Goal: Task Accomplishment & Management: Manage account settings

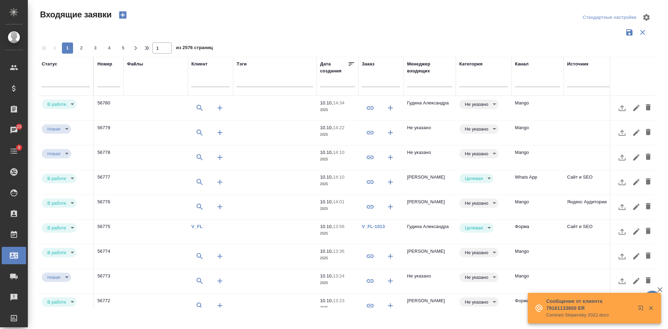
select select "RU"
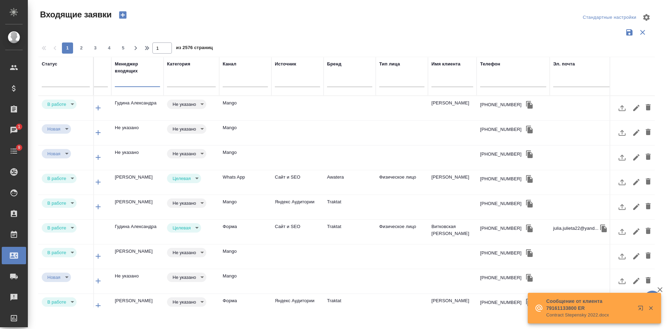
click at [149, 81] on input "text" at bounding box center [137, 82] width 45 height 9
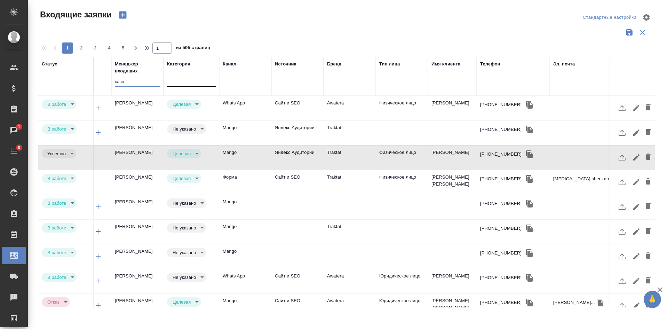
type input "каса"
click at [185, 76] on div at bounding box center [191, 80] width 49 height 10
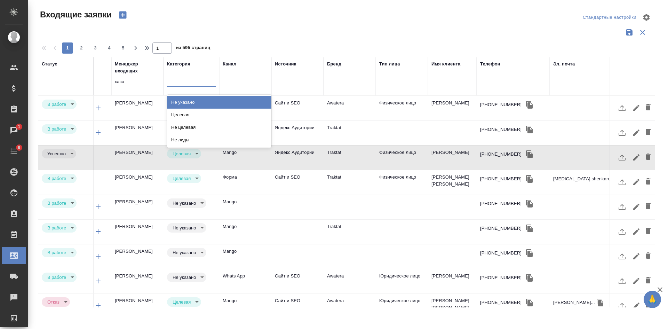
click at [193, 101] on div "Не указано" at bounding box center [219, 102] width 104 height 13
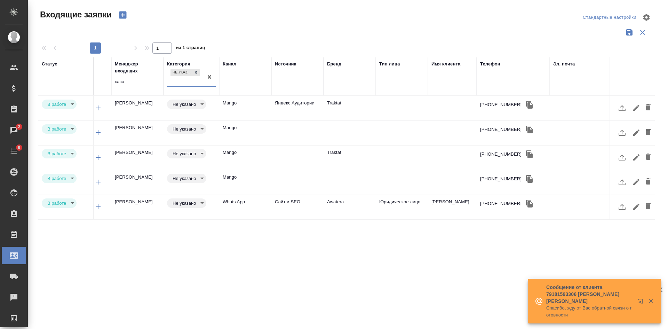
click at [365, 203] on td "Awatera" at bounding box center [350, 207] width 52 height 24
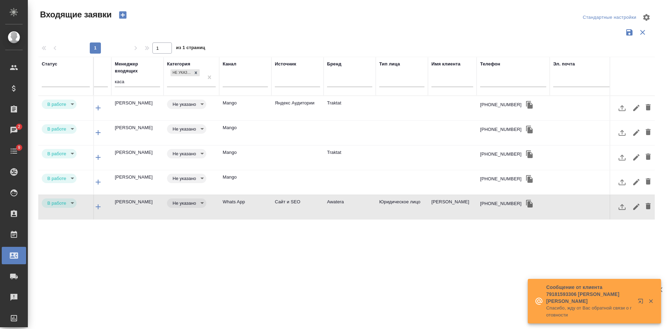
click at [365, 203] on td "Awatera" at bounding box center [350, 207] width 52 height 24
click at [374, 179] on td at bounding box center [350, 182] width 52 height 24
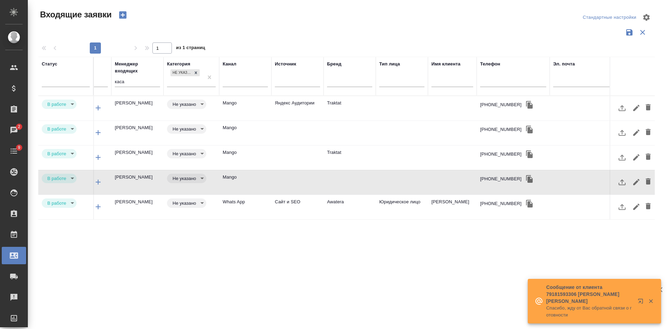
click at [377, 159] on td at bounding box center [402, 157] width 52 height 24
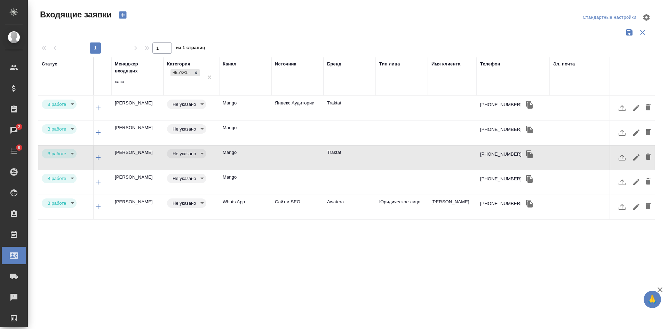
click at [377, 128] on td at bounding box center [402, 133] width 52 height 24
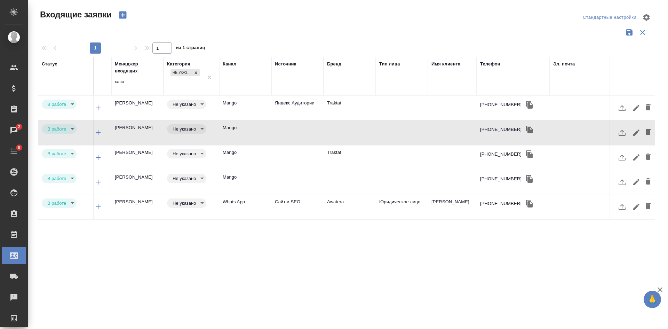
click at [374, 112] on td "Traktat" at bounding box center [350, 108] width 52 height 24
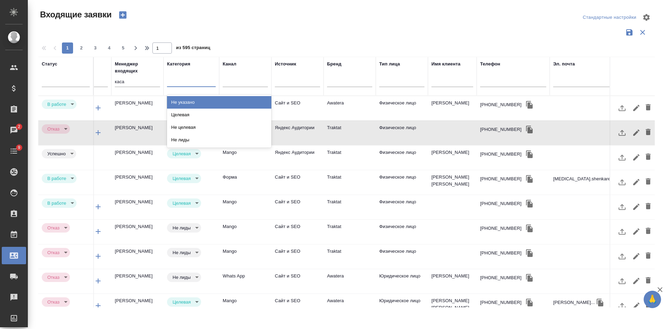
click at [190, 83] on div at bounding box center [191, 80] width 49 height 10
click at [186, 103] on div "Не указано" at bounding box center [219, 102] width 104 height 13
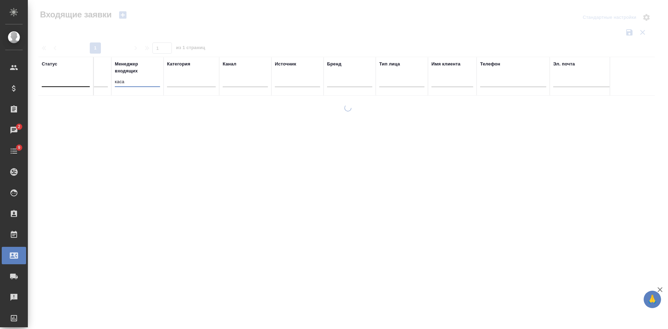
drag, startPoint x: 135, startPoint y: 83, endPoint x: 89, endPoint y: 80, distance: 45.7
click at [89, 80] on tr "Статус Номер Файлы Клиент Тэги Дата создания Заказ Менеджер входящих каса Катег…" at bounding box center [205, 76] width 918 height 39
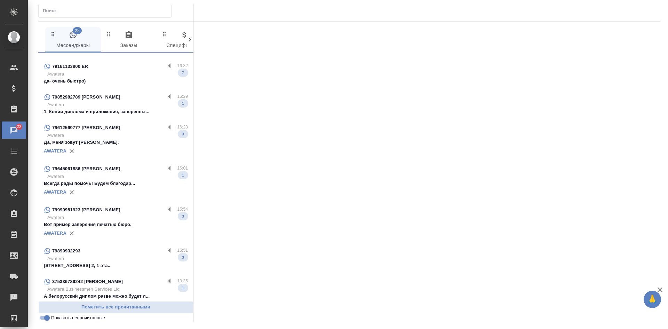
scroll to position [44, 0]
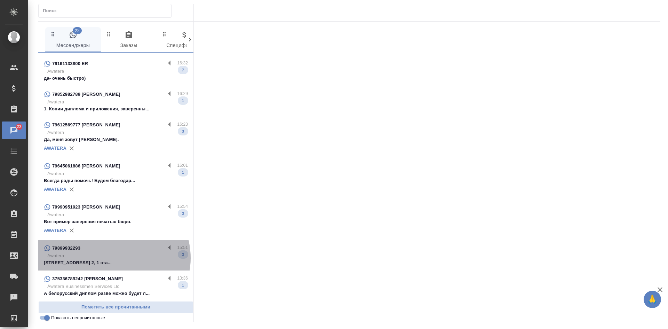
click at [113, 258] on p "Awatera" at bounding box center [117, 255] width 141 height 7
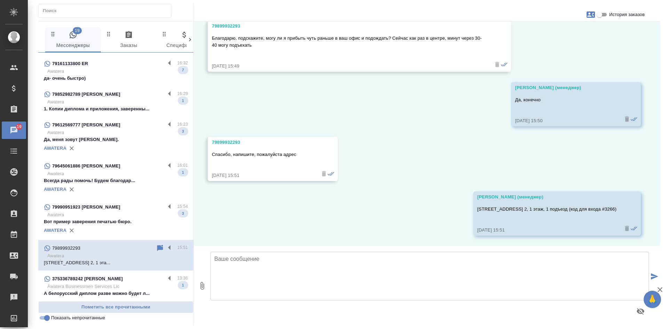
scroll to position [2950, 0]
click at [85, 215] on p "Awatera" at bounding box center [117, 214] width 141 height 7
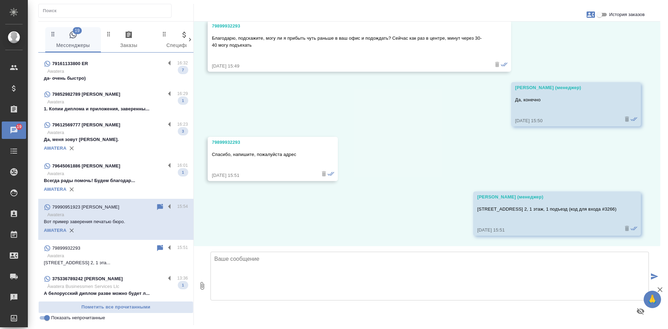
scroll to position [1049, 0]
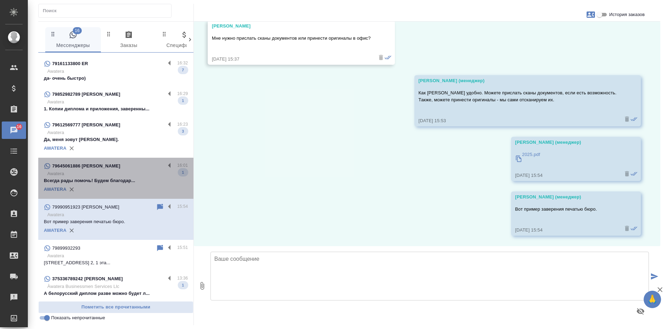
click at [116, 177] on p "Всегда рады помочь! Будем благодар..." at bounding box center [116, 180] width 144 height 7
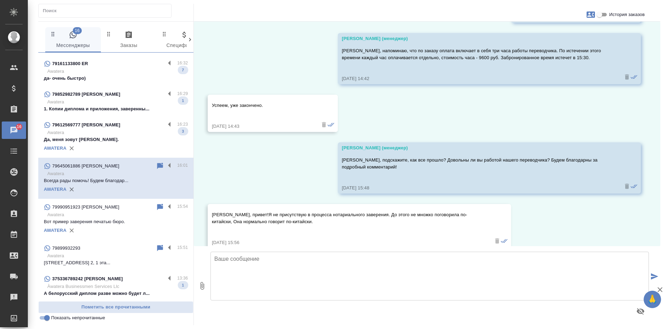
click at [97, 212] on p "Awatera" at bounding box center [117, 214] width 141 height 7
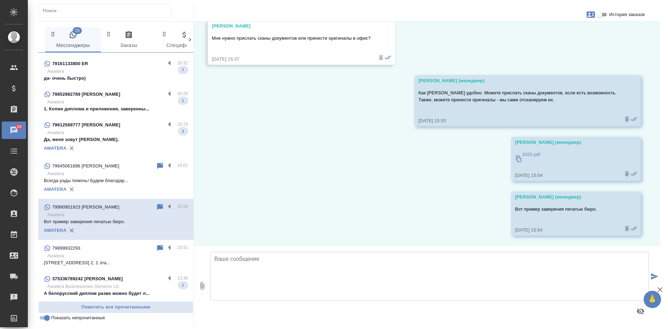
click at [87, 177] on p "Всегда рады помочь! Будем благодар..." at bounding box center [116, 180] width 144 height 7
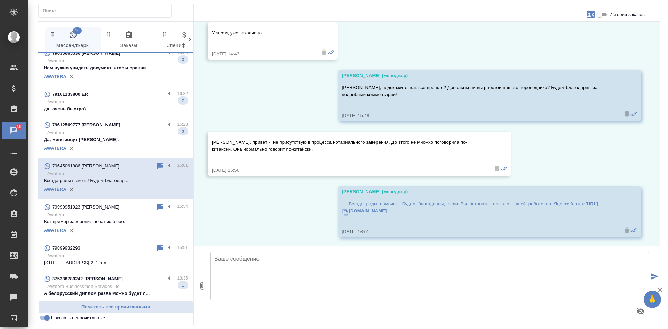
scroll to position [0, 0]
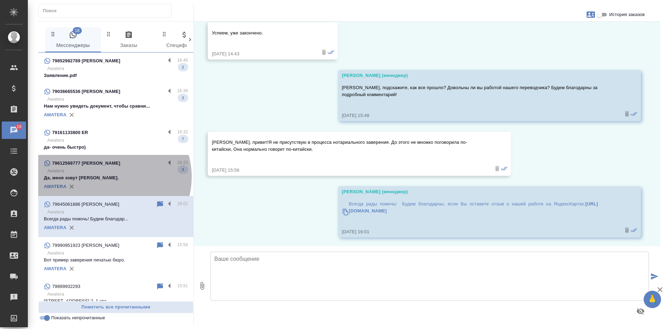
click at [111, 177] on p "Да, меня зовут Тимур." at bounding box center [116, 177] width 144 height 7
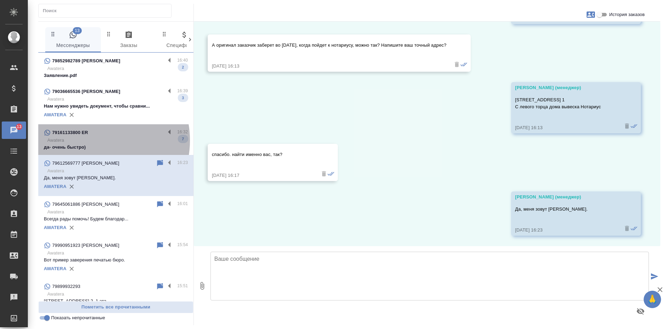
drag, startPoint x: 94, startPoint y: 140, endPoint x: 105, endPoint y: 140, distance: 11.5
click at [94, 140] on p "Awatera" at bounding box center [117, 140] width 141 height 7
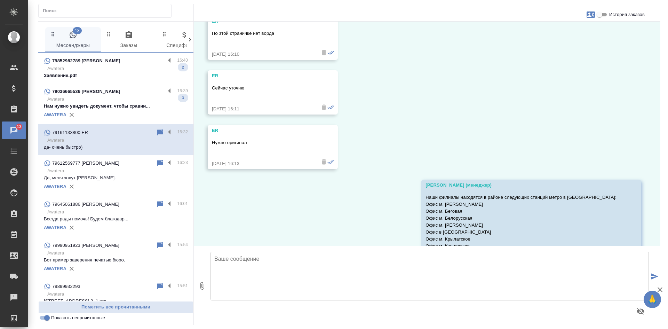
scroll to position [1586, 0]
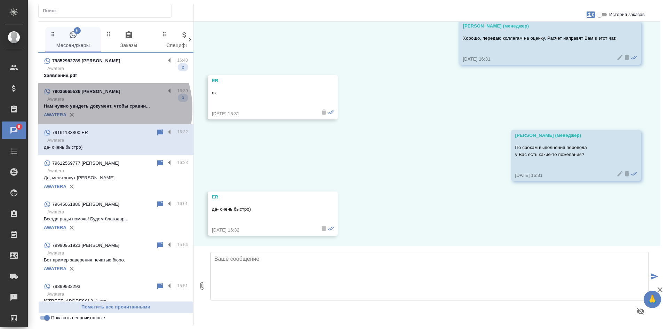
click at [101, 109] on p "Нам нужно увидеть документ, чтобы сравни..." at bounding box center [116, 106] width 144 height 7
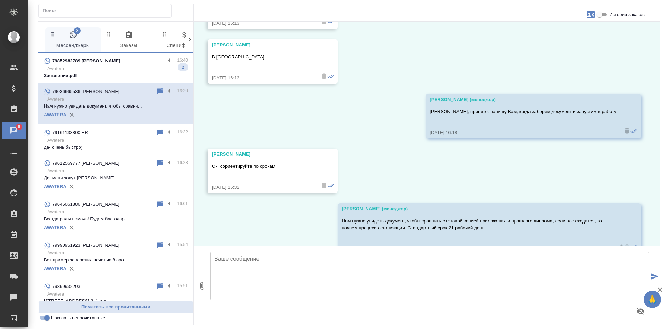
scroll to position [4626, 0]
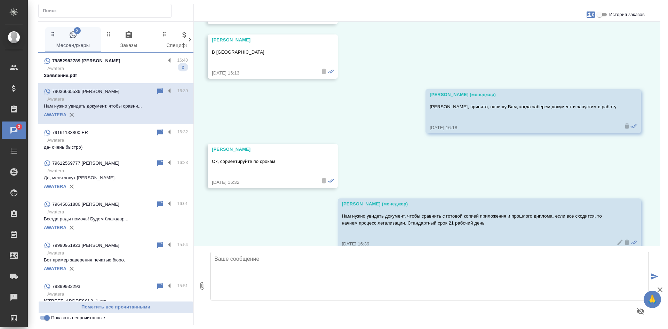
click at [95, 72] on p "Заявление.pdf" at bounding box center [116, 75] width 144 height 7
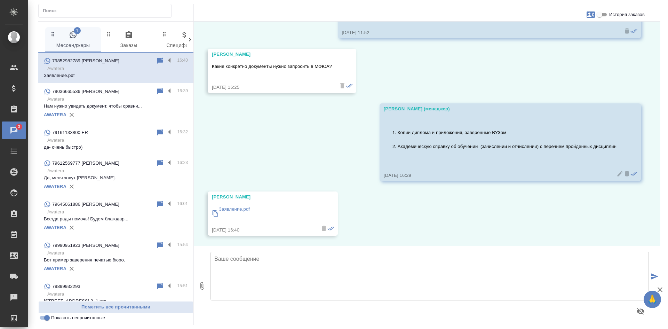
scroll to position [10268, 0]
click at [47, 318] on input "Показать непрочитанные" at bounding box center [46, 317] width 25 height 8
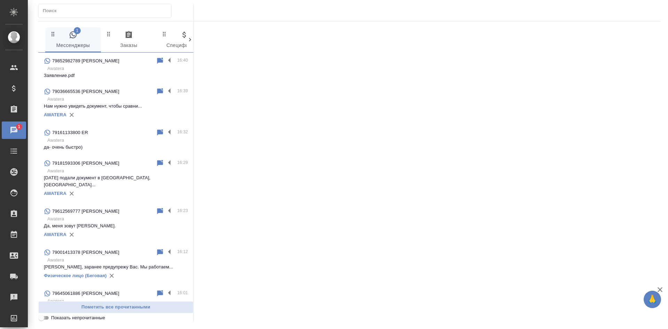
click at [47, 318] on input "Показать непрочитанные" at bounding box center [41, 317] width 25 height 8
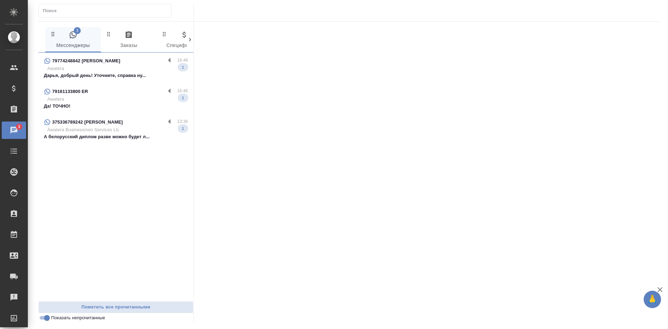
click at [120, 77] on p "Дарья, добрый день! Уточните, справка ну..." at bounding box center [116, 75] width 144 height 7
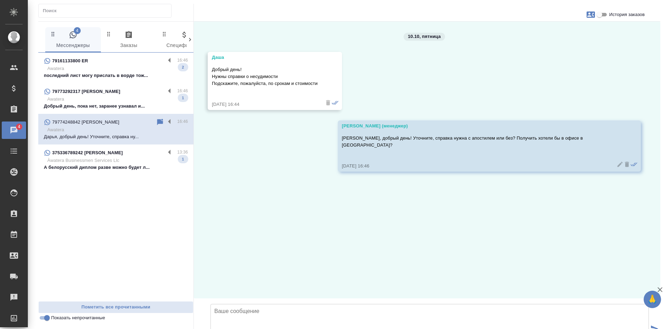
click at [524, 73] on div "10.10, пятница Даша Добрый день! Нужны справки о несудимости Подскажите, пожалу…" at bounding box center [427, 160] width 467 height 277
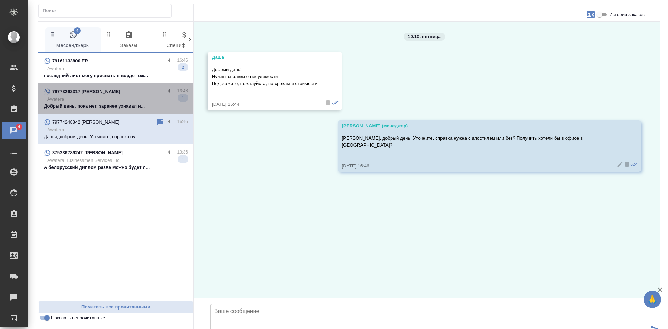
click at [102, 107] on p "Добрый день, пока нет, заранее узнавал и..." at bounding box center [116, 106] width 144 height 7
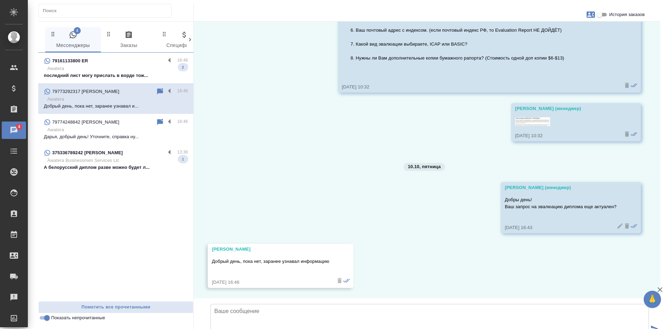
scroll to position [538, 0]
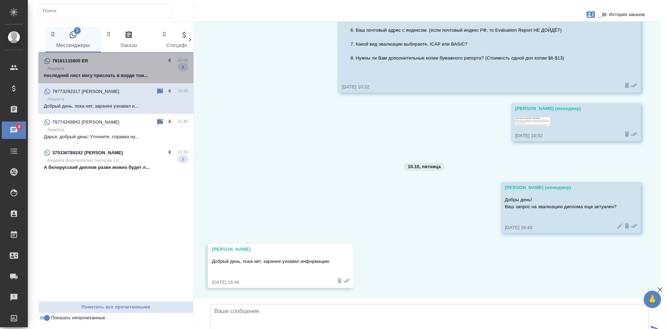
click at [83, 66] on p "Awatera" at bounding box center [117, 68] width 141 height 7
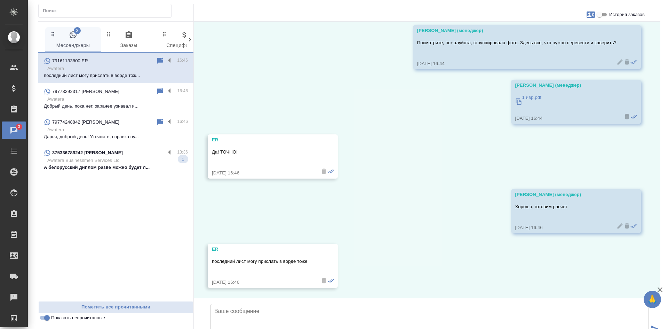
scroll to position [1859, 0]
click at [41, 319] on input "Показать непрочитанные" at bounding box center [46, 317] width 25 height 8
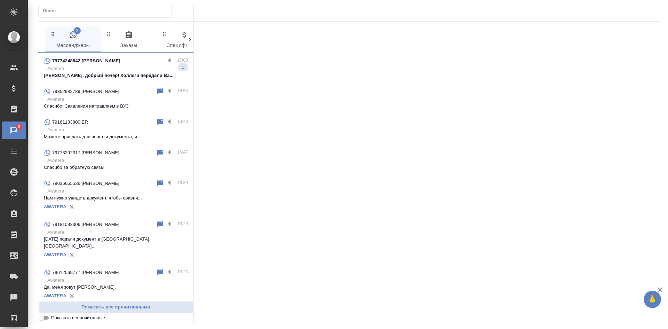
click at [114, 71] on p "Awatera" at bounding box center [117, 68] width 141 height 7
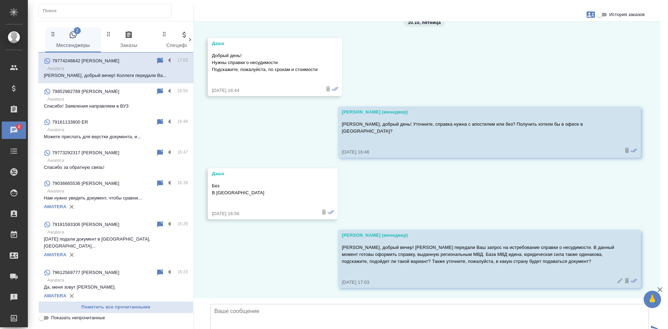
scroll to position [59, 0]
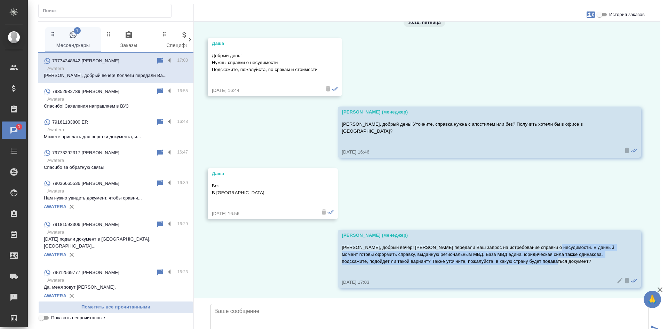
drag, startPoint x: 547, startPoint y: 194, endPoint x: 592, endPoint y: 208, distance: 47.9
click at [592, 244] on p "Дарья, добрый вечер! Коллеги передали Ваш запрос на истребование справки о несу…" at bounding box center [479, 254] width 275 height 21
copy p "В данный момент готовы оформить справку, выданную региональным МВД. База МВД ед…"
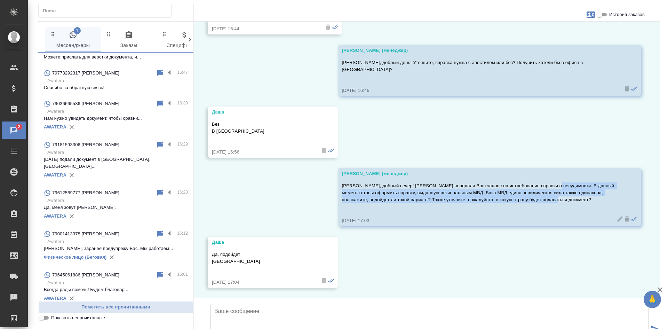
scroll to position [0, 0]
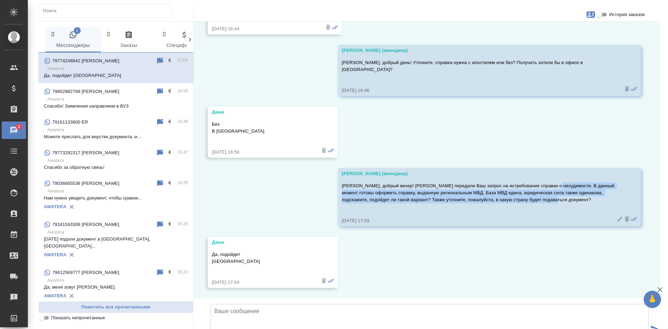
click at [46, 318] on input "Показать непрочитанные" at bounding box center [41, 317] width 25 height 8
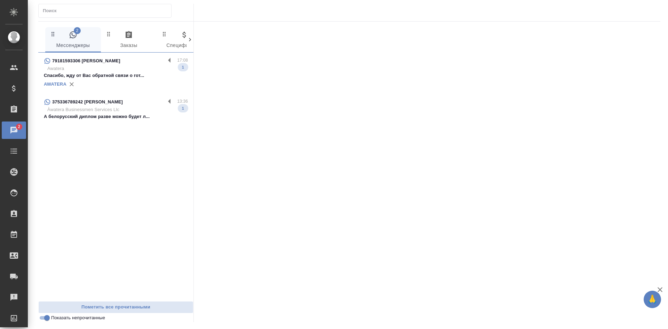
click at [112, 84] on div "AWATERA" at bounding box center [116, 84] width 144 height 10
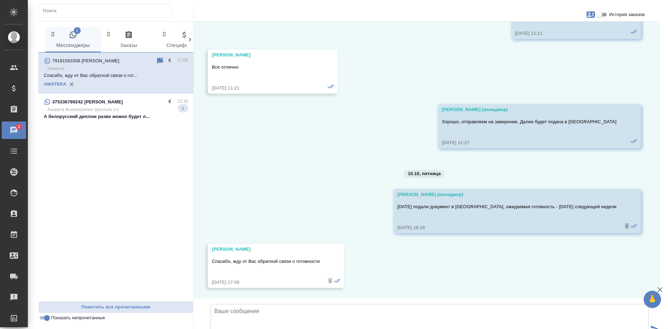
scroll to position [646, 0]
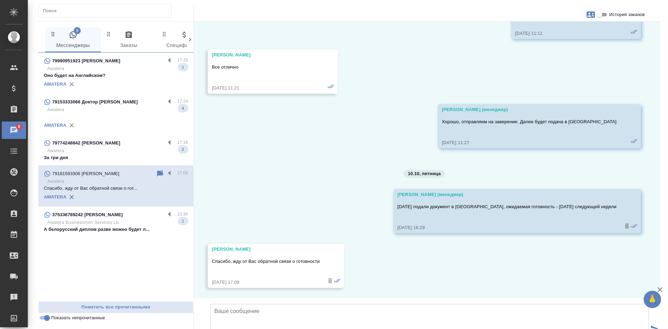
click at [44, 319] on input "Показать непрочитанные" at bounding box center [46, 317] width 25 height 8
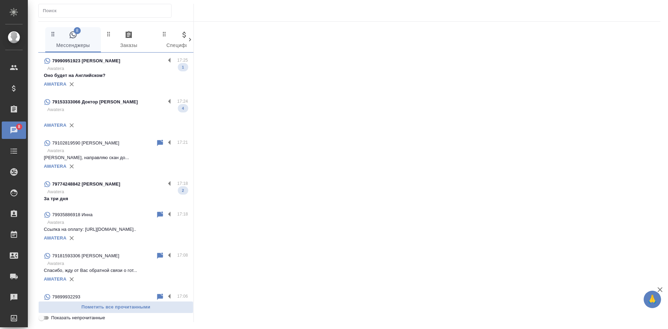
click at [44, 319] on input "Показать непрочитанные" at bounding box center [41, 317] width 25 height 8
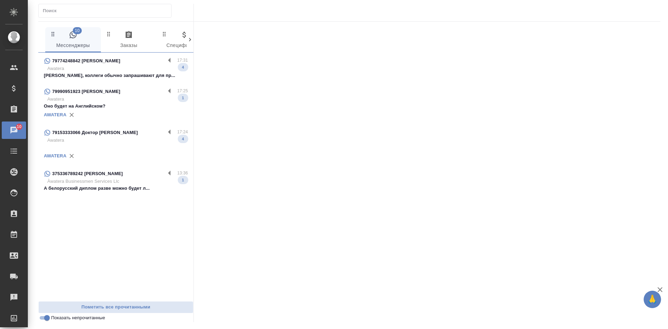
click at [111, 70] on p "Awatera" at bounding box center [117, 68] width 141 height 7
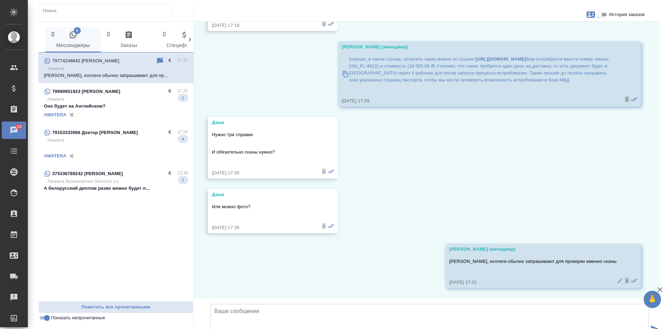
scroll to position [669, 0]
click at [113, 100] on p "Awatera" at bounding box center [117, 99] width 141 height 7
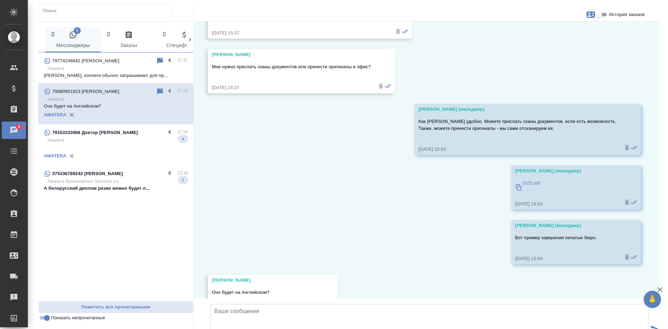
scroll to position [1034, 0]
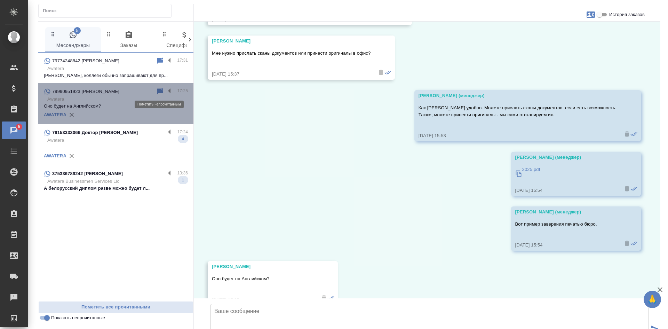
click at [159, 92] on icon at bounding box center [160, 91] width 6 height 6
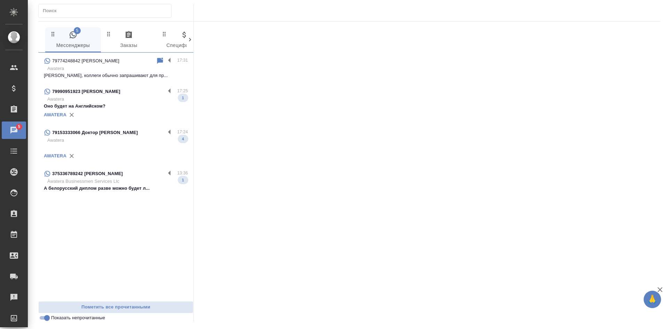
click at [138, 151] on div "AWATERA" at bounding box center [116, 156] width 144 height 10
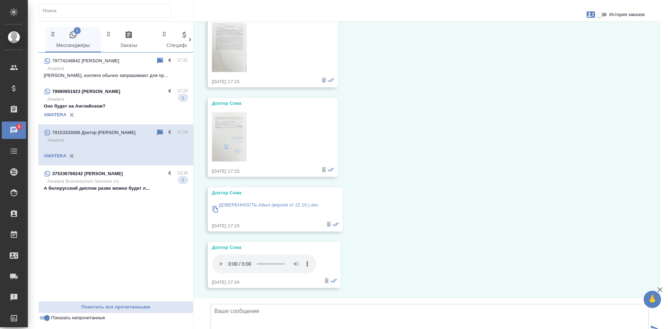
scroll to position [2164, 0]
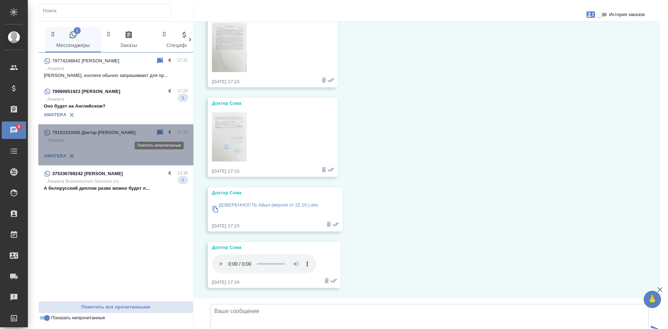
click at [160, 133] on icon at bounding box center [160, 132] width 6 height 6
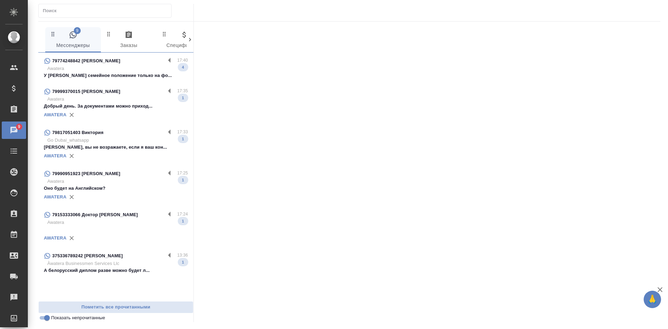
click at [127, 73] on p "У Орлова семейное положение только на фо..." at bounding box center [116, 75] width 144 height 7
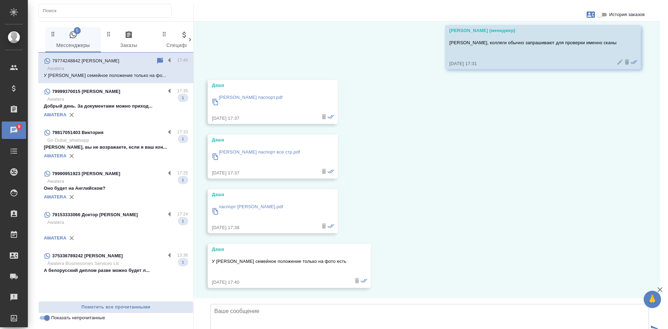
scroll to position [888, 0]
click at [164, 62] on icon at bounding box center [160, 61] width 8 height 8
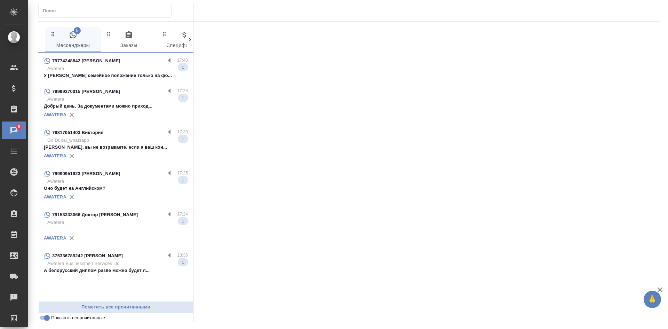
click at [137, 99] on p "Awatera" at bounding box center [117, 99] width 141 height 7
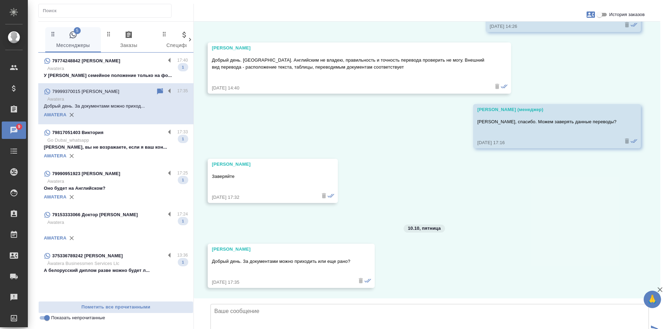
scroll to position [984, 0]
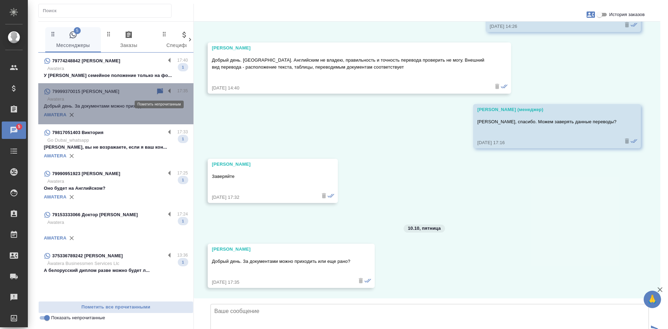
click at [160, 93] on icon at bounding box center [160, 91] width 6 height 6
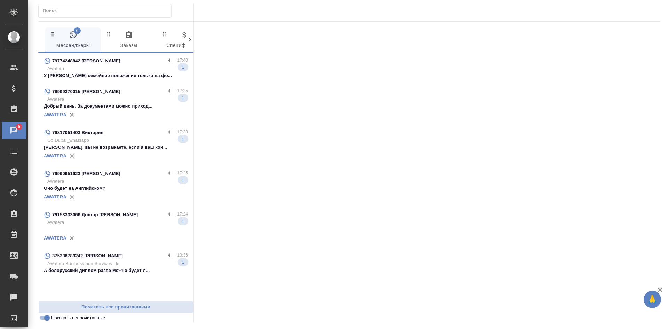
click at [120, 141] on p "Go Dubai_whatsapp" at bounding box center [117, 140] width 141 height 7
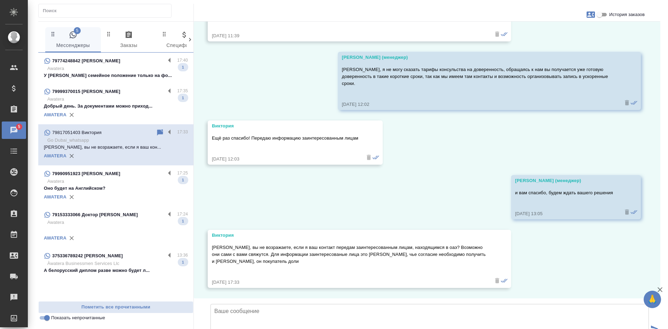
scroll to position [1930, 0]
click at [48, 319] on input "Показать непрочитанные" at bounding box center [46, 317] width 25 height 8
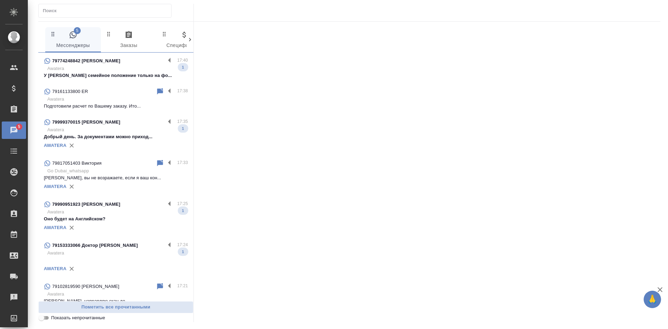
click at [48, 319] on input "Показать непрочитанные" at bounding box center [41, 317] width 25 height 8
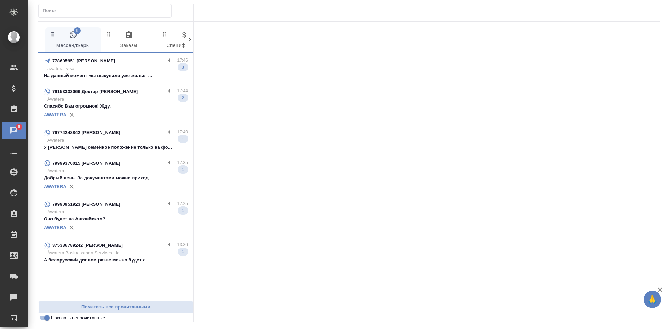
click at [96, 75] on p "На данный момент мы выкупили уже жилье, ..." at bounding box center [116, 75] width 144 height 7
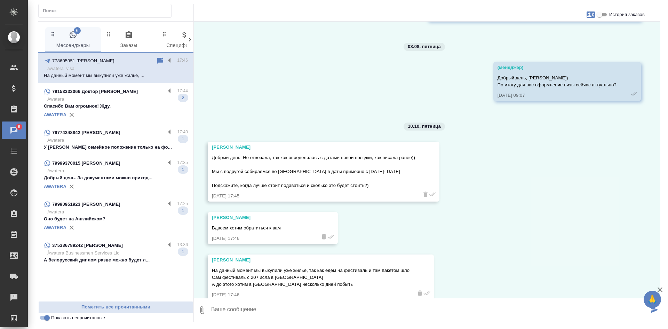
scroll to position [1245, 0]
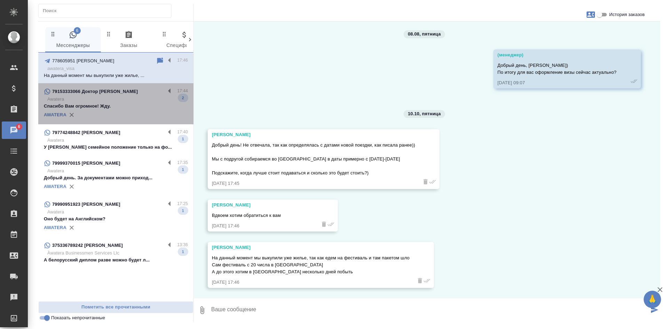
click at [120, 102] on p "Awatera" at bounding box center [117, 99] width 141 height 7
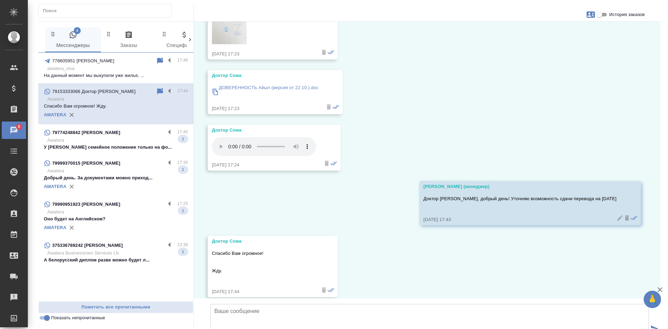
scroll to position [2290, 0]
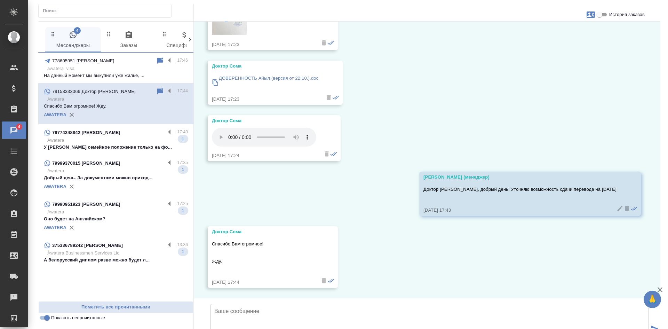
click at [48, 318] on input "Показать непрочитанные" at bounding box center [46, 317] width 25 height 8
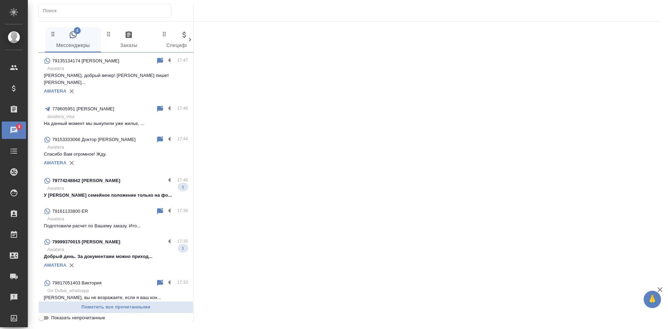
click at [48, 318] on input "Показать непрочитанные" at bounding box center [41, 317] width 25 height 8
click at [45, 317] on input "Показать непрочитанные" at bounding box center [46, 317] width 25 height 8
click at [45, 317] on input "Показать непрочитанные" at bounding box center [41, 317] width 25 height 8
checkbox input "true"
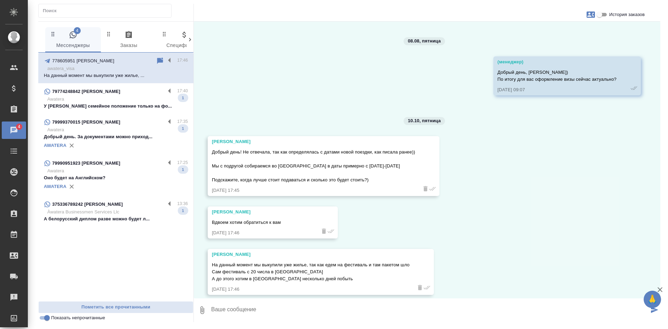
scroll to position [1245, 0]
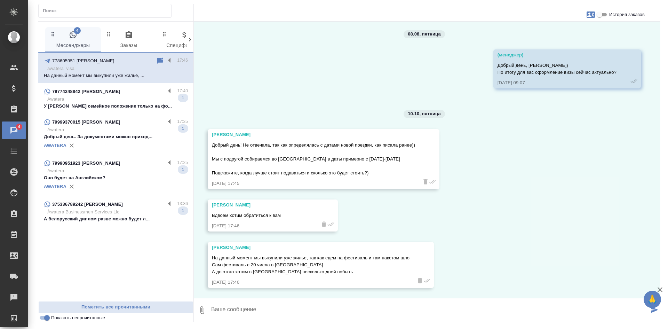
click at [602, 11] on input "История заказов" at bounding box center [599, 14] width 25 height 8
checkbox input "true"
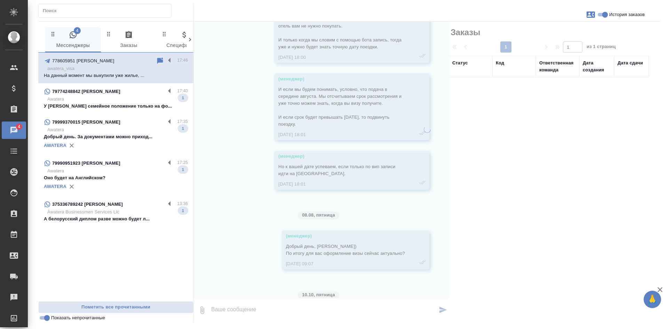
scroll to position [1440, 0]
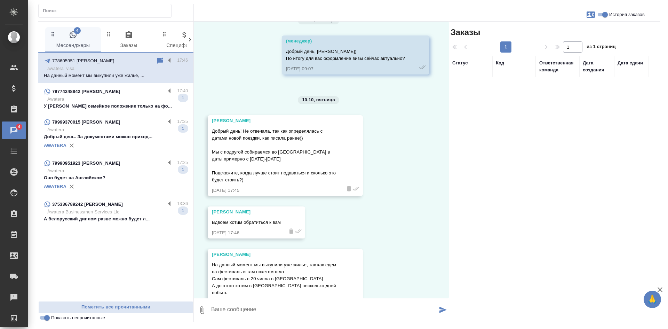
click at [158, 59] on icon at bounding box center [160, 60] width 6 height 6
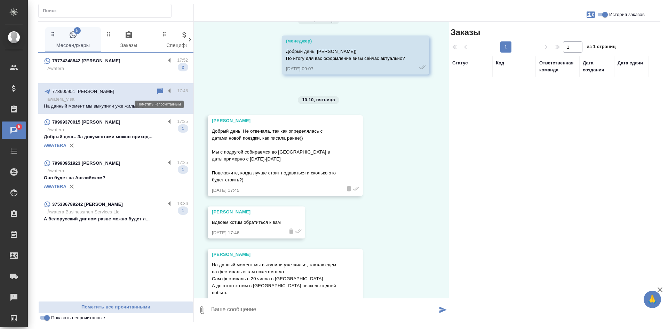
click at [160, 90] on icon at bounding box center [160, 91] width 6 height 6
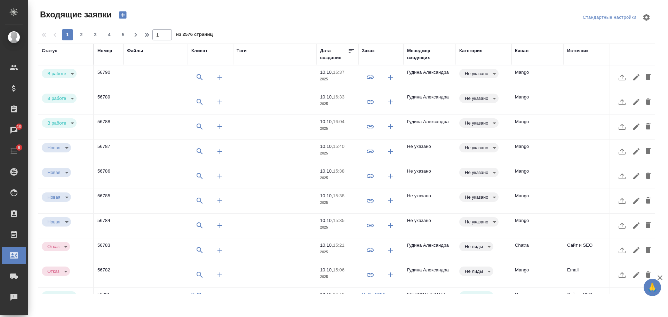
select select "RU"
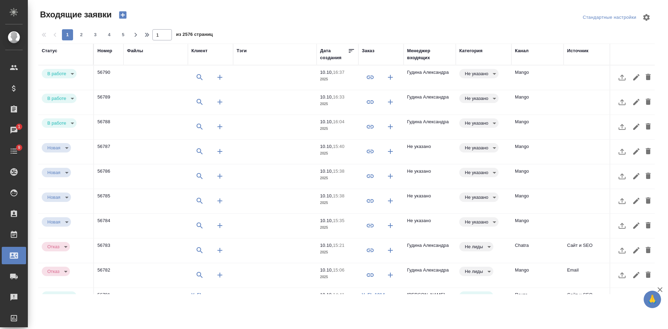
click at [414, 58] on div "Менеджер входящих" at bounding box center [429, 54] width 45 height 14
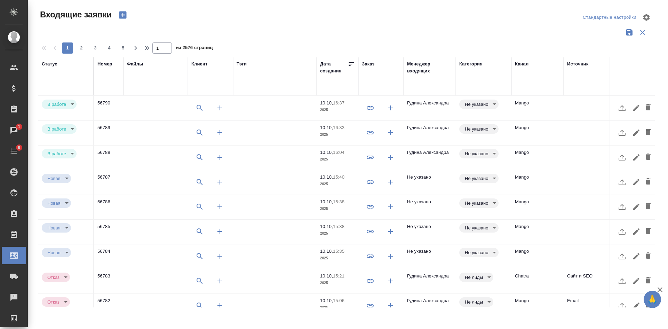
click at [421, 84] on input "text" at bounding box center [429, 82] width 45 height 9
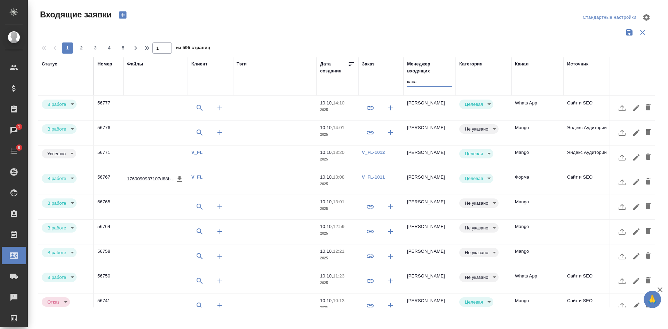
type input "каса"
click at [515, 109] on td "Whats App" at bounding box center [537, 108] width 52 height 24
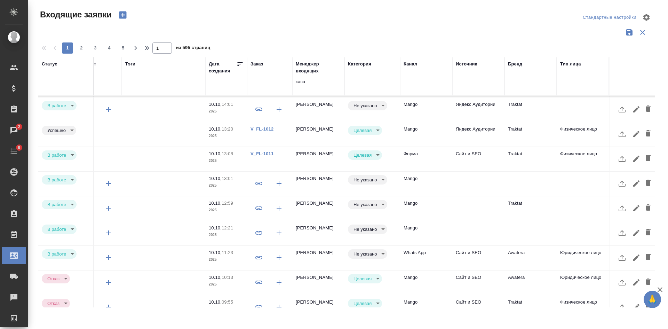
scroll to position [28, 111]
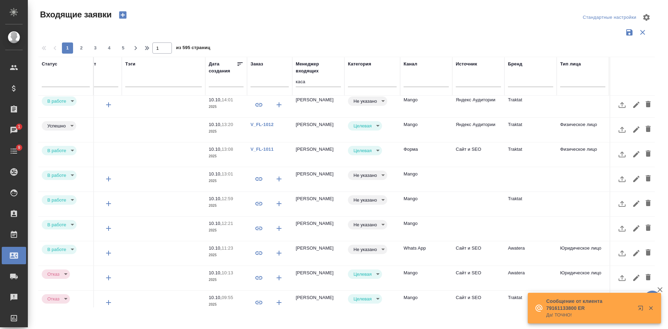
click at [226, 79] on input "text" at bounding box center [228, 81] width 31 height 10
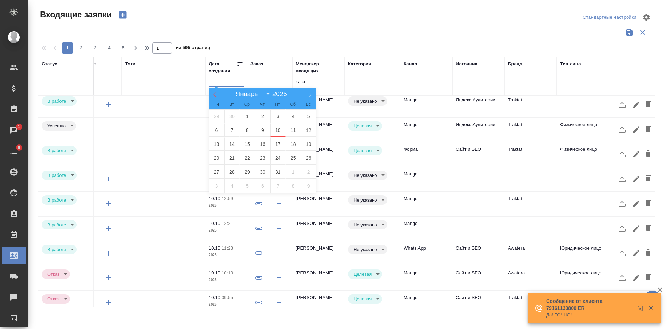
click at [215, 95] on icon at bounding box center [214, 94] width 5 height 5
select select "8"
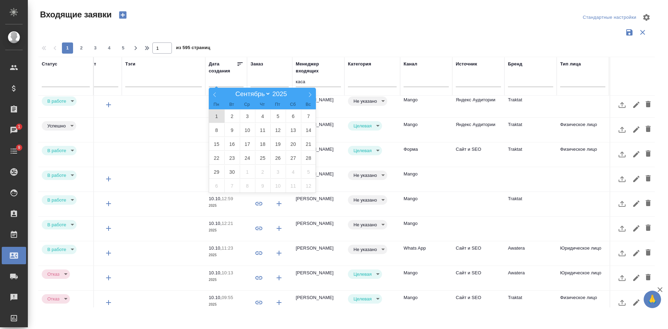
click at [220, 116] on span "1" at bounding box center [216, 116] width 15 height 14
type div "2025-08-31T21:00:00.000Z"
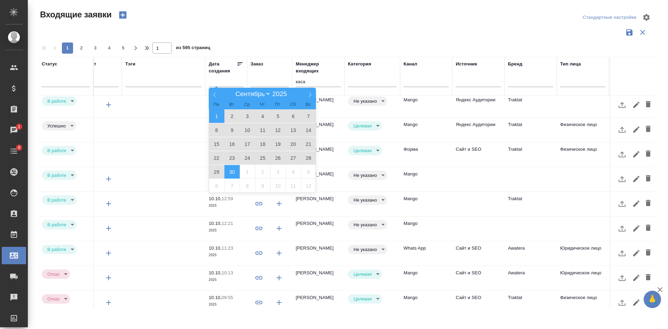
click at [233, 169] on span "30" at bounding box center [231, 172] width 15 height 14
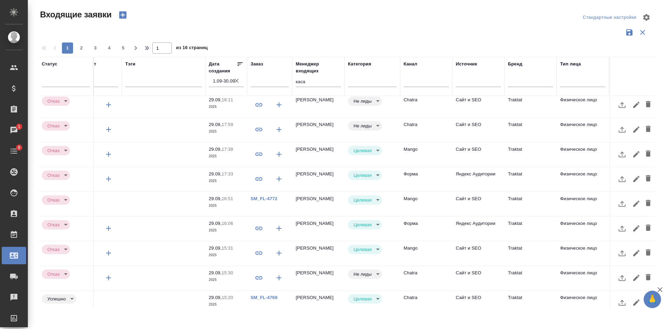
click at [496, 102] on td "Сайт и SEO" at bounding box center [478, 105] width 52 height 24
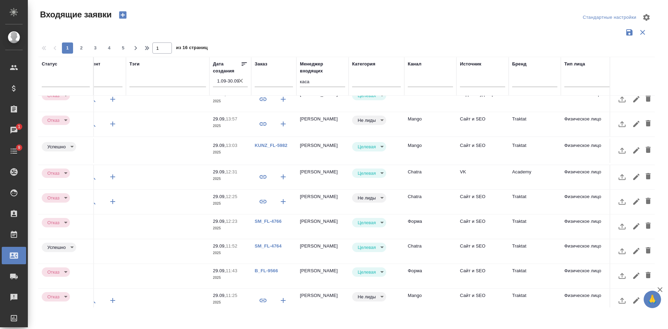
scroll to position [292, 107]
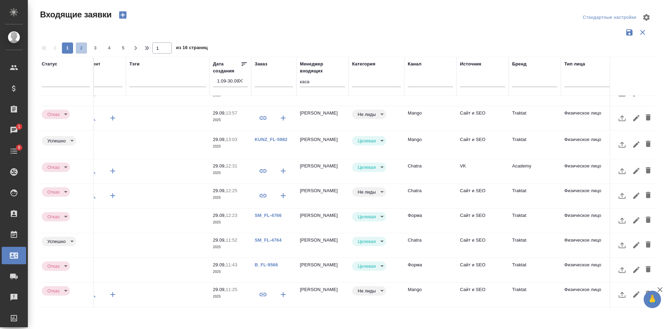
click at [82, 47] on span "2" at bounding box center [81, 48] width 11 height 7
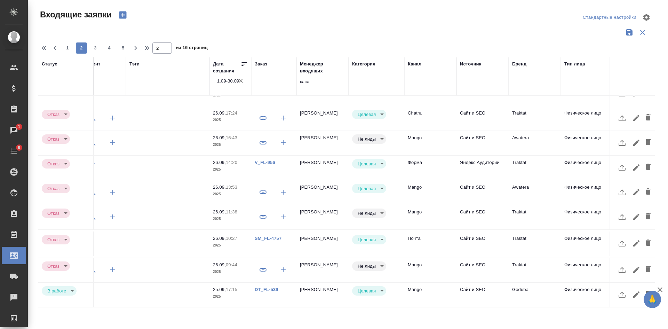
scroll to position [288, 107]
click at [93, 45] on span "3" at bounding box center [95, 48] width 11 height 7
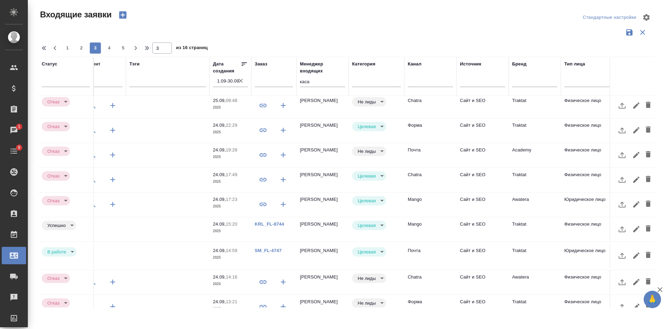
scroll to position [292, 107]
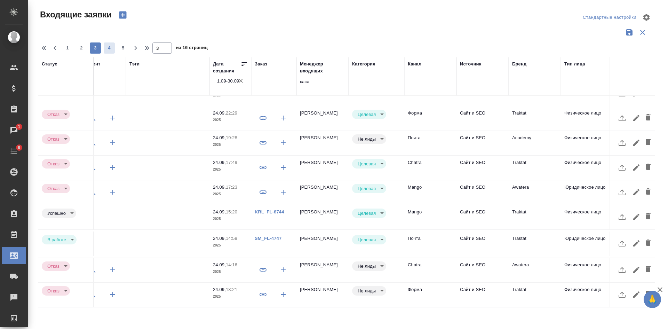
click at [108, 50] on span "4" at bounding box center [109, 48] width 11 height 7
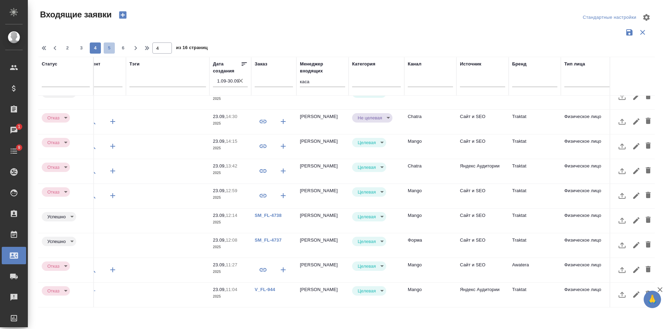
click at [111, 46] on span "5" at bounding box center [109, 48] width 11 height 7
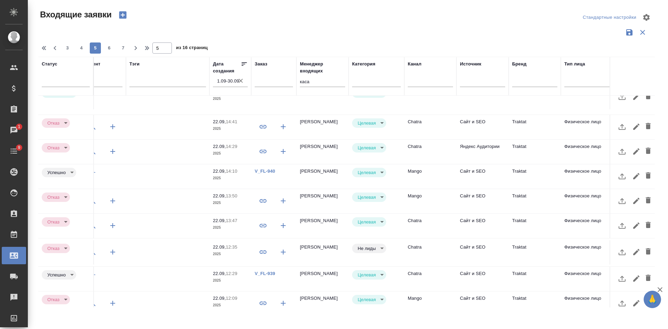
scroll to position [295, 107]
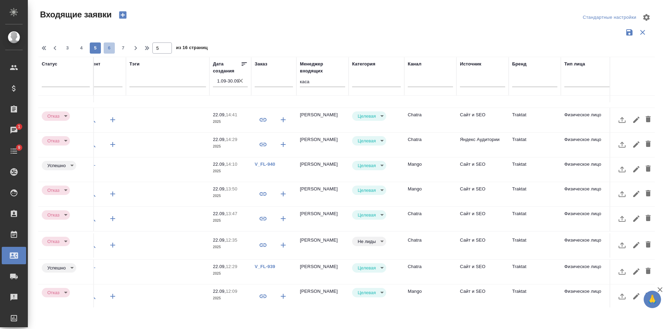
click at [108, 48] on span "6" at bounding box center [109, 48] width 11 height 7
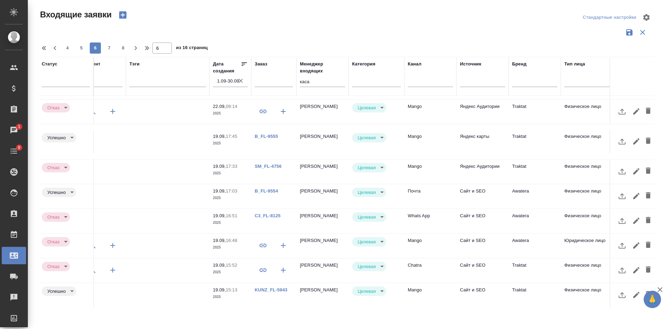
scroll to position [292, 107]
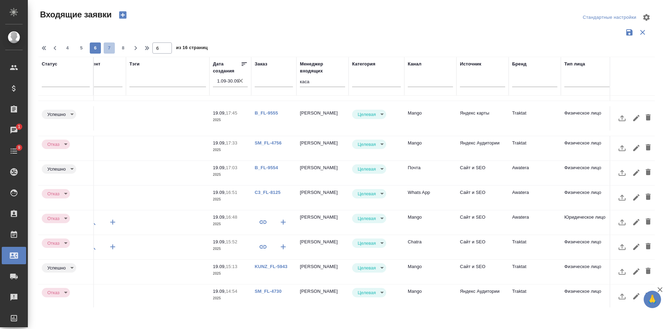
click at [110, 45] on span "7" at bounding box center [109, 48] width 11 height 7
type input "7"
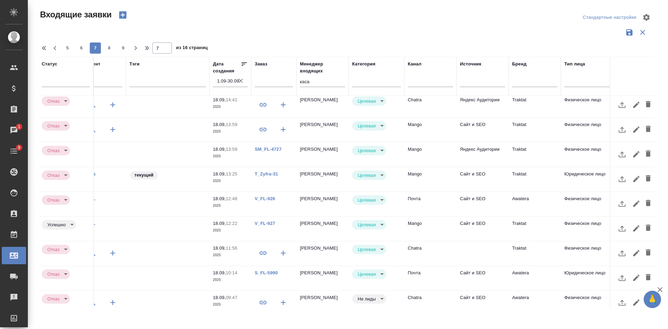
scroll to position [149, 107]
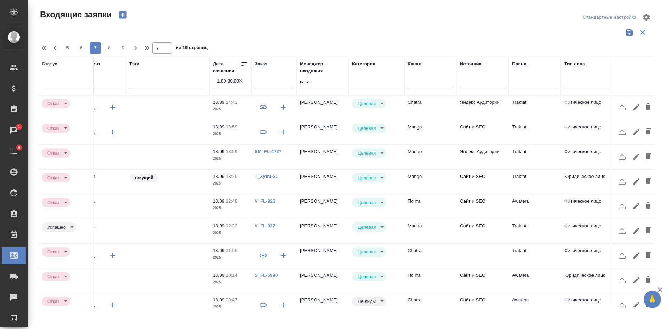
click at [470, 253] on td at bounding box center [482, 256] width 52 height 24
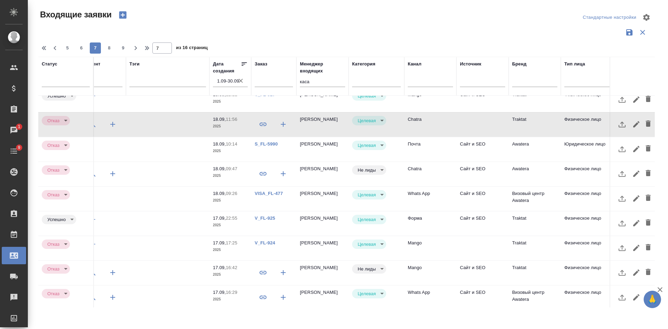
scroll to position [288, 107]
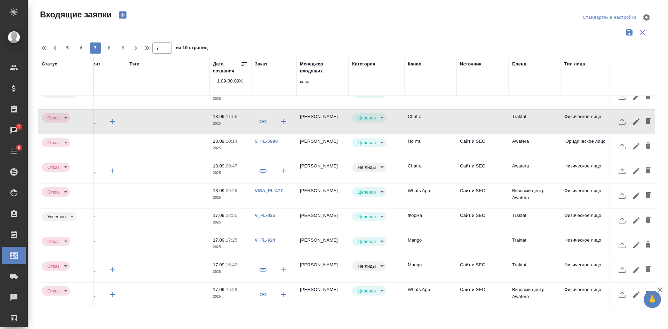
click at [481, 237] on td at bounding box center [482, 245] width 52 height 24
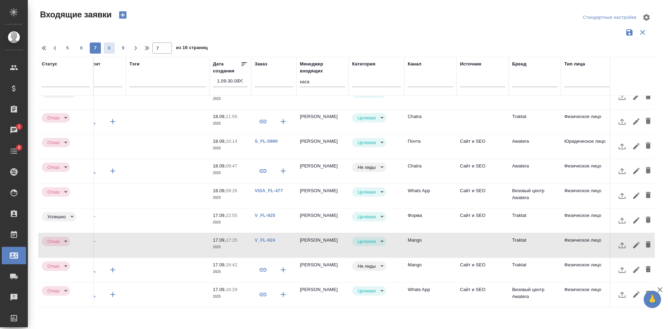
click at [110, 49] on span "8" at bounding box center [109, 48] width 11 height 7
type input "8"
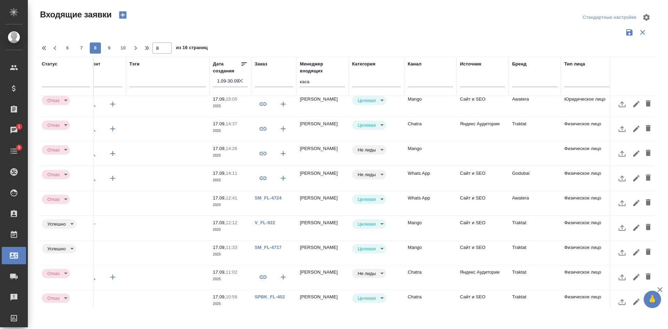
scroll to position [0, 107]
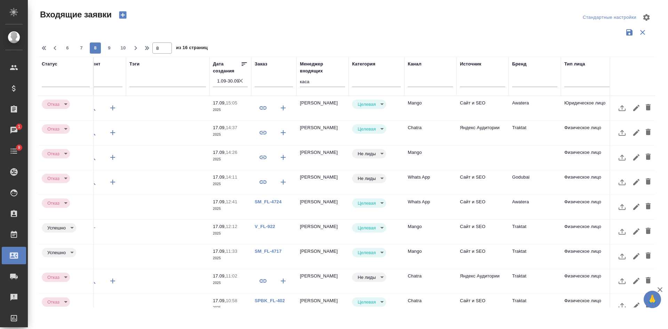
click at [476, 154] on td at bounding box center [482, 157] width 52 height 24
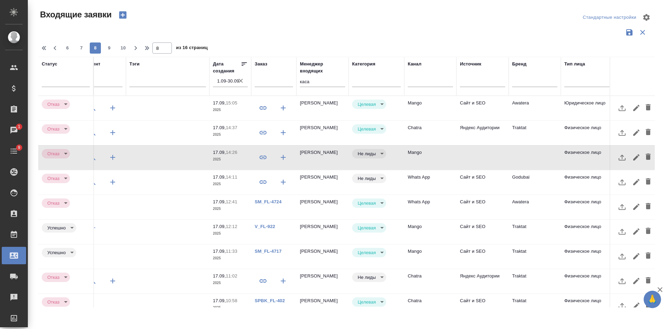
click at [484, 158] on td at bounding box center [482, 157] width 52 height 24
click at [497, 156] on td at bounding box center [482, 157] width 52 height 24
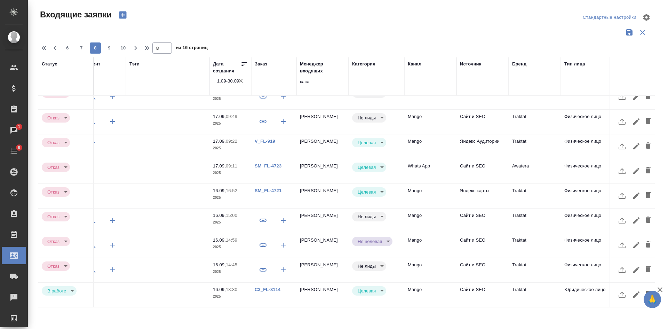
scroll to position [292, 107]
click at [106, 46] on span "9" at bounding box center [109, 48] width 11 height 7
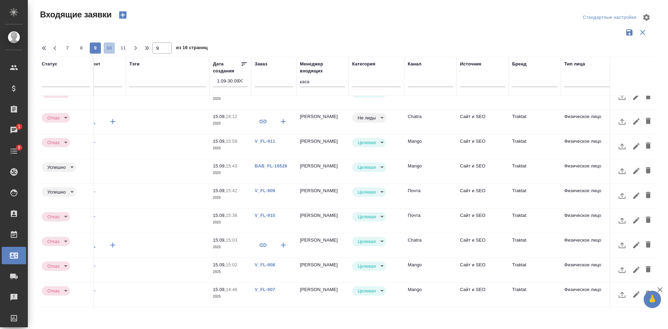
click at [108, 45] on span "10" at bounding box center [109, 48] width 11 height 7
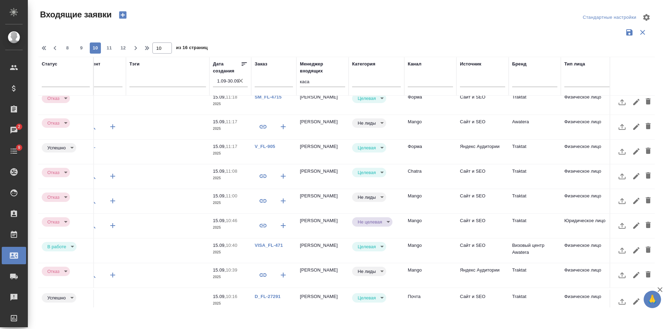
scroll to position [292, 107]
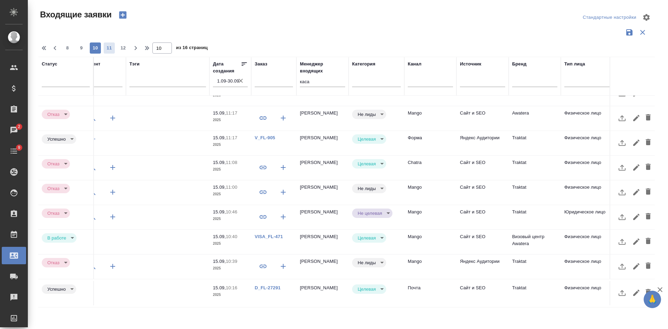
click at [110, 49] on span "11" at bounding box center [109, 48] width 11 height 7
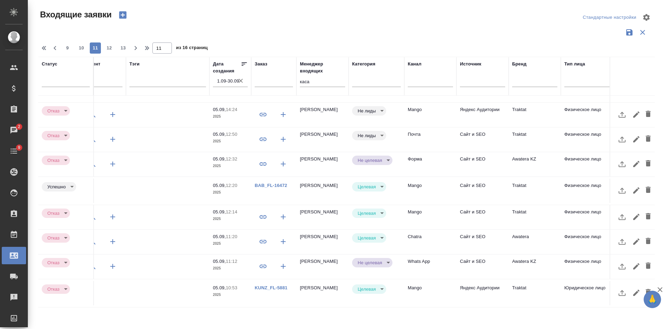
scroll to position [299, 107]
click at [114, 45] on span "12" at bounding box center [109, 48] width 11 height 7
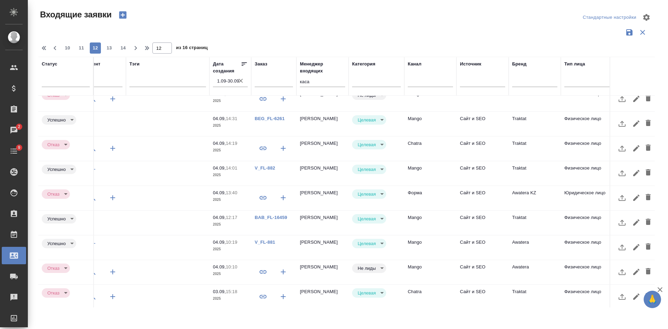
scroll to position [292, 107]
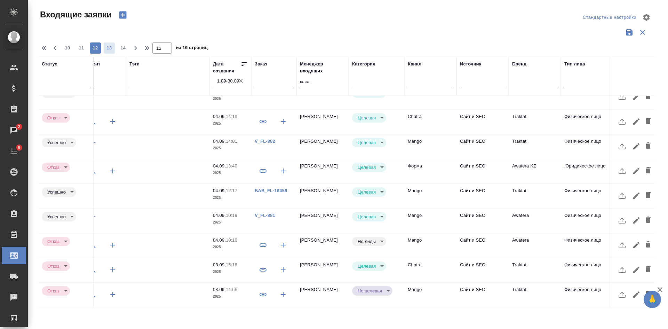
click at [110, 49] on span "13" at bounding box center [109, 48] width 11 height 7
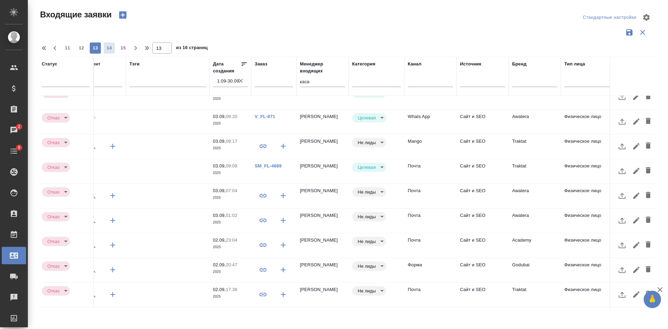
click at [110, 46] on span "14" at bounding box center [109, 48] width 11 height 7
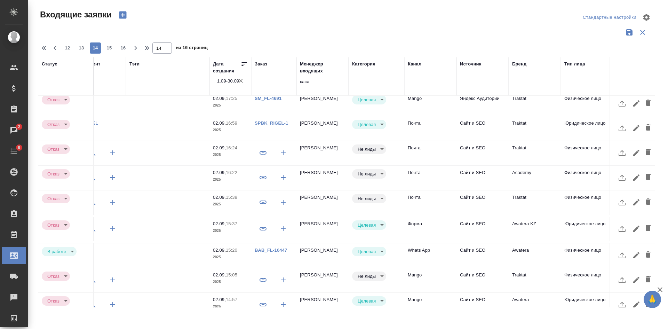
scroll to position [0, 107]
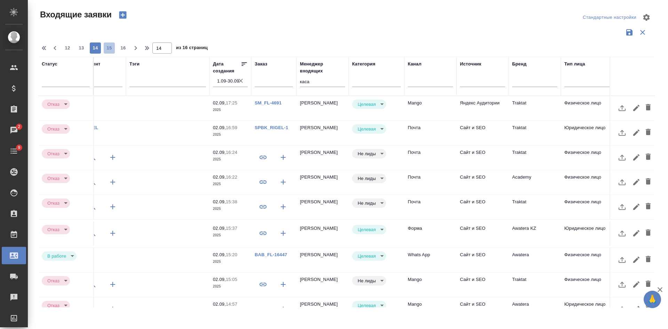
click at [109, 48] on span "15" at bounding box center [109, 48] width 11 height 7
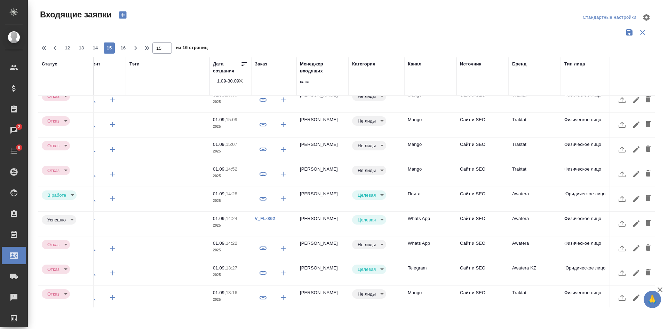
scroll to position [288, 107]
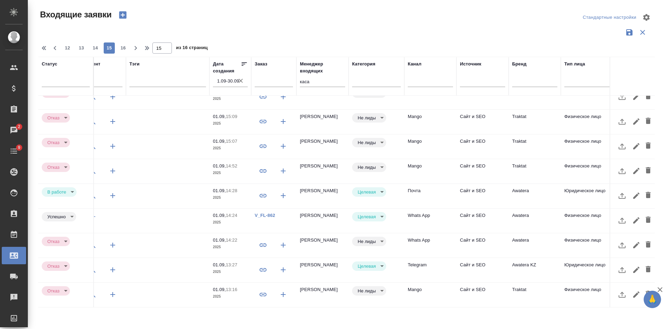
click at [126, 46] on span "16" at bounding box center [123, 48] width 11 height 7
type input "16"
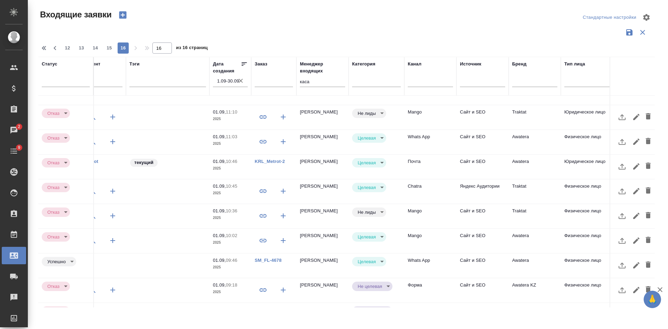
scroll to position [217, 107]
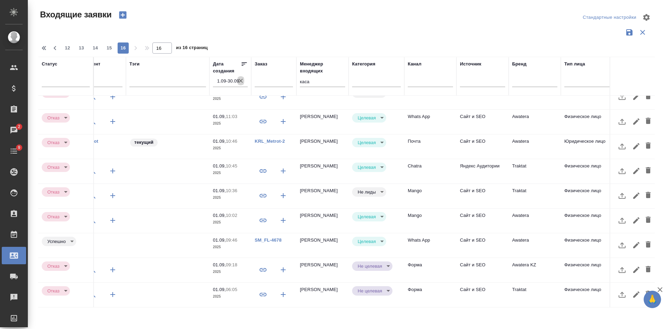
click at [243, 81] on icon "button" at bounding box center [240, 80] width 7 height 7
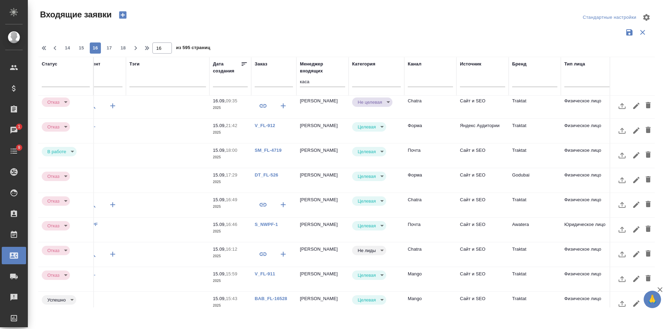
scroll to position [0, 107]
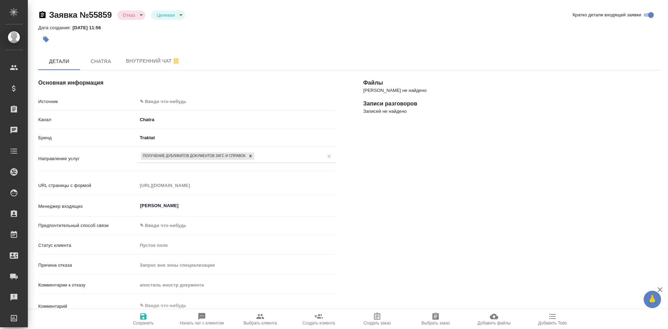
select select "RU"
click at [169, 102] on body "🙏 .cls-1 fill:#fff; AWATERA [PERSON_NAME] Спецификации Заказы 1 Чаты 9 Todo Про…" at bounding box center [334, 164] width 668 height 329
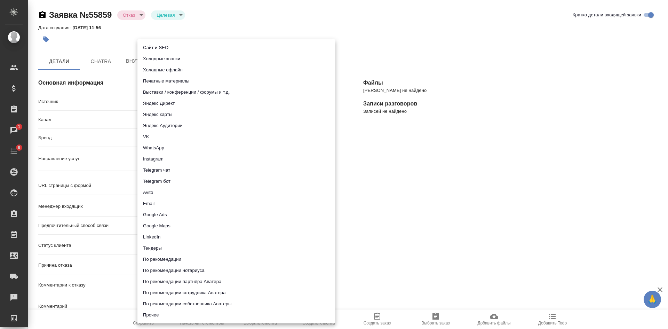
click at [164, 46] on li "Сайт и SEO" at bounding box center [236, 47] width 198 height 11
type input "seo"
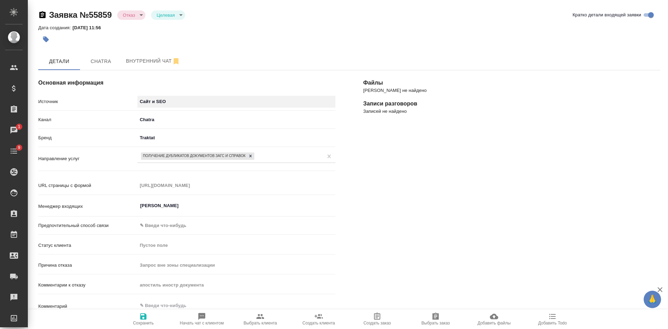
scroll to position [104, 0]
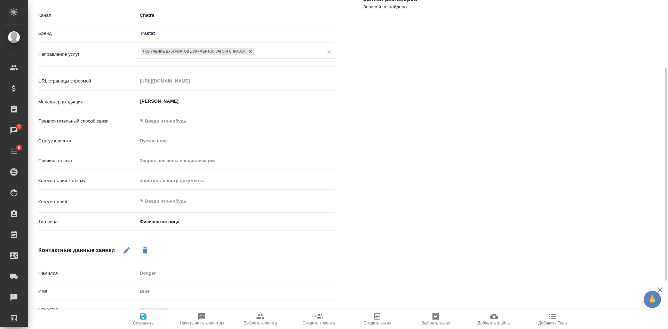
click at [145, 325] on span "Сохранить" at bounding box center [143, 322] width 21 height 5
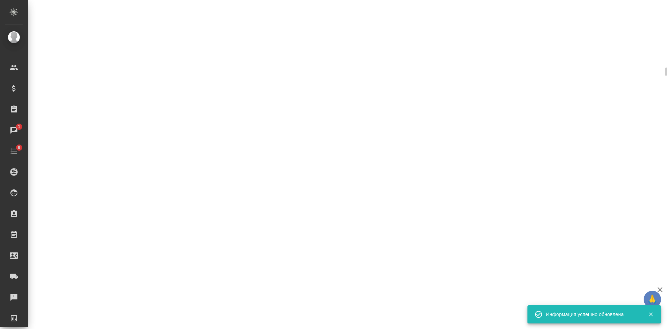
select select "RU"
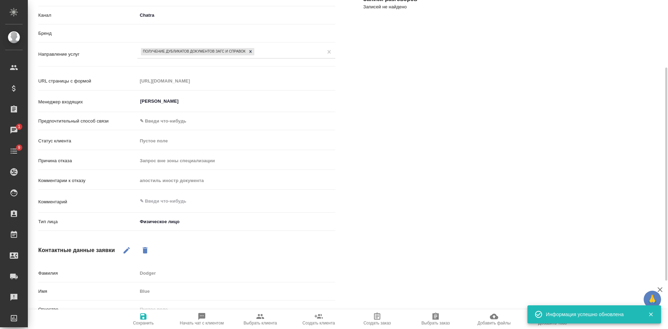
type textarea "x"
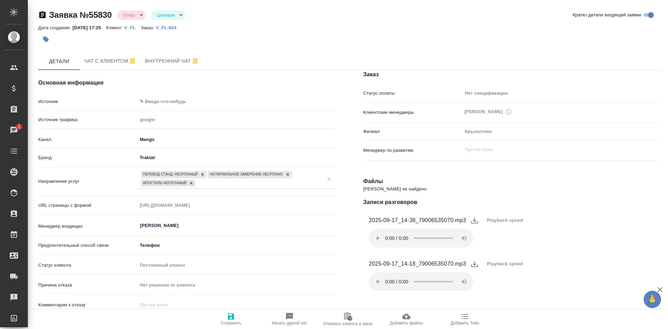
select select "RU"
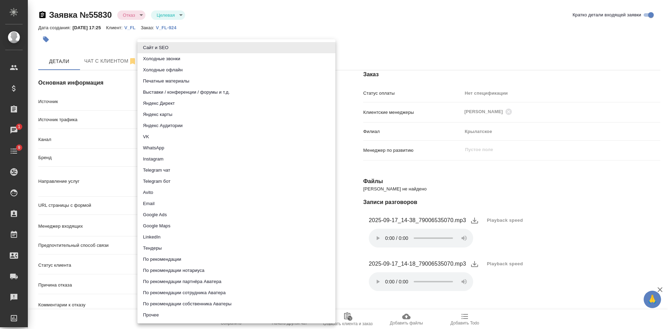
click at [174, 98] on body "🙏 .cls-1 fill:#fff; AWATERA [PERSON_NAME] Спецификации Заказы 1 Чаты 9 Todo Про…" at bounding box center [334, 164] width 668 height 329
click at [170, 50] on li "Сайт и SEO" at bounding box center [236, 47] width 198 height 11
type input "seo"
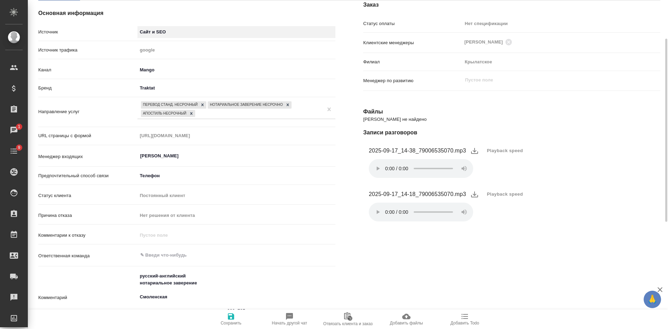
scroll to position [139, 0]
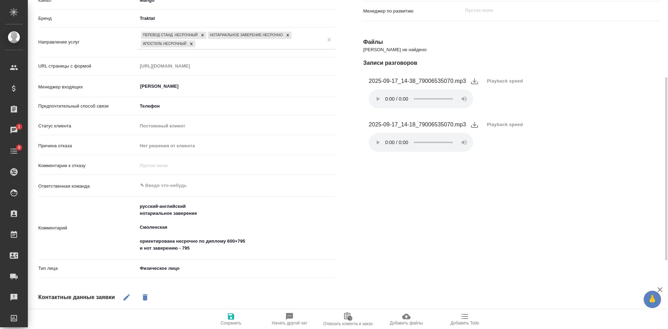
click at [229, 317] on icon "button" at bounding box center [231, 316] width 6 height 6
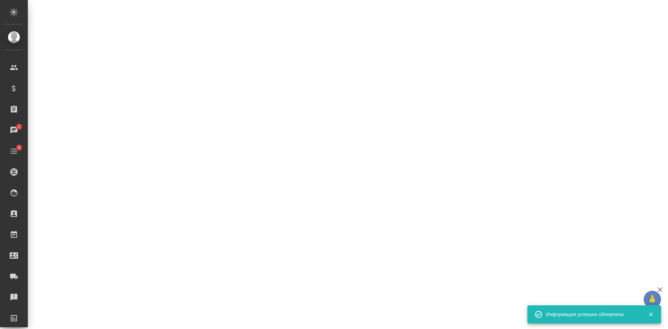
select select "RU"
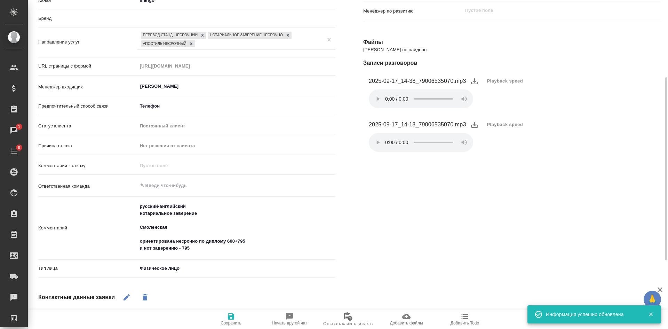
type textarea "x"
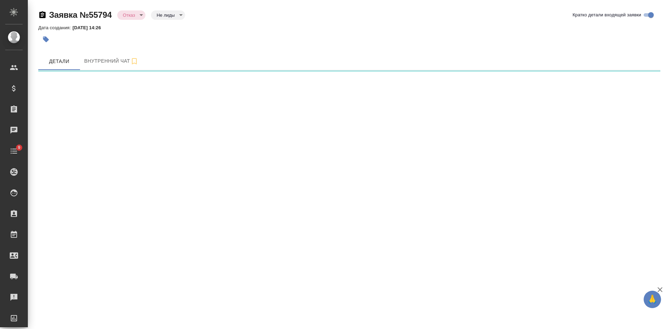
select select "RU"
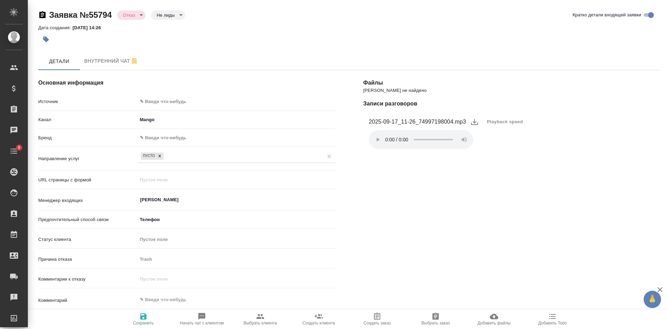
type textarea "x"
click at [151, 100] on body "🙏 .cls-1 fill:#fff; AWATERA Kasatkina Aleksandra Клиенты Спецификации Заказы Ча…" at bounding box center [334, 164] width 668 height 329
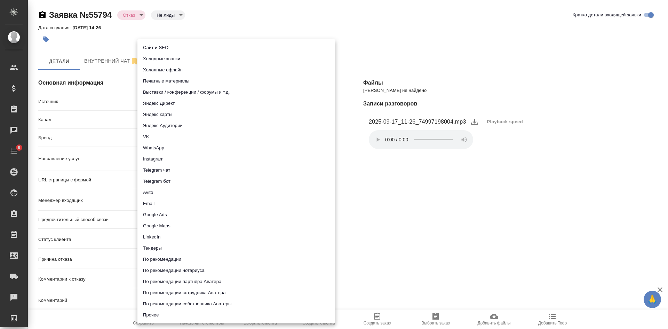
click at [158, 49] on li "Сайт и SEO" at bounding box center [236, 47] width 198 height 11
type input "seo"
type textarea "x"
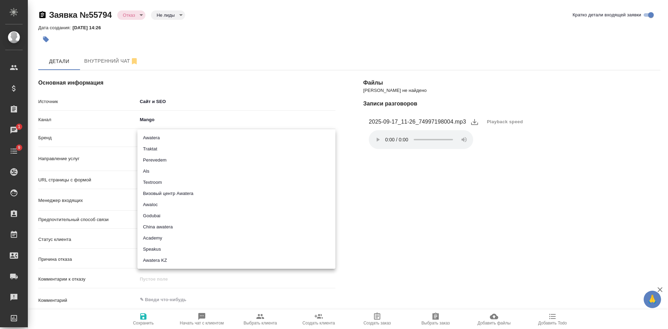
click at [185, 133] on body "🙏 .cls-1 fill:#fff; AWATERA Kasatkina Aleksandra Клиенты Спецификации Заказы 1 …" at bounding box center [334, 164] width 668 height 329
click at [164, 147] on li "Traktat" at bounding box center [236, 148] width 198 height 11
type input "traktat"
type textarea "x"
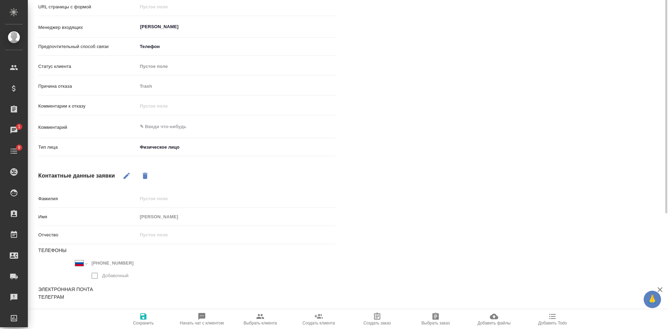
scroll to position [34, 0]
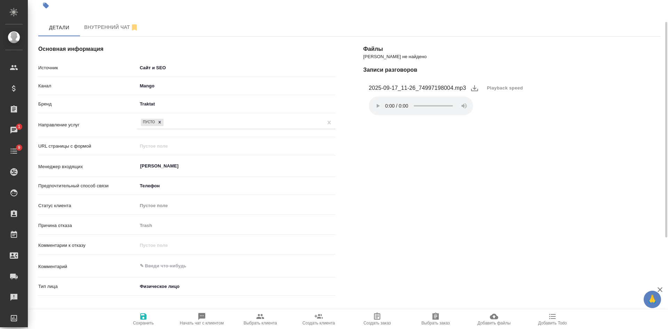
click at [166, 104] on body "🙏 .cls-1 fill:#fff; AWATERA Kasatkina Aleksandra Клиенты Спецификации Заказы 1 …" at bounding box center [334, 164] width 668 height 329
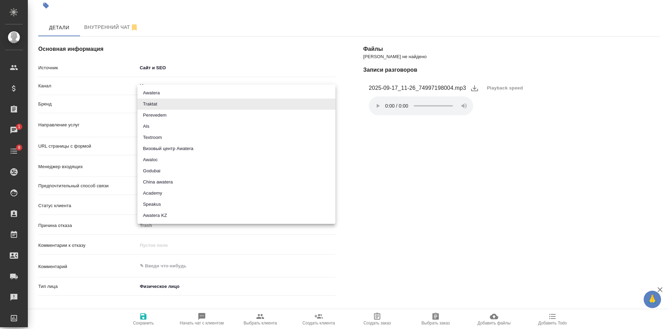
click at [161, 92] on li "Awatera" at bounding box center [236, 92] width 198 height 11
type input "awatera"
type textarea "x"
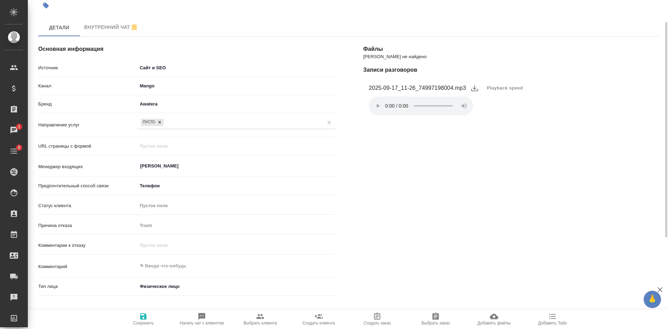
scroll to position [138, 0]
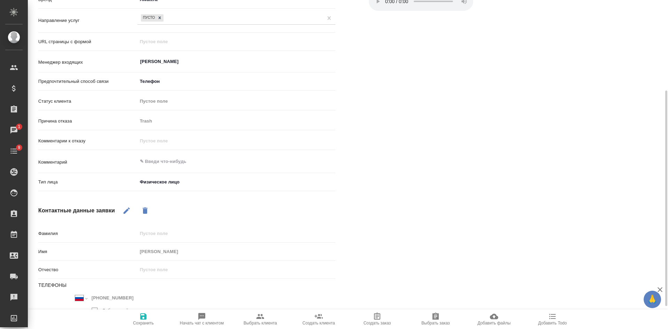
click at [146, 318] on icon "button" at bounding box center [143, 316] width 6 height 6
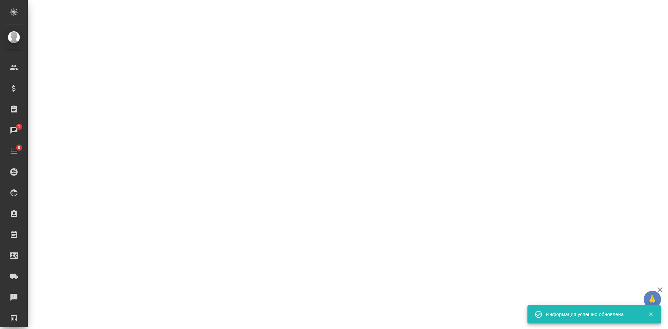
select select "RU"
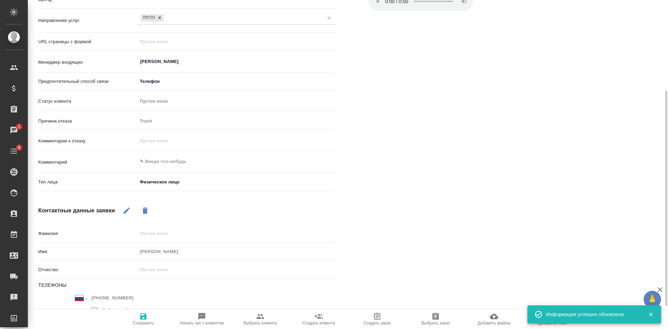
type textarea "x"
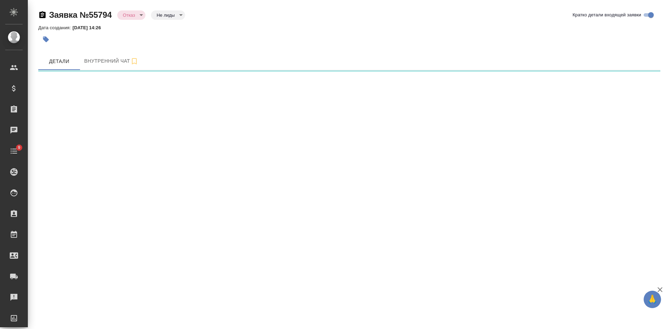
select select "RU"
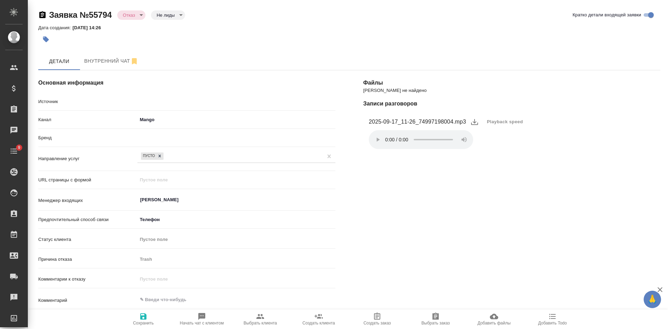
type textarea "x"
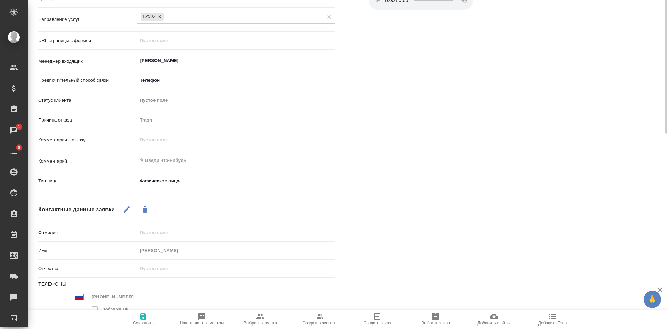
scroll to position [173, 0]
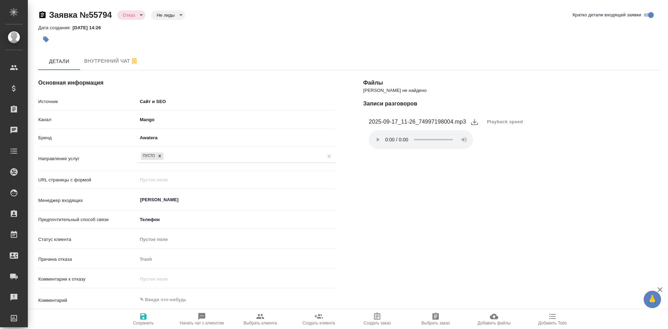
select select "RU"
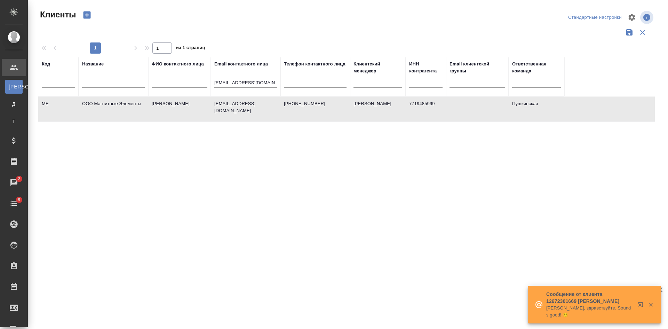
select select "RU"
drag, startPoint x: 264, startPoint y: 82, endPoint x: 82, endPoint y: 81, distance: 182.3
click at [82, 81] on tr "Код Название ФИО контактного лица Email контактного лица [EMAIL_ADDRESS][DOMAIN…" at bounding box center [301, 77] width 526 height 40
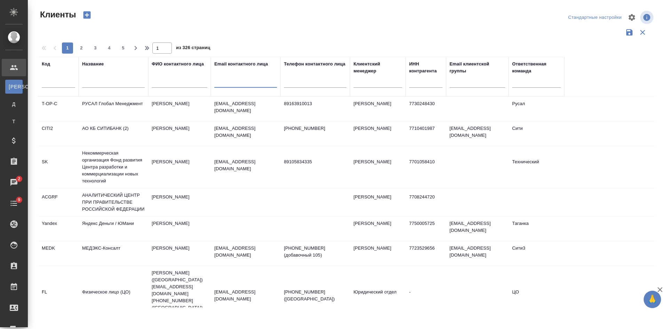
click at [131, 83] on input "text" at bounding box center [113, 83] width 63 height 9
paste input "Яровит"
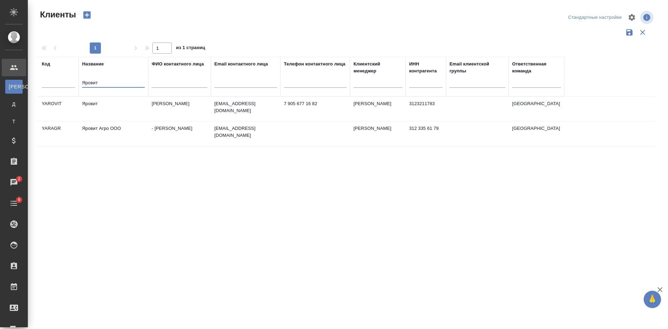
type input "Яровит"
click at [426, 104] on td "3123211783" at bounding box center [426, 109] width 40 height 24
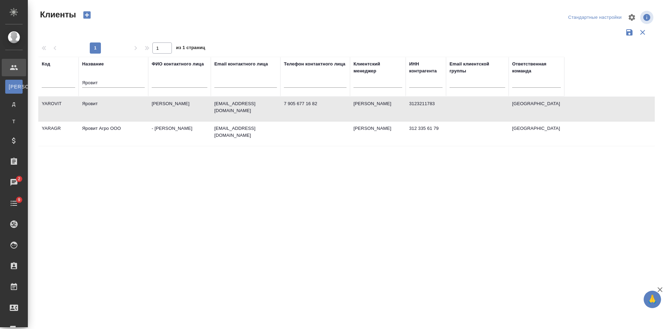
click at [426, 104] on td "3123211783" at bounding box center [426, 109] width 40 height 24
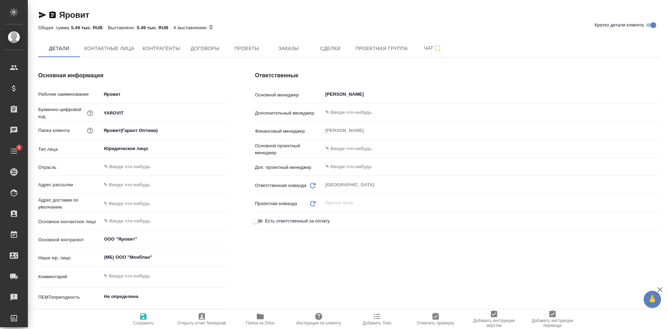
type textarea "x"
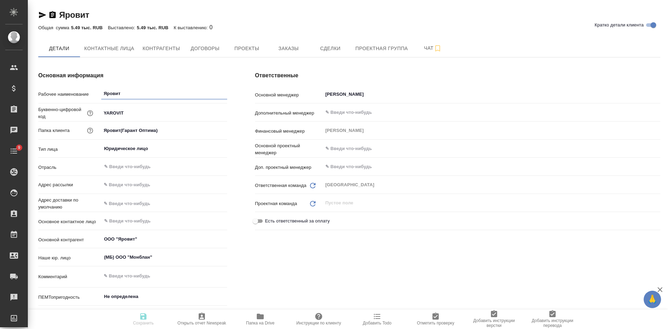
type textarea "x"
click at [42, 14] on icon "button" at bounding box center [42, 15] width 7 height 6
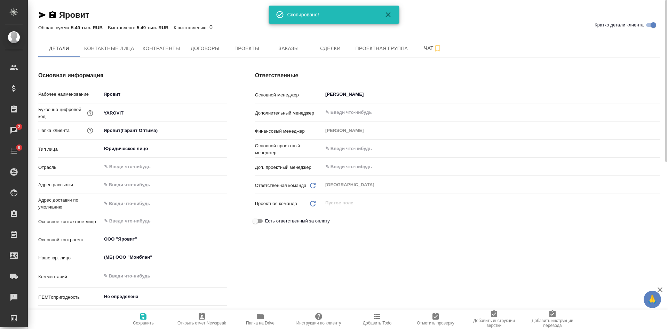
drag, startPoint x: 158, startPoint y: 65, endPoint x: 160, endPoint y: 61, distance: 4.8
click at [158, 65] on div "Основная информация Рабочее наименование Яровит Буквенно-цифровой код YAROVIT П…" at bounding box center [132, 200] width 217 height 286
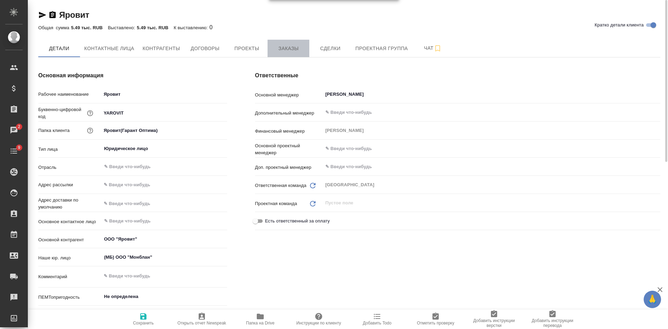
click at [299, 47] on span "Заказы" at bounding box center [288, 48] width 33 height 9
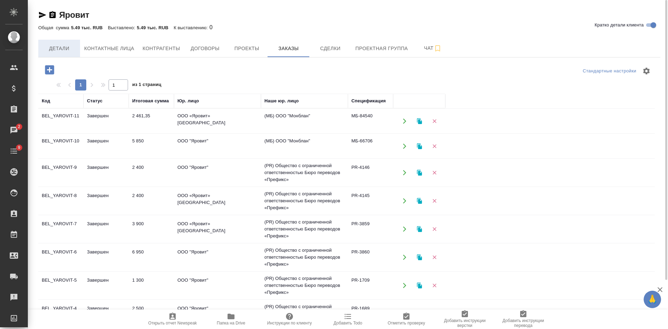
click at [51, 43] on button "Детали" at bounding box center [59, 48] width 42 height 17
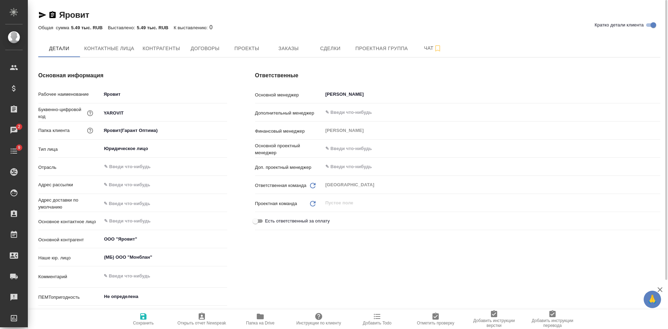
click at [51, 15] on icon "button" at bounding box center [52, 15] width 8 height 8
type textarea "x"
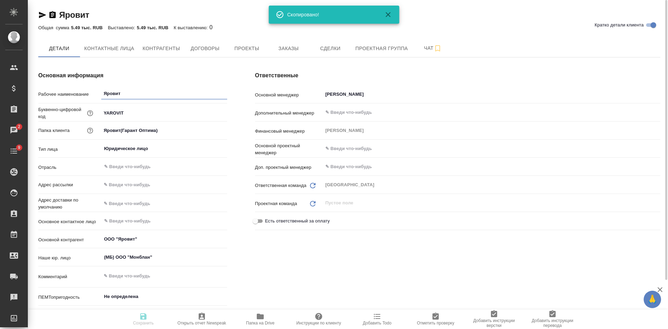
type textarea "x"
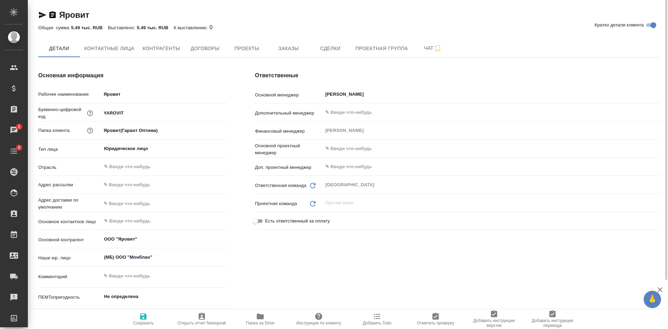
click at [48, 13] on icon "button" at bounding box center [52, 15] width 8 height 8
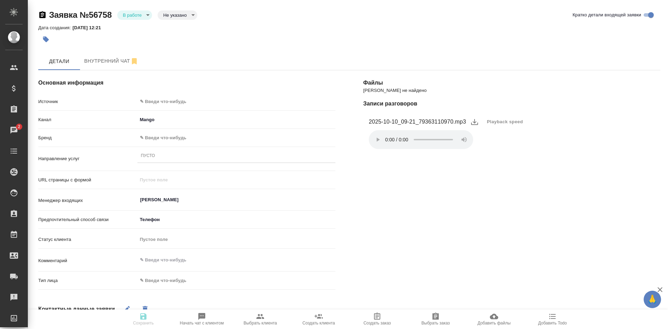
select select "RU"
click at [507, 125] on button "Playback speed" at bounding box center [505, 121] width 45 height 15
click at [497, 153] on li "1.75" at bounding box center [494, 155] width 25 height 11
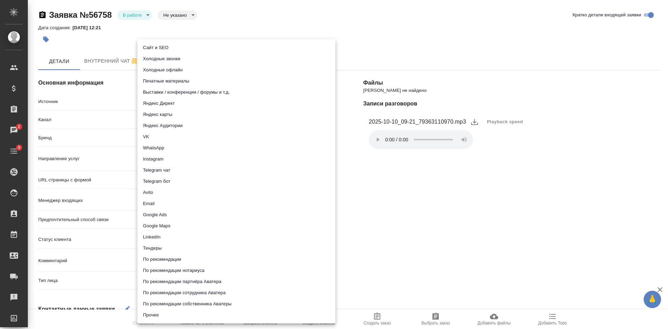
click at [159, 98] on body "🙏 .cls-1 fill:#fff; AWATERA Kasatkina Aleksandra Клиенты Спецификации Заказы 2 …" at bounding box center [334, 164] width 668 height 329
click at [155, 49] on li "Сайт и SEO" at bounding box center [236, 47] width 198 height 11
type input "seo"
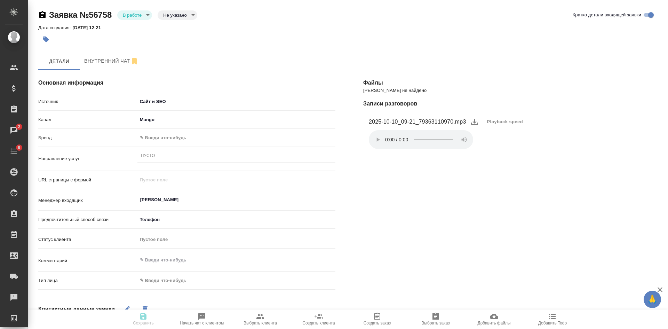
click at [168, 141] on body "🙏 .cls-1 fill:#fff; AWATERA Kasatkina Aleksandra Клиенты Спецификации Заказы 2 …" at bounding box center [334, 164] width 668 height 329
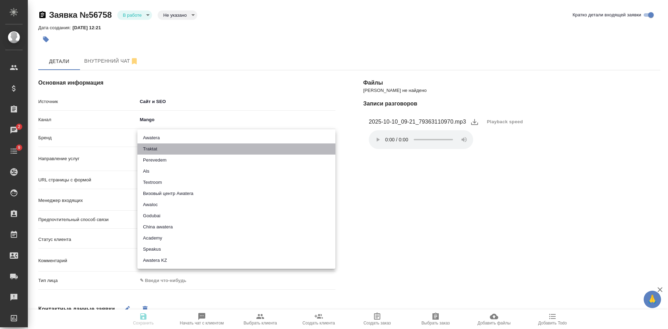
click at [158, 146] on li "Traktat" at bounding box center [236, 148] width 198 height 11
type input "traktat"
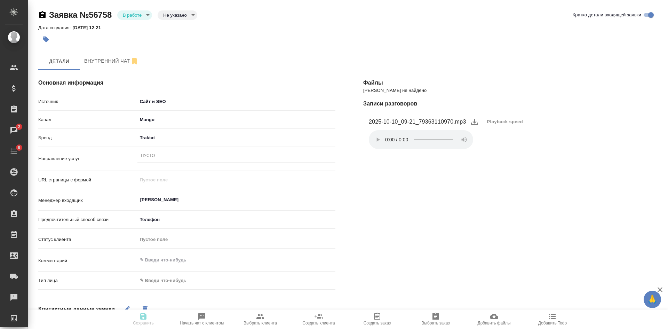
click at [156, 157] on div "Пусто" at bounding box center [236, 156] width 198 height 10
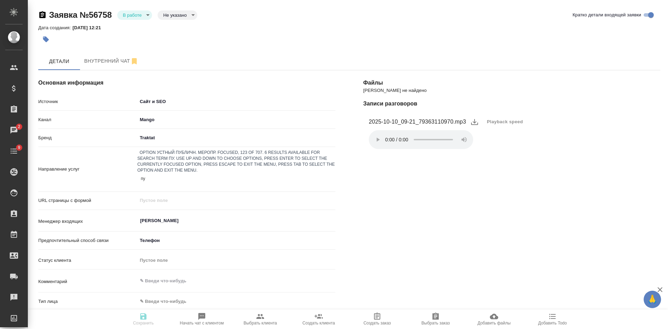
type input "пус"
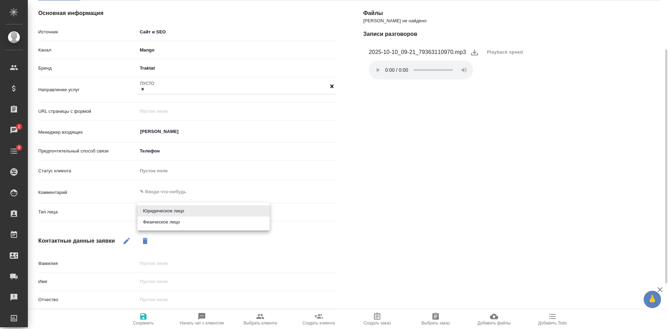
click at [165, 210] on body "🙏 .cls-1 fill:#fff; AWATERA Kasatkina Aleksandra Клиенты Спецификации Заказы 2 …" at bounding box center [334, 164] width 668 height 329
click at [162, 221] on li "Физическое лицо" at bounding box center [203, 221] width 132 height 11
type input "private"
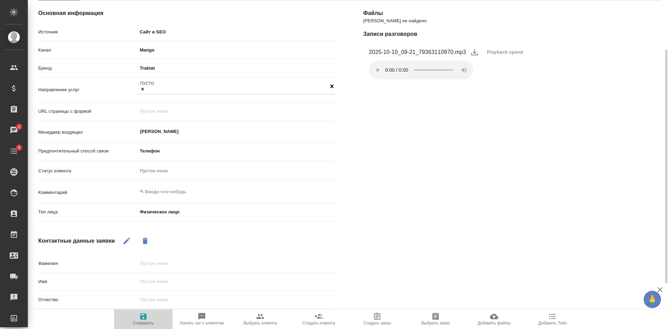
click at [143, 312] on button "Сохранить" at bounding box center [143, 318] width 58 height 19
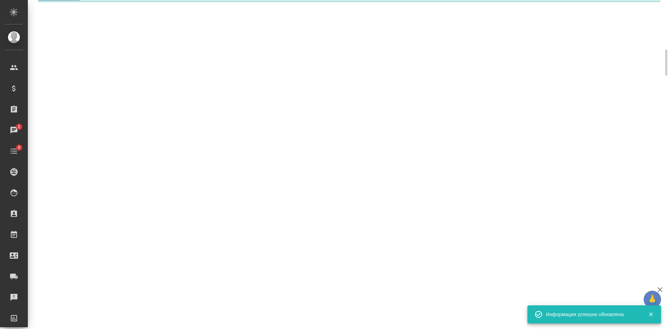
select select "RU"
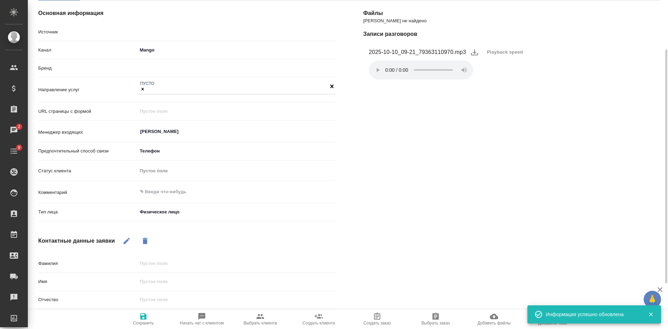
type textarea "x"
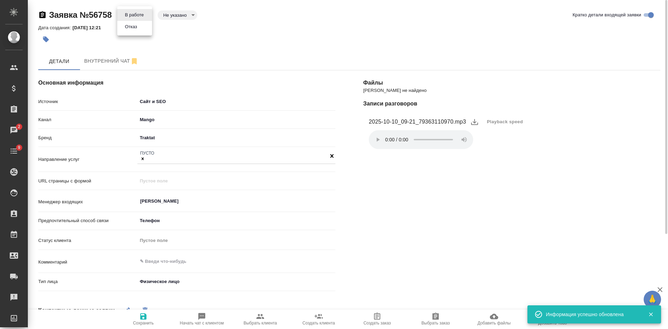
click at [137, 14] on body "🙏 .cls-1 fill:#fff; AWATERA Kasatkina Aleksandra Клиенты Спецификации Заказы 2 …" at bounding box center [334, 164] width 668 height 329
click at [134, 25] on button "Отказ" at bounding box center [131, 27] width 16 height 8
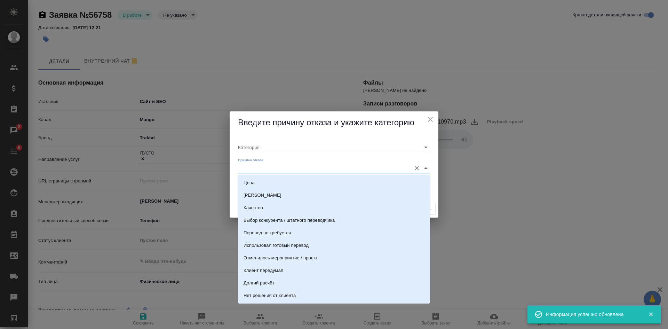
click at [259, 165] on input "Причина отказа" at bounding box center [323, 167] width 170 height 9
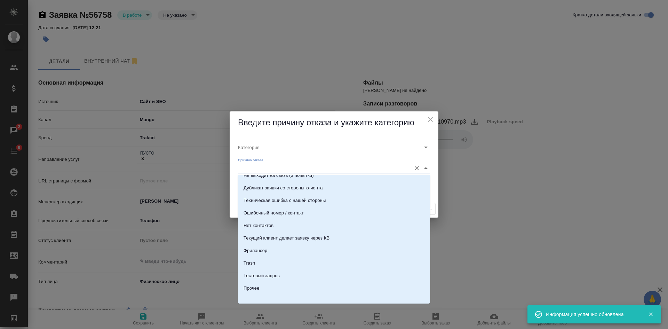
scroll to position [212, 0]
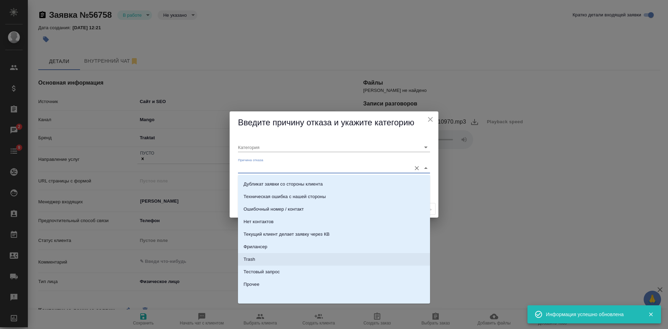
click at [259, 259] on li "Trash" at bounding box center [334, 259] width 192 height 13
type input "Не лиды"
type input "Trash"
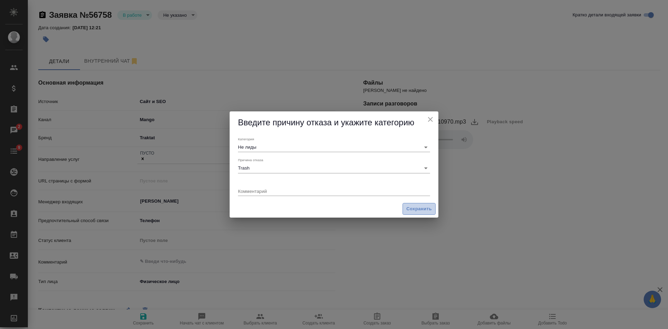
click at [419, 206] on span "Сохранить" at bounding box center [418, 209] width 25 height 8
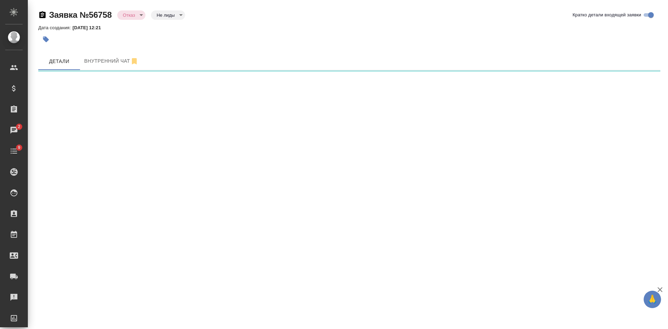
select select "RU"
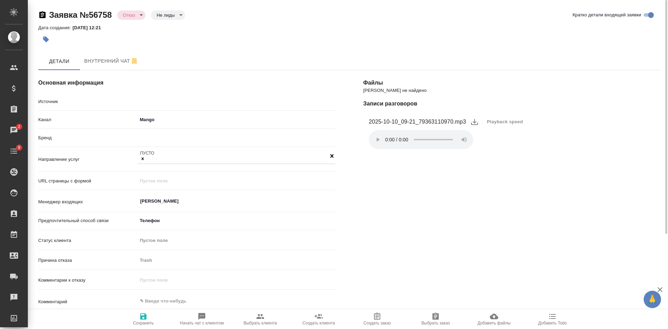
type textarea "x"
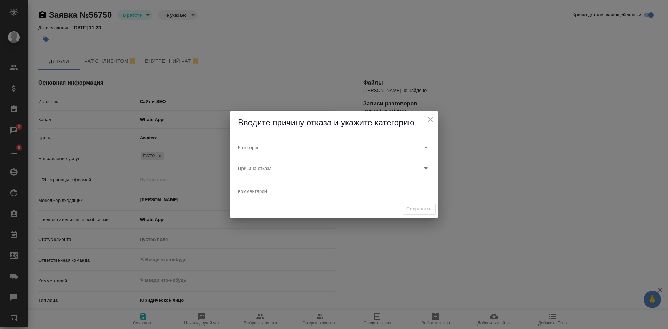
select select "RU"
click at [248, 167] on input "Причина отказа" at bounding box center [323, 167] width 170 height 9
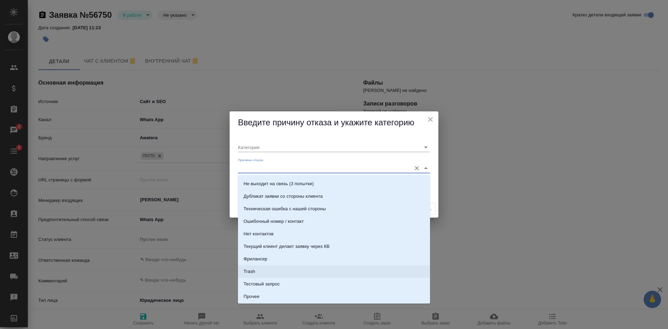
scroll to position [212, 0]
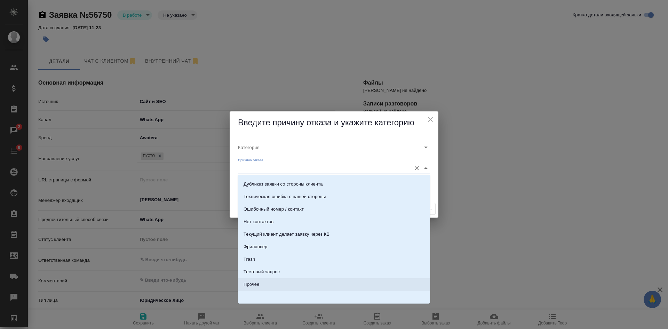
click at [260, 281] on li "Прочее" at bounding box center [334, 284] width 192 height 13
type input "Прочее"
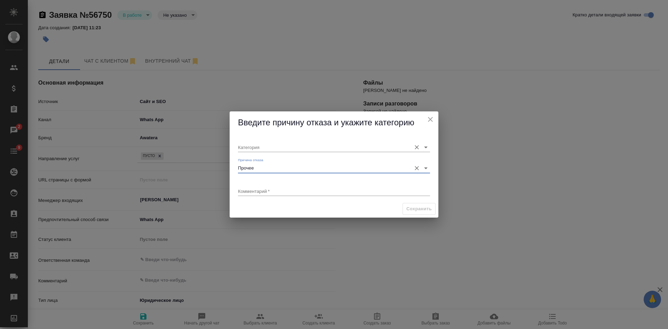
click at [279, 145] on input "Категория" at bounding box center [323, 146] width 170 height 9
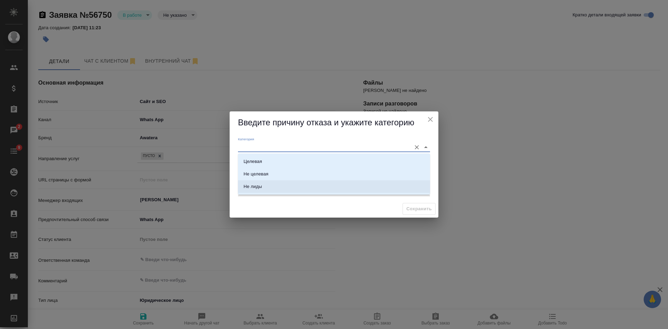
click at [256, 190] on div "Не лиды" at bounding box center [253, 186] width 18 height 7
type input "Не лиды"
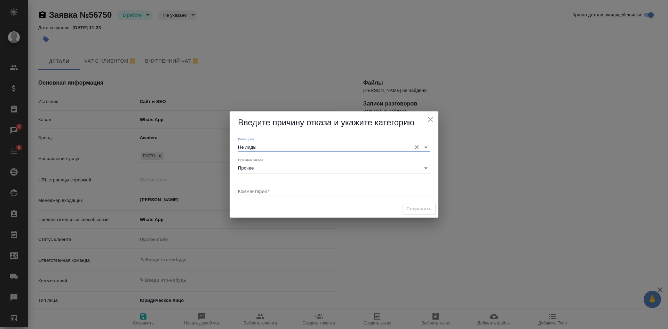
click at [249, 194] on div "x" at bounding box center [334, 191] width 192 height 9
type textarea "заявка открыта для общения БД с клиентом"
click at [415, 208] on span "Сохранить" at bounding box center [418, 209] width 25 height 8
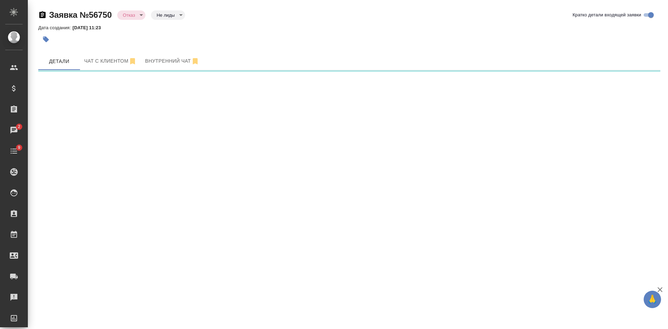
select select "RU"
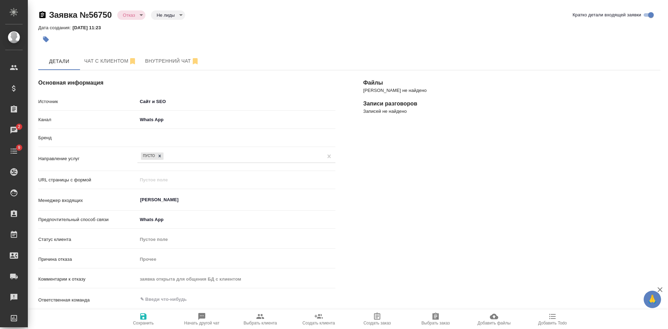
type textarea "x"
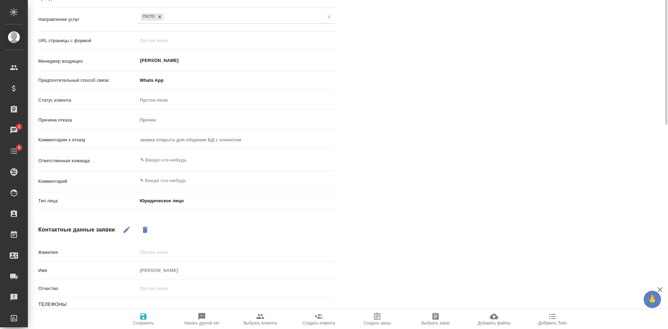
scroll to position [0, 0]
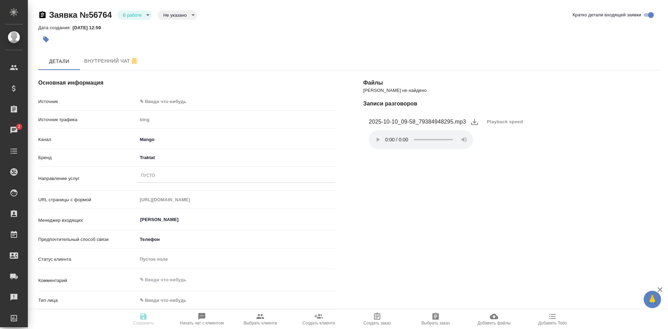
select select "RU"
click at [502, 117] on button "Playback speed" at bounding box center [505, 121] width 45 height 15
click at [500, 158] on li "1.75" at bounding box center [495, 155] width 25 height 11
click at [164, 102] on body "🙏 .cls-1 fill:#fff; AWATERA [PERSON_NAME] Спецификации Заказы 2 Чаты 9 Todo Про…" at bounding box center [334, 164] width 668 height 329
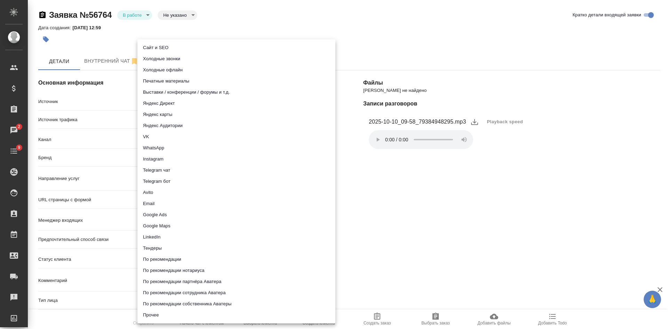
click at [169, 48] on li "Сайт и SEO" at bounding box center [236, 47] width 198 height 11
type input "seo"
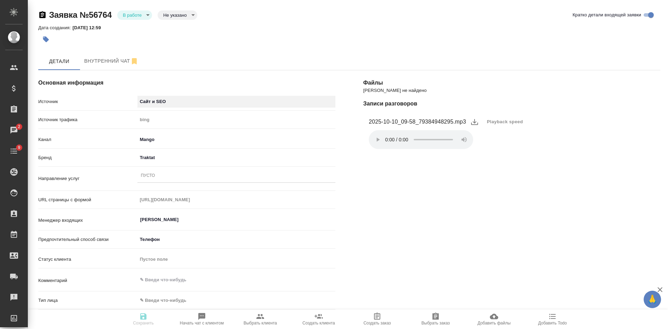
scroll to position [70, 0]
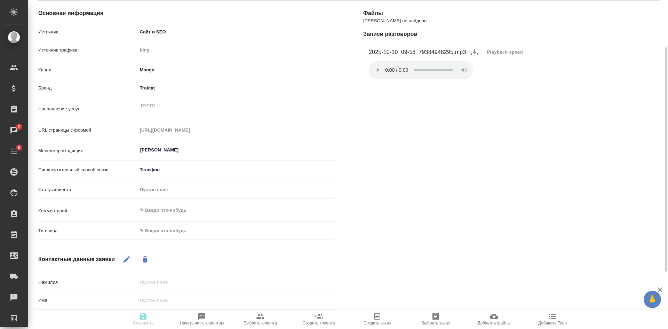
click at [191, 104] on div "Пусто" at bounding box center [236, 106] width 198 height 10
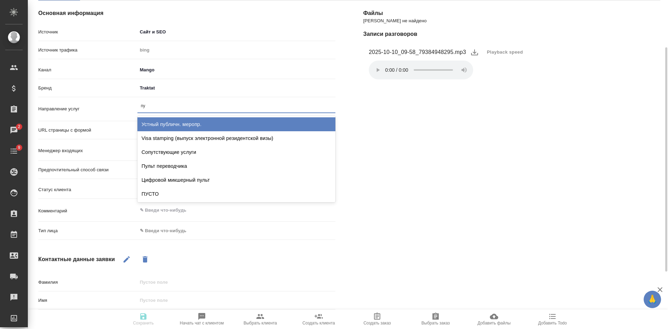
type input "пус"
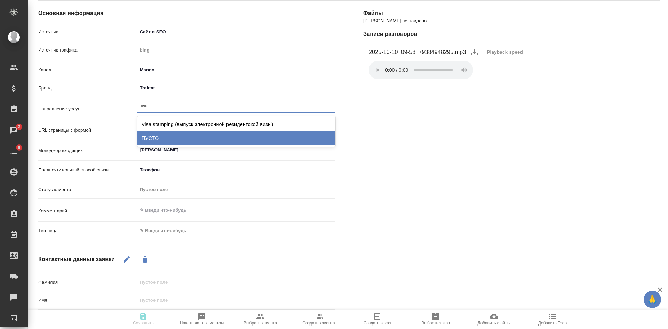
click at [185, 138] on div "ПУСТО" at bounding box center [236, 138] width 198 height 14
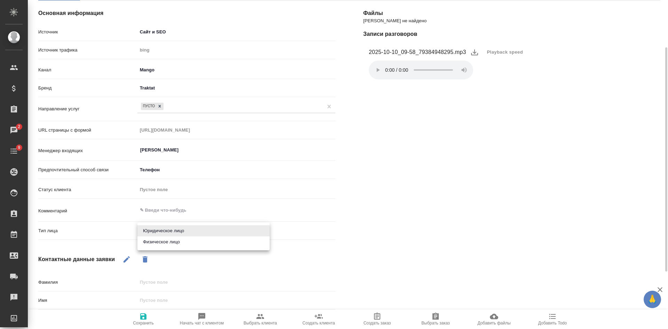
click at [167, 231] on body "🙏 .cls-1 fill:#fff; AWATERA Kasatkina Aleksandra Клиенты Спецификации Заказы 2 …" at bounding box center [334, 164] width 668 height 329
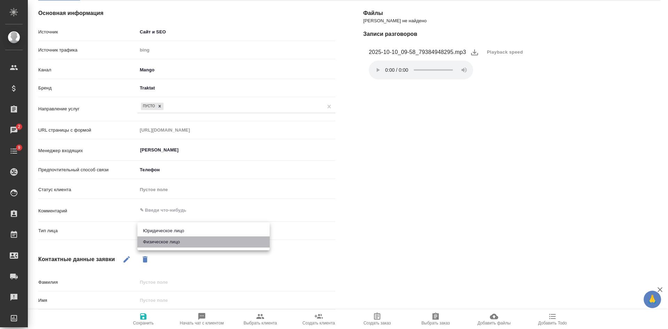
click at [162, 239] on li "Физическое лицо" at bounding box center [203, 241] width 132 height 11
type input "private"
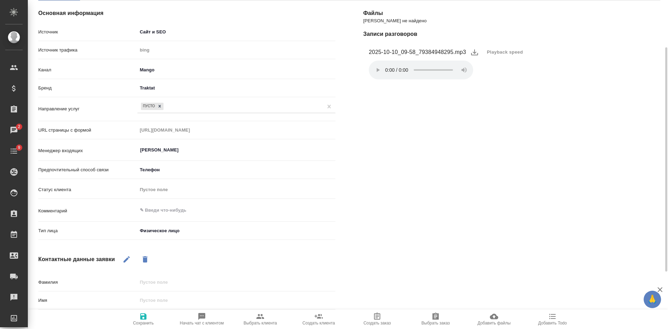
drag, startPoint x: 144, startPoint y: 319, endPoint x: 144, endPoint y: 315, distance: 4.2
click at [144, 320] on icon "button" at bounding box center [143, 316] width 8 height 8
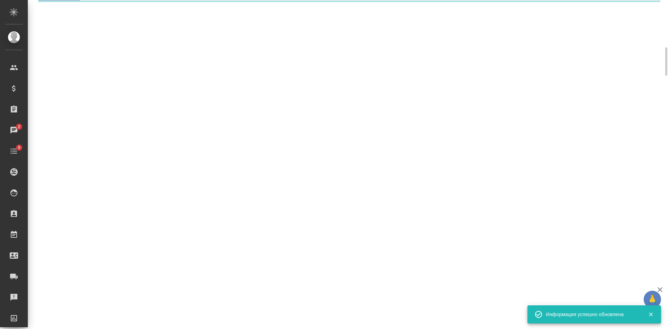
select select "RU"
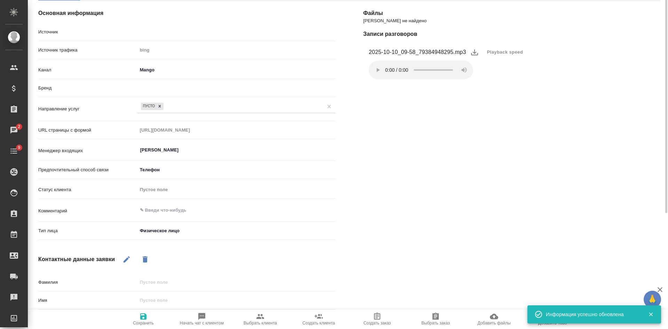
type textarea "x"
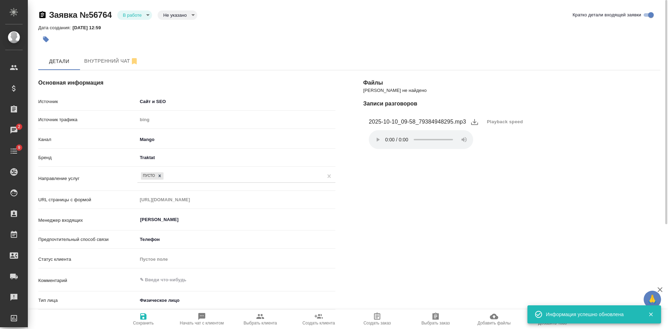
click at [144, 20] on div "Заявка №56764 В работе inProcess Не указано notSelected" at bounding box center [117, 14] width 159 height 11
click at [144, 13] on body "🙏 .cls-1 fill:#fff; AWATERA Kasatkina Aleksandra Клиенты Спецификации Заказы 2 …" at bounding box center [334, 164] width 668 height 329
click at [137, 26] on button "Отказ" at bounding box center [131, 27] width 16 height 8
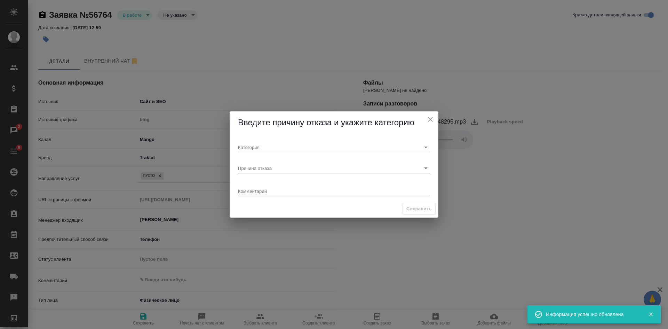
click at [299, 174] on div "Причина отказа" at bounding box center [334, 165] width 198 height 21
click at [293, 163] on div "Причина отказа" at bounding box center [334, 165] width 192 height 15
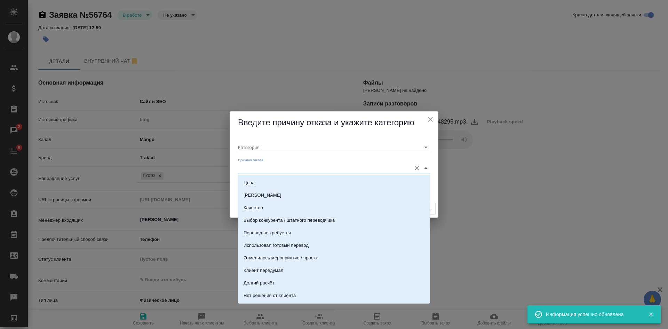
click at [283, 169] on input "Причина отказа" at bounding box center [323, 167] width 170 height 9
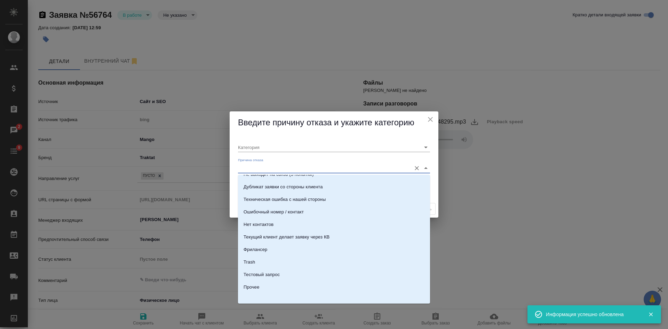
scroll to position [212, 0]
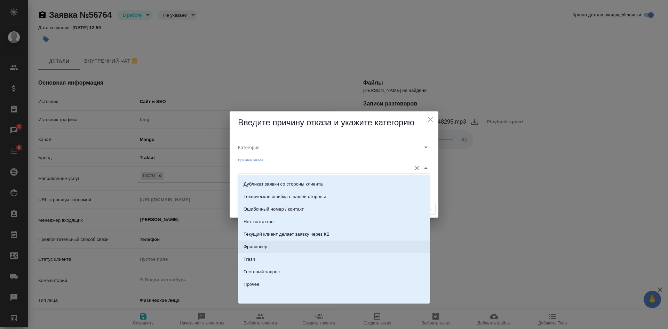
click at [260, 247] on div "Фрилансер" at bounding box center [256, 246] width 24 height 7
type input "Не лиды"
type input "Фрилансер"
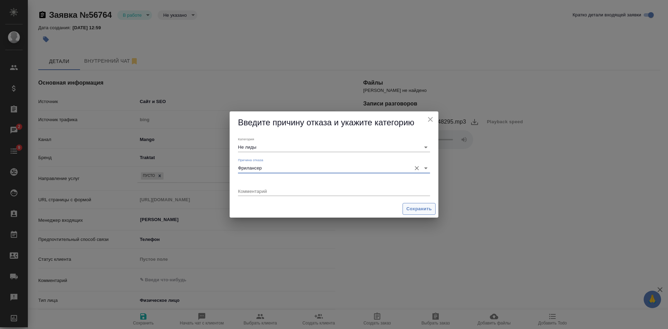
click at [421, 206] on span "Сохранить" at bounding box center [418, 209] width 25 height 8
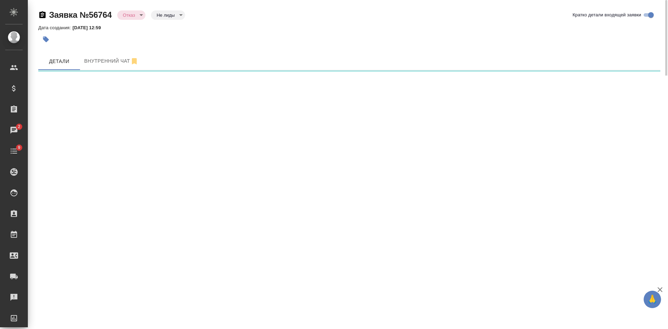
select select "RU"
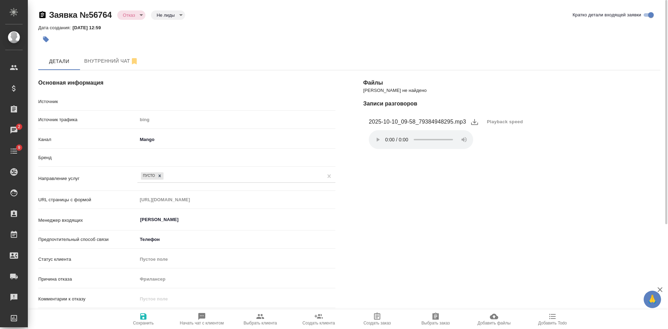
type textarea "x"
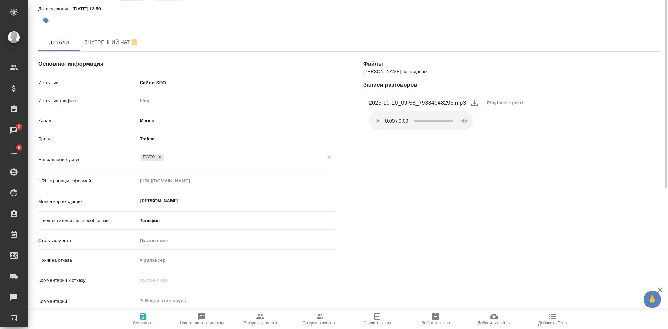
scroll to position [0, 0]
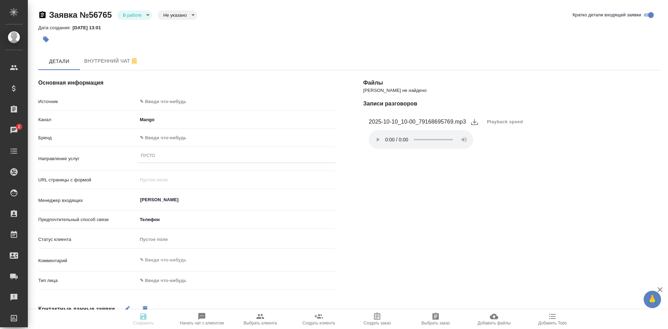
select select "RU"
click at [503, 117] on button "Playback speed" at bounding box center [505, 121] width 45 height 15
click at [494, 154] on li "1.75" at bounding box center [495, 155] width 25 height 11
click at [173, 100] on body "🙏 .cls-1 fill:#fff; AWATERA [PERSON_NAME] Спецификации Заказы 2 Чаты 9 Todo Про…" at bounding box center [334, 164] width 668 height 329
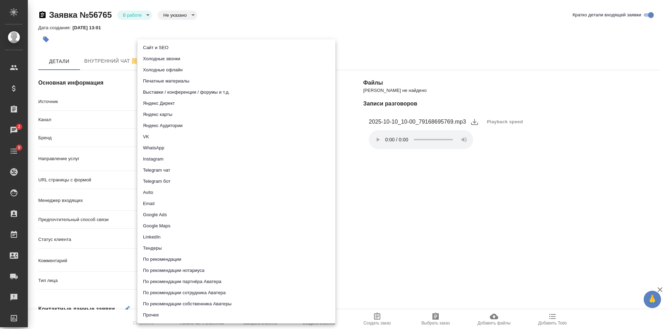
click at [160, 46] on li "Сайт и SEO" at bounding box center [236, 47] width 198 height 11
type input "seo"
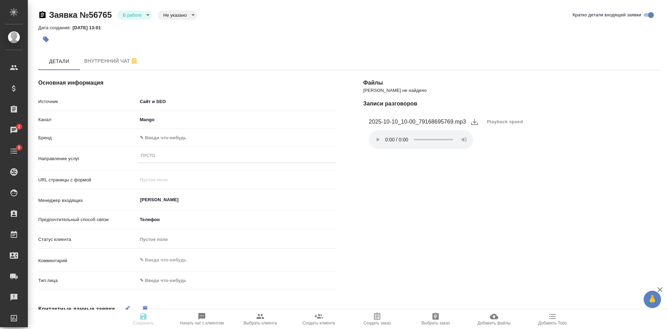
click at [148, 140] on body "🙏 .cls-1 fill:#fff; AWATERA [PERSON_NAME] Спецификации Заказы 2 Чаты 9 Todo Про…" at bounding box center [334, 164] width 668 height 329
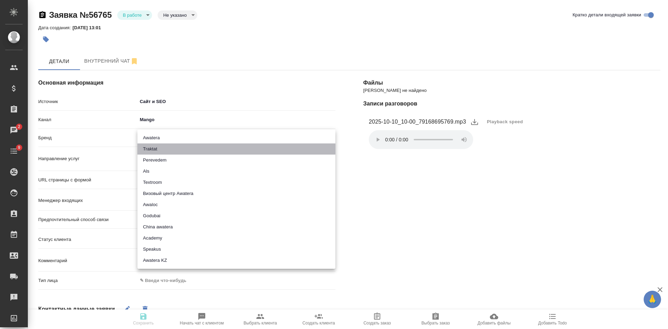
click at [150, 149] on li "Traktat" at bounding box center [236, 148] width 198 height 11
type input "traktat"
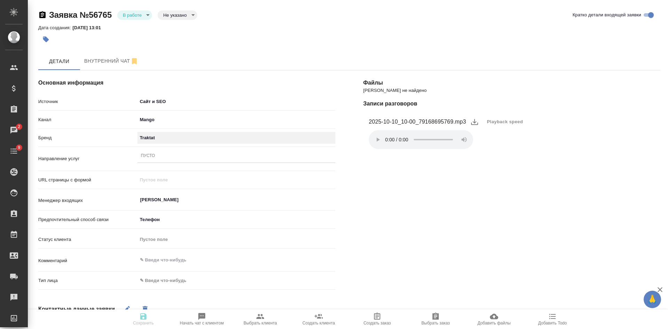
scroll to position [104, 0]
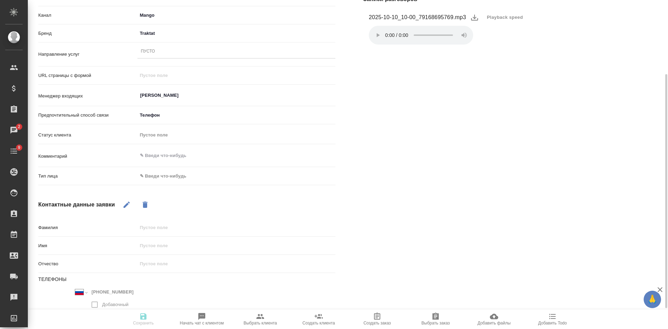
click at [170, 178] on body "🙏 .cls-1 fill:#fff; AWATERA [PERSON_NAME] Спецификации Заказы 2 Чаты 9 Todo Про…" at bounding box center [334, 164] width 668 height 329
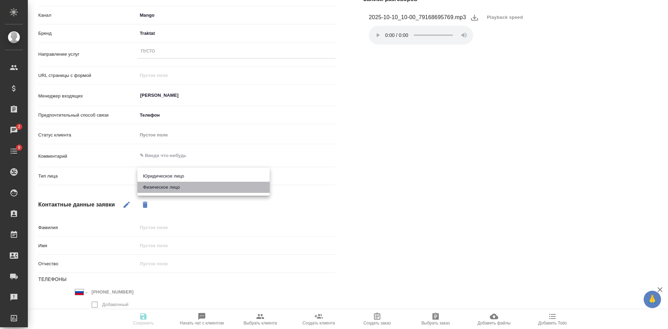
click at [163, 188] on li "Физическое лицо" at bounding box center [203, 187] width 132 height 11
type input "private"
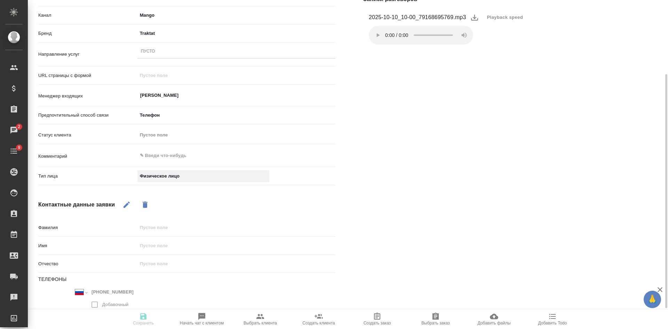
scroll to position [35, 0]
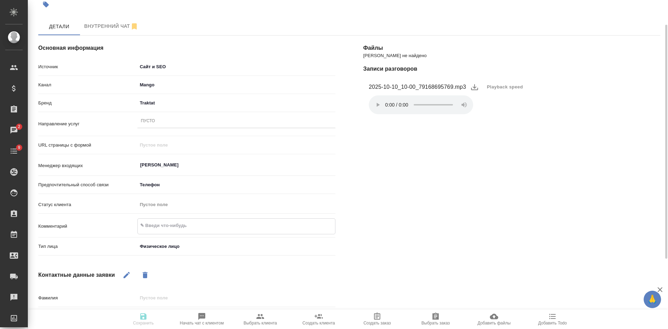
click at [150, 230] on textarea at bounding box center [236, 226] width 197 height 12
drag, startPoint x: 421, startPoint y: 86, endPoint x: 452, endPoint y: 86, distance: 31.7
click at [452, 86] on figcaption "2025-10-10_10-00_79168695769.mp3" at bounding box center [417, 87] width 97 height 8
copy figcaption "9168695769"
click at [171, 223] on textarea "кит-рус" at bounding box center [236, 225] width 198 height 12
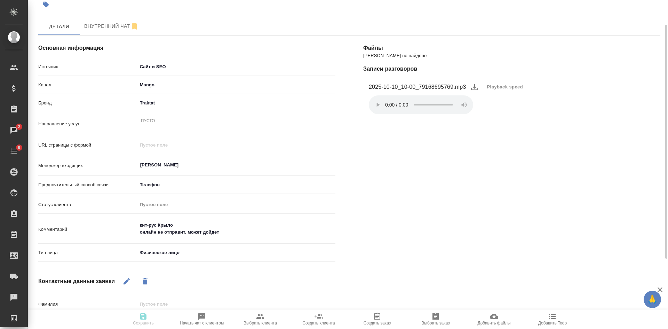
click at [157, 224] on textarea "кит-рус Крыло онлайн не отправит, может дойдет" at bounding box center [236, 228] width 198 height 19
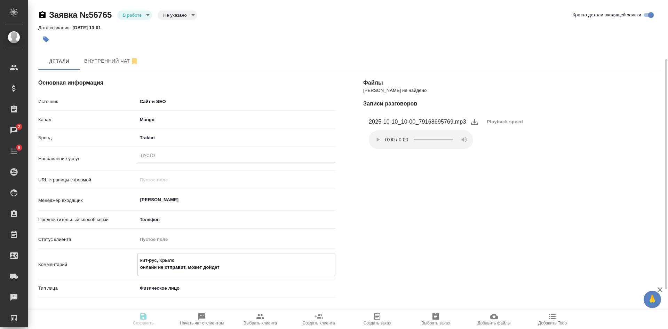
scroll to position [70, 0]
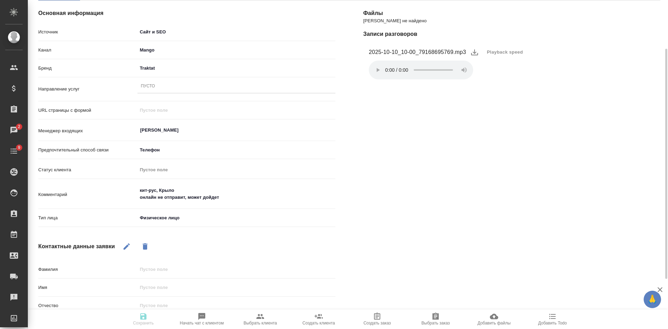
click at [614, 187] on div "Файлы Файлов не найдено Записи разговоров 2025-10-10_10-00_79168695769.mp3 Play…" at bounding box center [511, 193] width 325 height 413
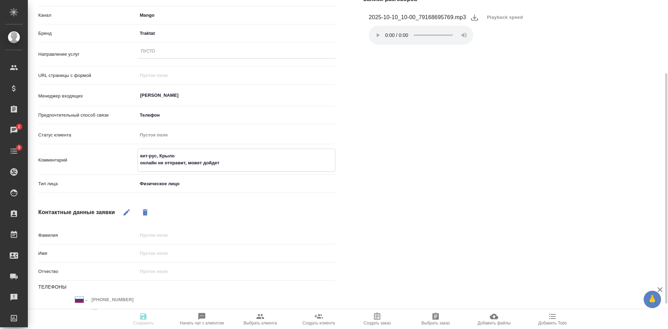
click at [239, 160] on textarea "кит-рус, Крыло онлайн не отправит, может дойдет" at bounding box center [236, 159] width 197 height 19
click at [197, 155] on textarea "кит-рус, Крыло онлайн не отправит, может дойдет" at bounding box center [236, 159] width 197 height 19
click at [227, 161] on textarea "кит-рус, Крыло онлайн не отправит, может дойдет" at bounding box center [236, 159] width 197 height 19
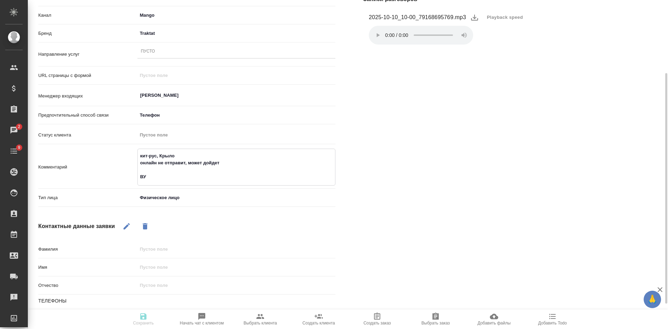
type textarea "кит-рус, Крыло онлайн не отправит, может дойдет ВУ"
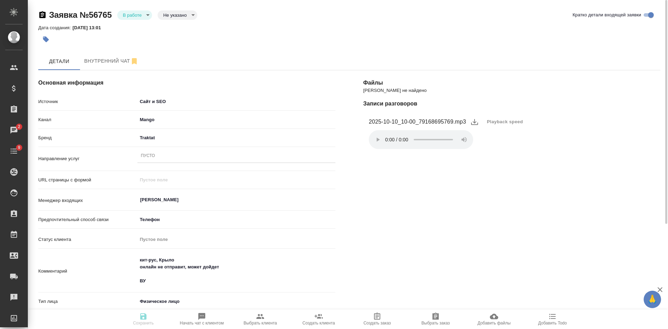
click at [153, 155] on div "Пусто" at bounding box center [148, 156] width 14 height 6
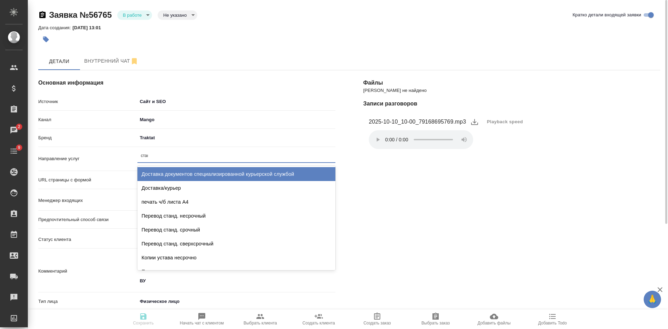
type input "станд"
click at [177, 172] on div "Перевод станд. несрочный" at bounding box center [236, 174] width 198 height 14
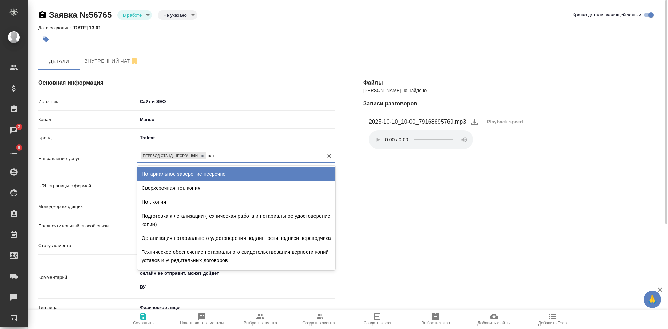
type input "нота"
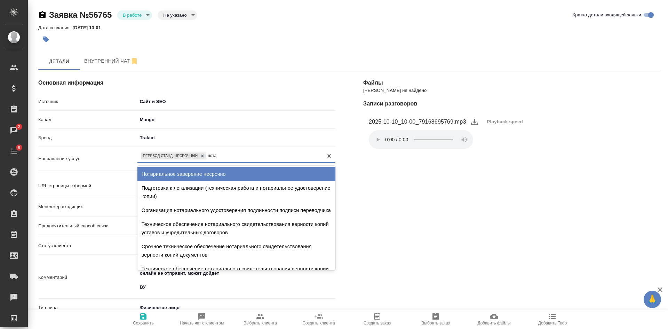
click at [205, 171] on div "Нотариальное заверение несрочно" at bounding box center [236, 174] width 198 height 14
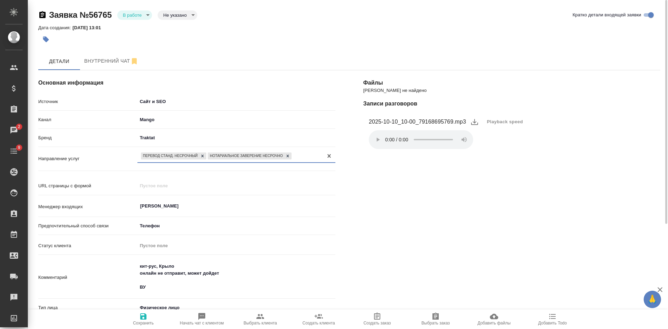
click at [148, 317] on span "Сохранить" at bounding box center [143, 318] width 50 height 13
select select "RU"
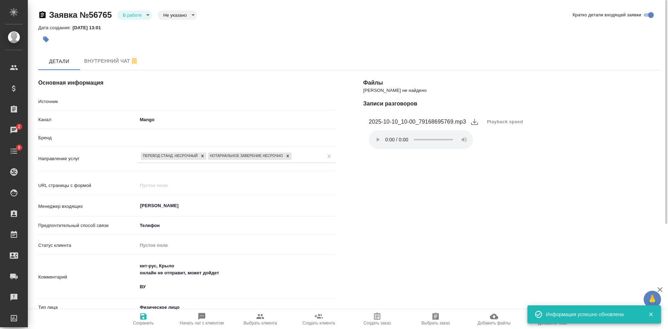
type textarea "x"
click at [173, 15] on body "🙏 .cls-1 fill:#fff; AWATERA Kasatkina Aleksandra Клиенты Спецификации Заказы 2 …" at bounding box center [334, 164] width 668 height 329
click at [176, 24] on button "Целевая" at bounding box center [174, 26] width 22 height 8
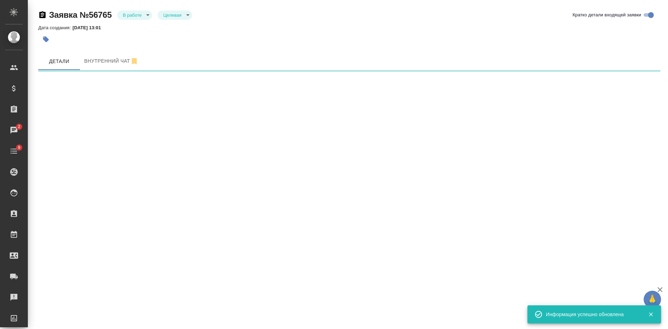
select select "RU"
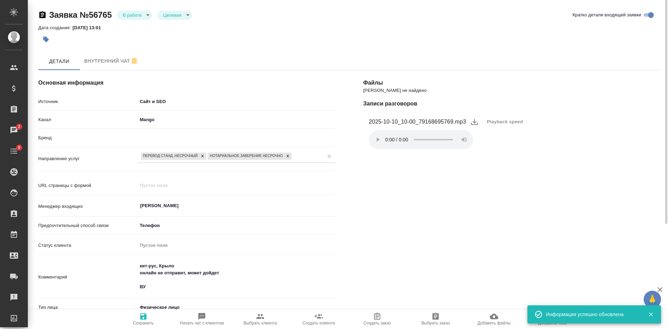
type textarea "x"
click at [149, 315] on span "Сохранить" at bounding box center [143, 318] width 50 height 13
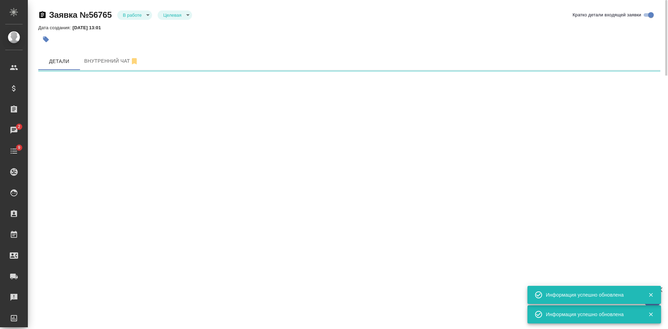
select select "RU"
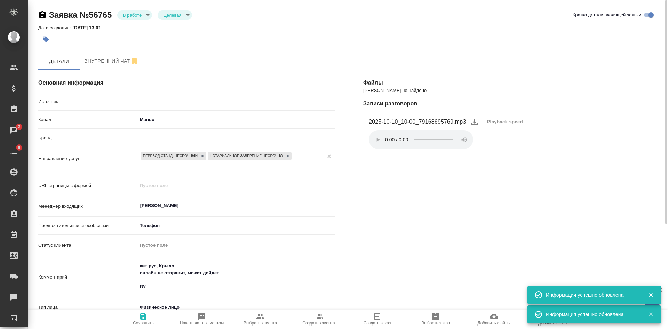
type textarea "x"
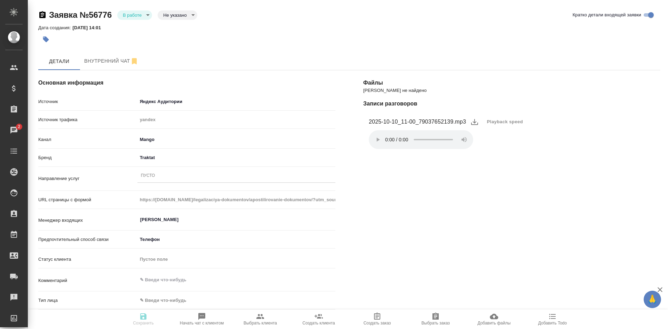
select select "RU"
click at [502, 122] on span "Playback speed" at bounding box center [505, 121] width 36 height 7
click at [495, 156] on li "1.75" at bounding box center [494, 155] width 25 height 11
click at [148, 173] on div "Пусто" at bounding box center [148, 176] width 14 height 6
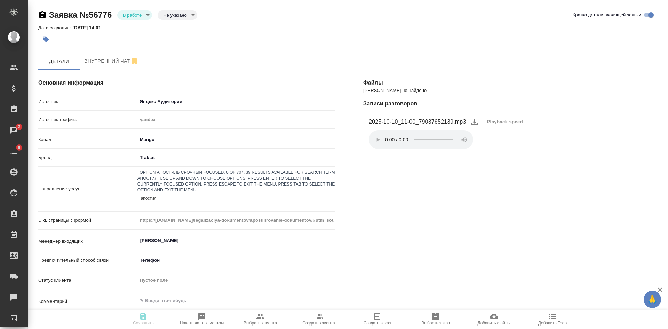
type input "апостиль"
drag, startPoint x: 183, startPoint y: 221, endPoint x: 261, endPoint y: 189, distance: 84.6
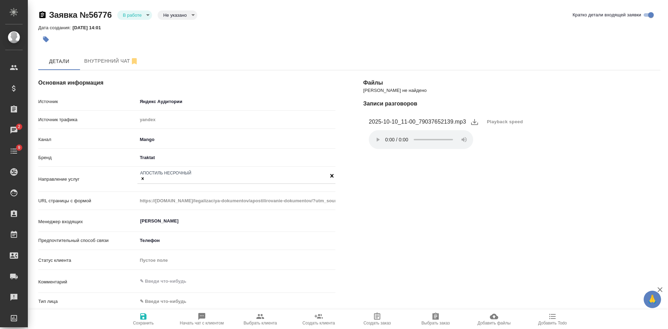
click at [144, 321] on span "Сохранить" at bounding box center [143, 322] width 21 height 5
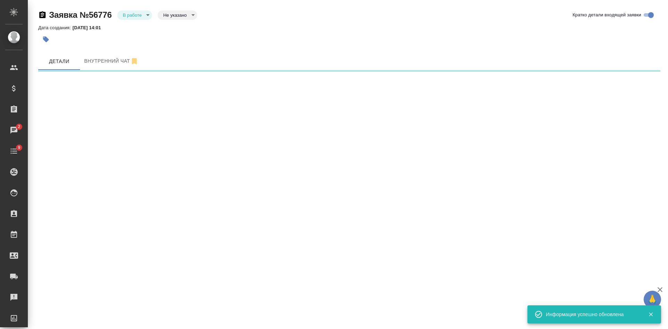
select select "RU"
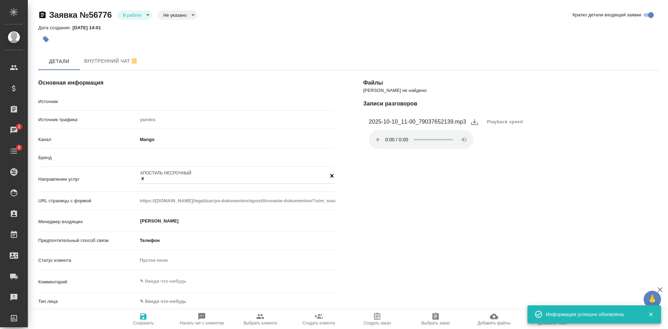
scroll to position [104, 0]
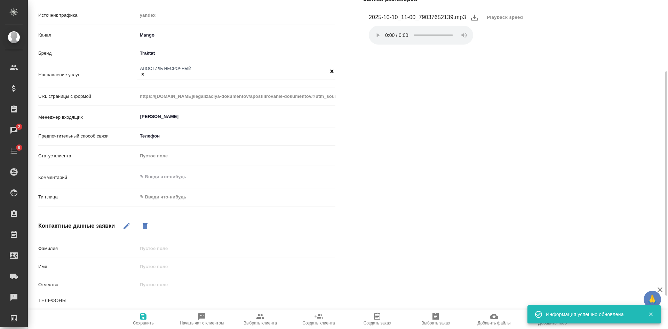
click at [162, 200] on body "🙏 .cls-1 fill:#fff; AWATERA Kasatkina Aleksandra Клиенты Спецификации Заказы 2 …" at bounding box center [334, 164] width 668 height 329
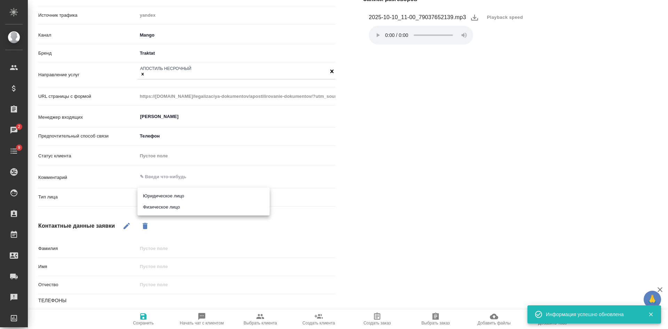
click at [158, 206] on li "Физическое лицо" at bounding box center [203, 206] width 132 height 11
type textarea "x"
type input "private"
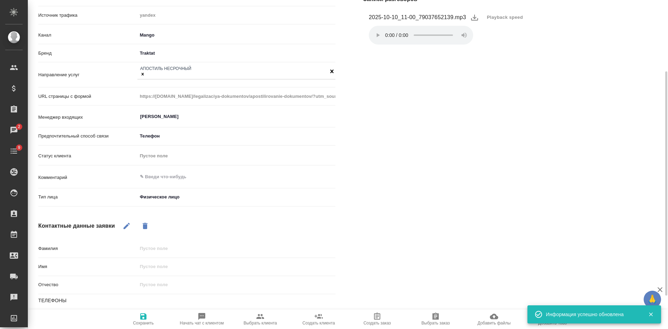
click at [139, 317] on span "Сохранить" at bounding box center [143, 318] width 50 height 13
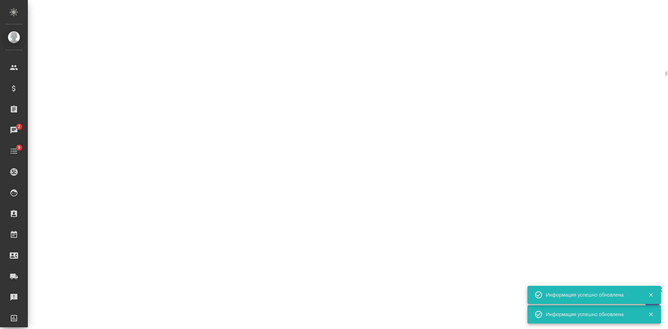
select select "RU"
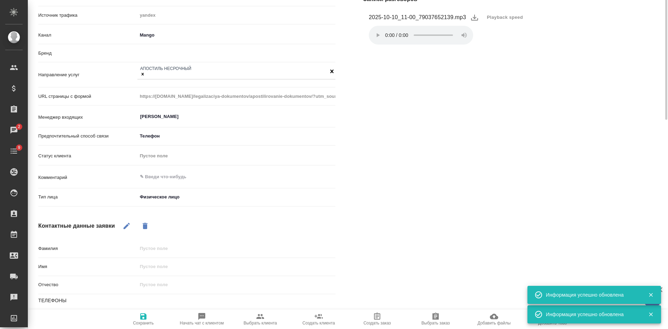
type textarea "x"
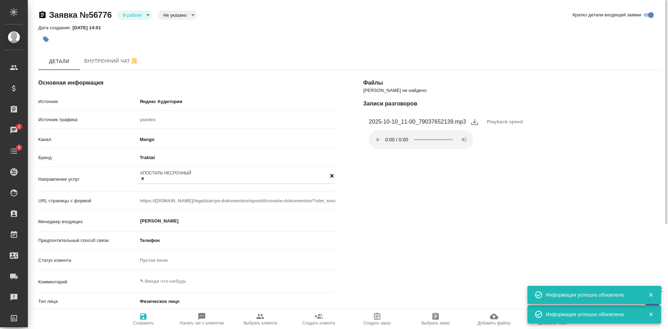
click at [138, 15] on body "🙏 .cls-1 fill:#fff; AWATERA Kasatkina Aleksandra Клиенты Спецификации Заказы 2 …" at bounding box center [334, 164] width 668 height 329
click at [131, 23] on button "Отказ" at bounding box center [131, 27] width 16 height 8
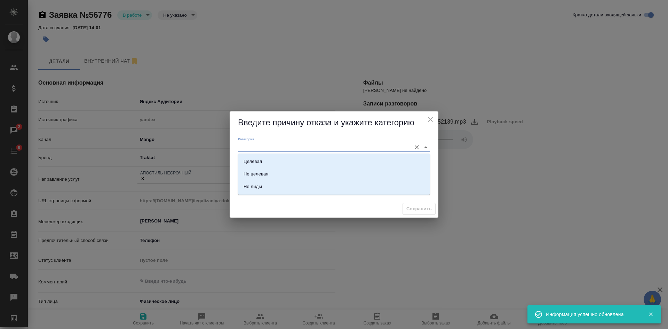
click at [260, 149] on input "Категория" at bounding box center [323, 146] width 170 height 9
click at [229, 160] on div "Введите причину отказа и укажите категорию Категория Причина отказа Комментарий…" at bounding box center [334, 164] width 668 height 329
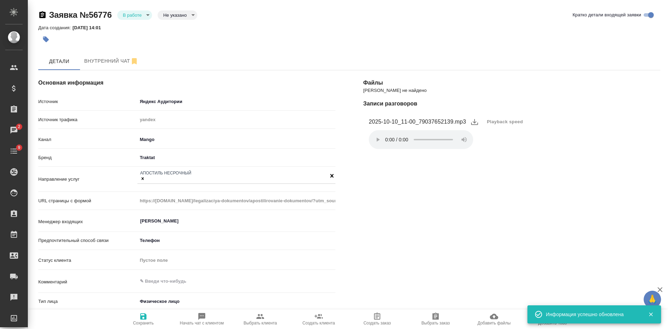
click at [247, 164] on div "Бренд Traktat traktat" at bounding box center [186, 160] width 297 height 18
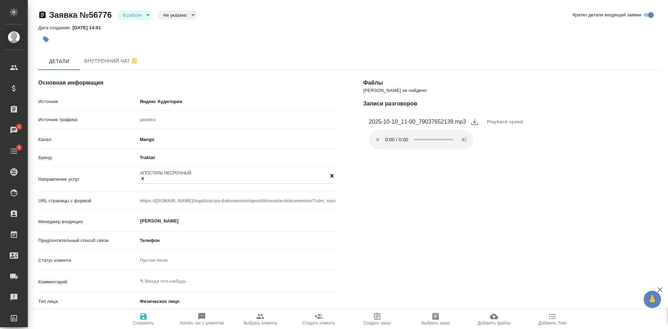
click at [133, 18] on body "🙏 .cls-1 fill:#fff; AWATERA Kasatkina Aleksandra Клиенты Спецификации Заказы 2 …" at bounding box center [334, 164] width 668 height 329
click at [131, 29] on button "Отказ" at bounding box center [131, 27] width 16 height 8
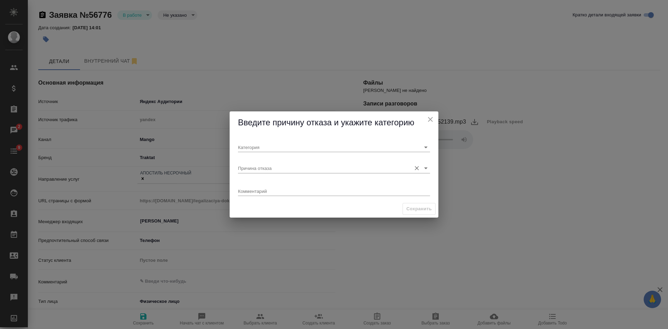
click at [261, 167] on input "Причина отказа" at bounding box center [323, 167] width 170 height 9
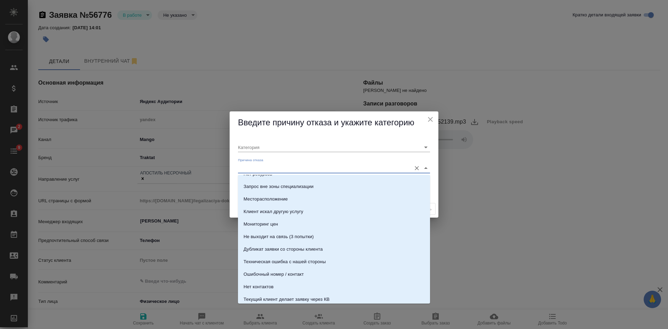
scroll to position [139, 0]
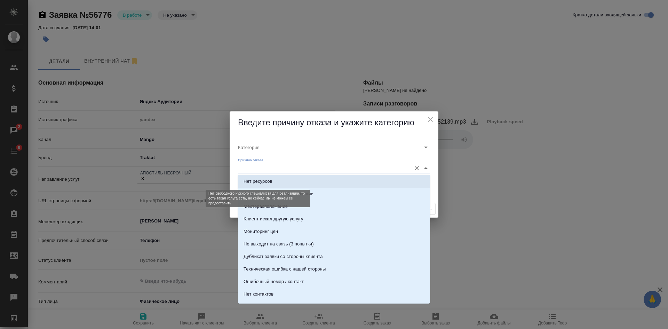
click at [263, 181] on div "Нет ресурсов" at bounding box center [258, 181] width 29 height 7
type input "Целевая"
type input "Нет ресурсов"
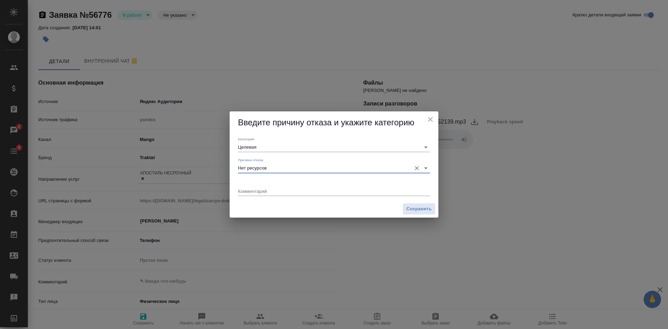
click at [256, 191] on textarea at bounding box center [334, 190] width 192 height 5
type textarea "апостиль на док США"
click at [410, 210] on span "Сохранить" at bounding box center [418, 209] width 25 height 8
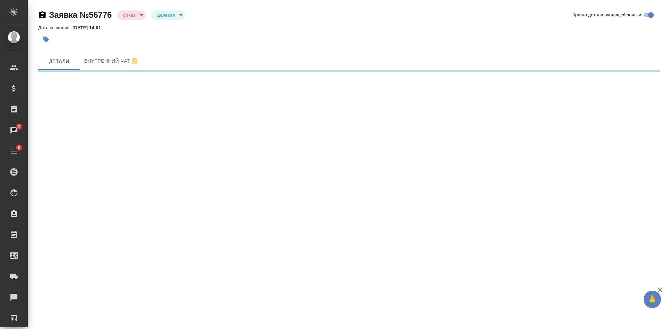
select select "RU"
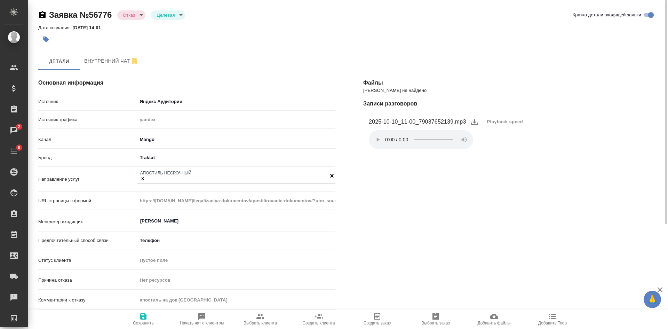
type textarea "x"
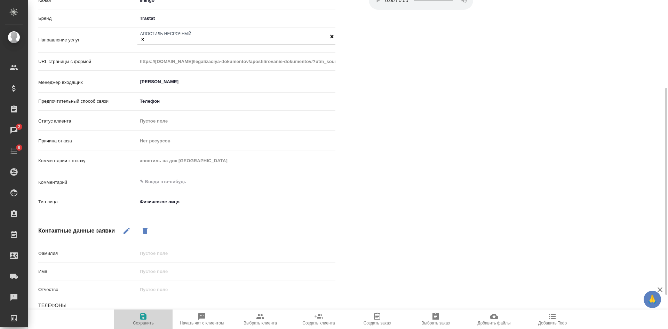
click at [150, 316] on span "Сохранить" at bounding box center [143, 318] width 50 height 13
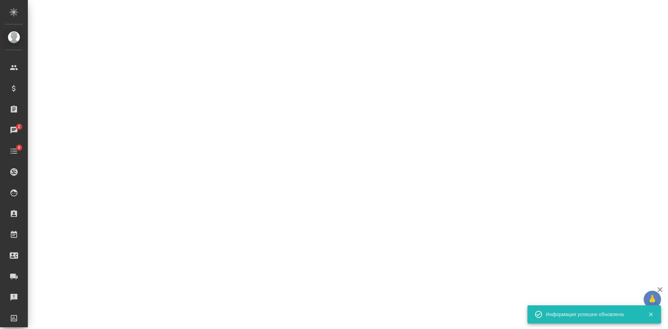
select select "RU"
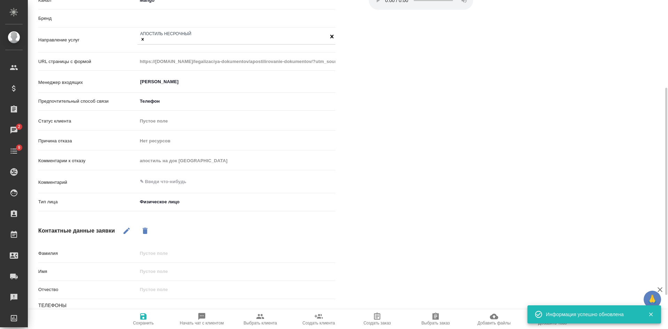
type textarea "x"
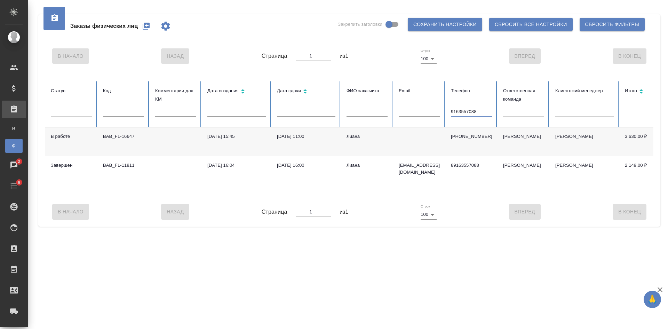
drag, startPoint x: 483, startPoint y: 109, endPoint x: 381, endPoint y: 94, distance: 103.1
click at [401, 102] on tr "Статус Код Комментарии для КМ Дата создания Дата сдачи ФИО заказчика Email Теле…" at bounding box center [436, 104] width 783 height 46
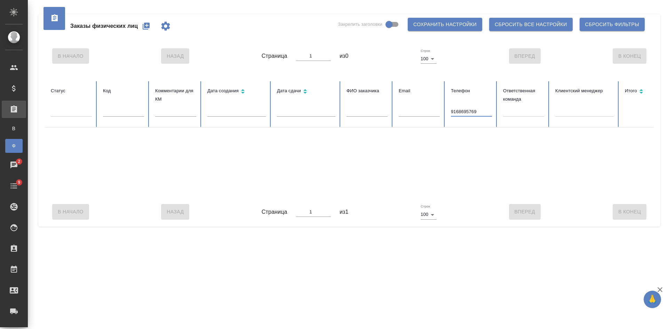
type input "9168695769"
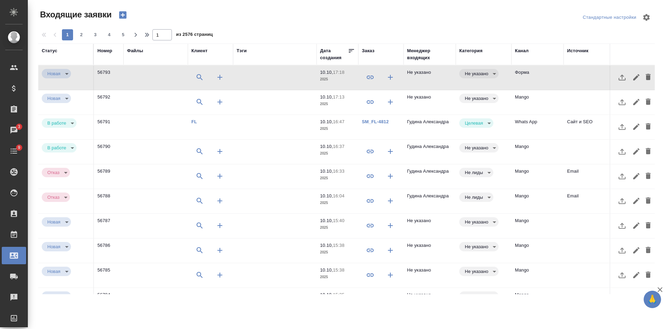
select select "RU"
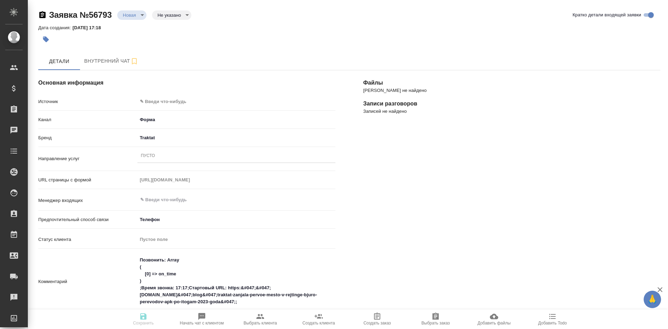
select select "RU"
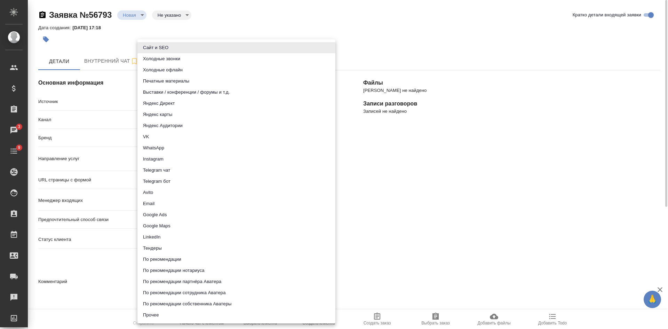
click at [158, 100] on body "🙏 .cls-1 fill:#fff; AWATERA [PERSON_NAME] Спецификации Заказы 3 Чаты 9 Todo Про…" at bounding box center [334, 164] width 668 height 329
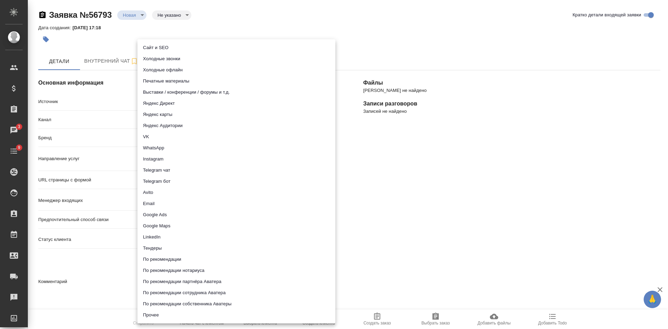
click at [161, 48] on li "Сайт и SEO" at bounding box center [236, 47] width 198 height 11
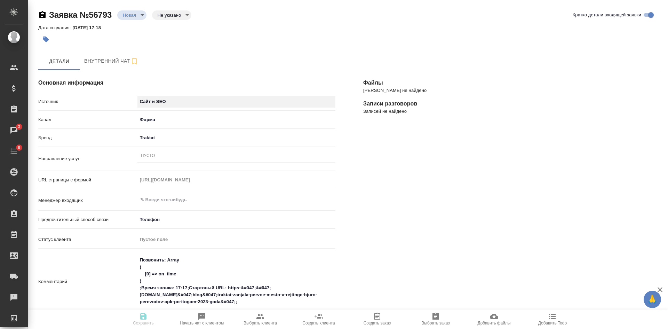
type input "seo"
click at [156, 156] on div "Пусто" at bounding box center [236, 156] width 198 height 10
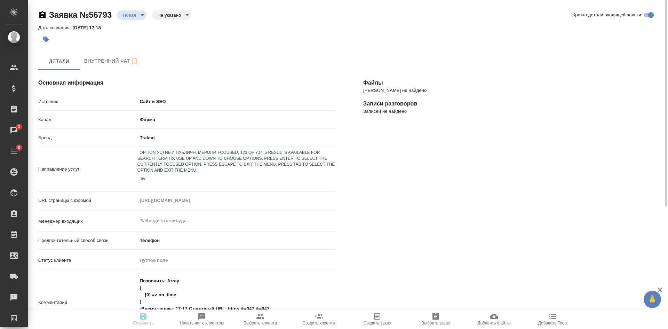
type input "пус"
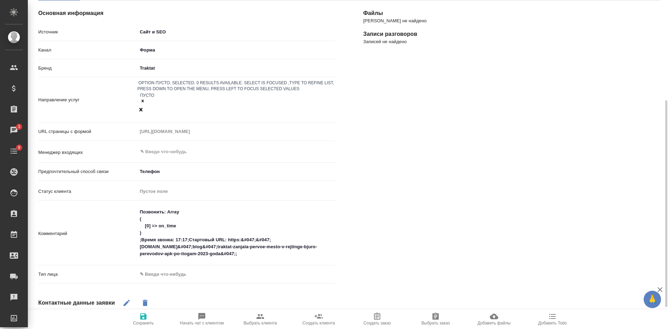
scroll to position [104, 0]
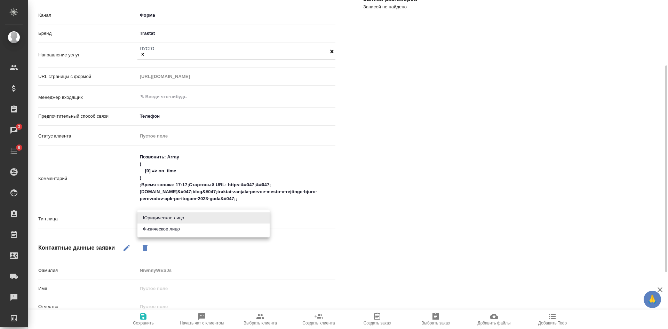
click at [160, 221] on body "🙏 .cls-1 fill:#fff; AWATERA [PERSON_NAME] Спецификации Заказы 3 Чаты 9 Todo Про…" at bounding box center [334, 164] width 668 height 329
click at [160, 229] on li "Физическое лицо" at bounding box center [203, 228] width 132 height 11
type input "private"
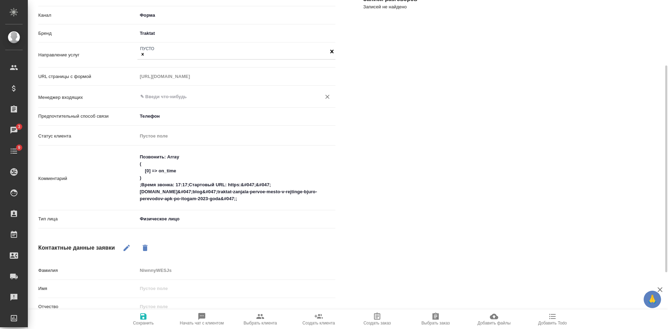
click at [169, 94] on input "text" at bounding box center [225, 96] width 170 height 8
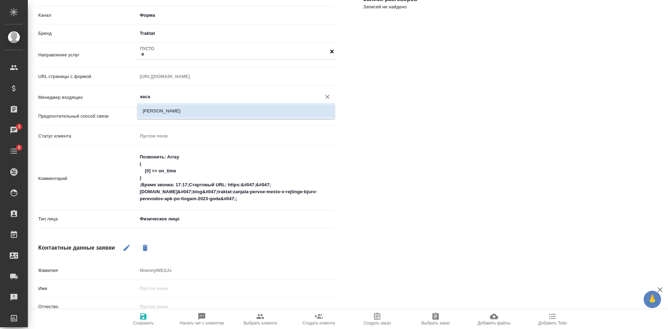
click at [168, 113] on li "[PERSON_NAME]" at bounding box center [236, 111] width 198 height 13
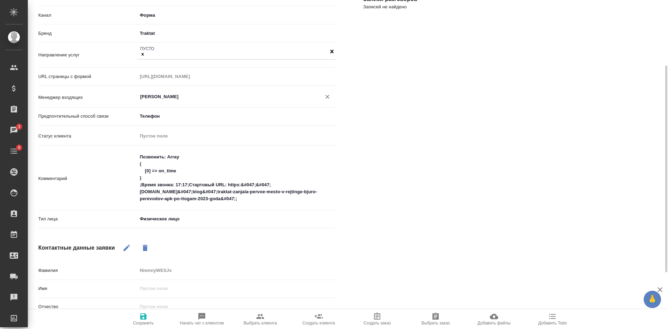
type input "[PERSON_NAME]"
click at [145, 318] on icon "button" at bounding box center [143, 316] width 6 height 6
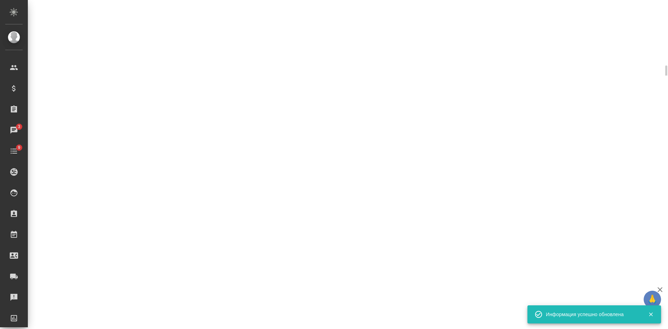
select select "RU"
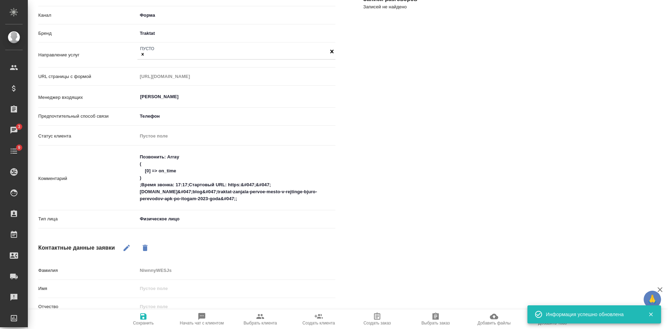
scroll to position [0, 0]
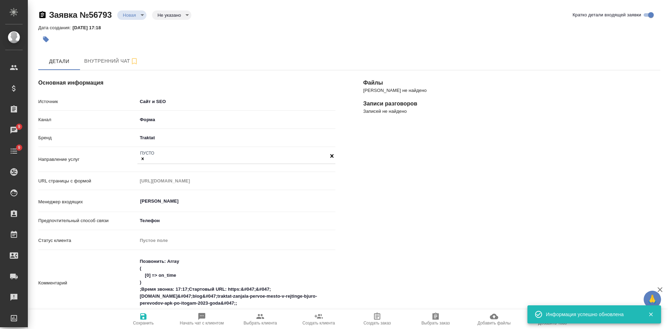
type textarea "x"
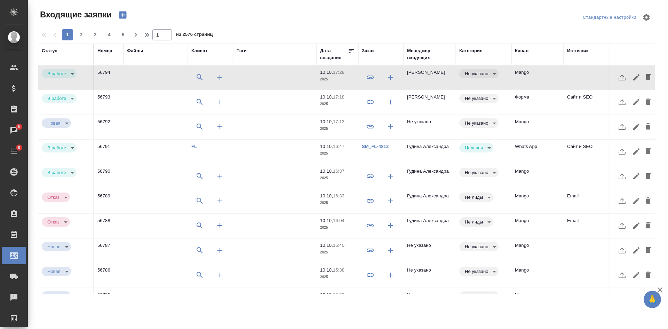
select select "RU"
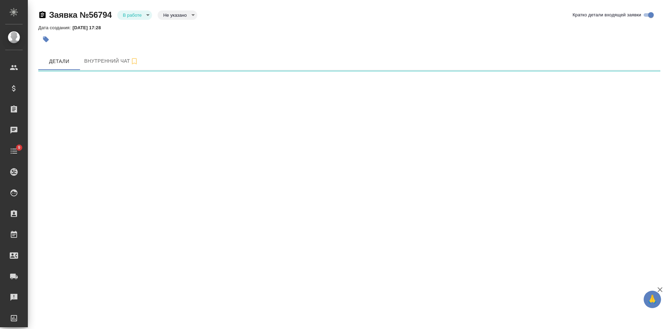
select select "RU"
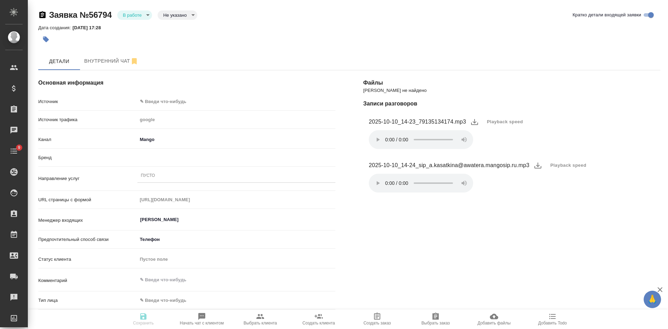
click at [172, 17] on body "🙏 .cls-1 fill:#fff; AWATERA Kasatkina Aleksandra Клиенты Спецификации Заказы Ча…" at bounding box center [334, 164] width 668 height 329
type textarea "x"
click at [172, 25] on button "Целевая" at bounding box center [174, 26] width 22 height 8
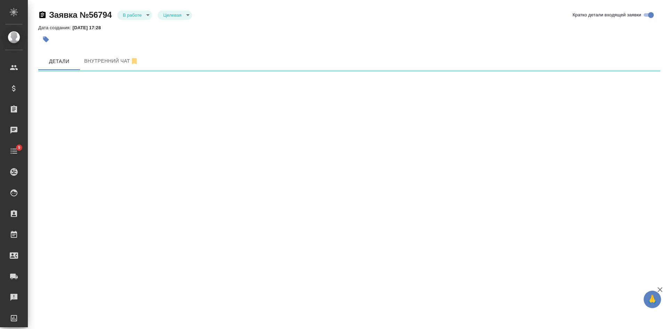
select select "RU"
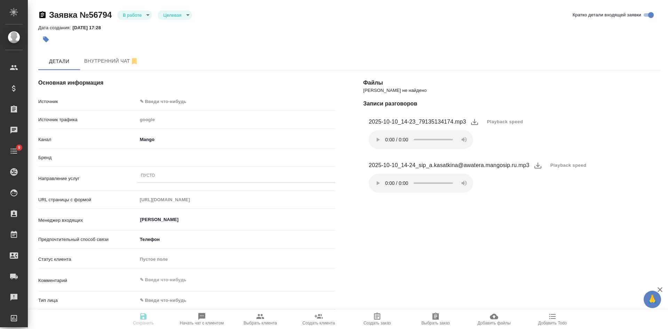
type textarea "x"
click at [150, 102] on body "🙏 .cls-1 fill:#fff; AWATERA Kasatkina Aleksandra Клиенты Спецификации Заказы 5 …" at bounding box center [334, 164] width 668 height 329
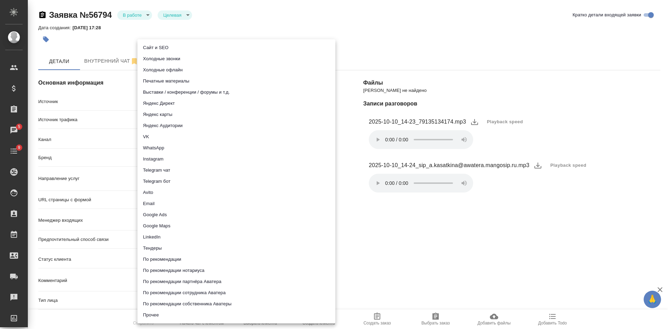
click at [159, 49] on li "Сайт и SEO" at bounding box center [236, 47] width 198 height 11
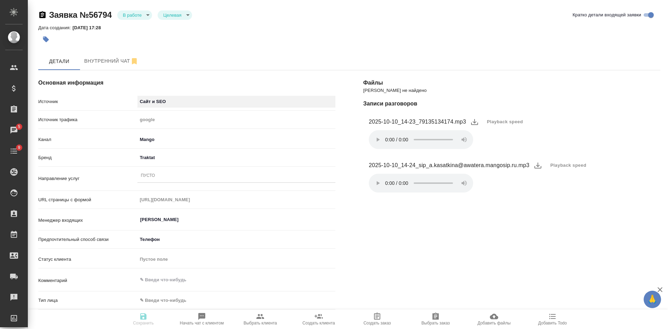
type input "seo"
type textarea "x"
click at [156, 176] on div "Пусто" at bounding box center [236, 176] width 198 height 10
type input "g"
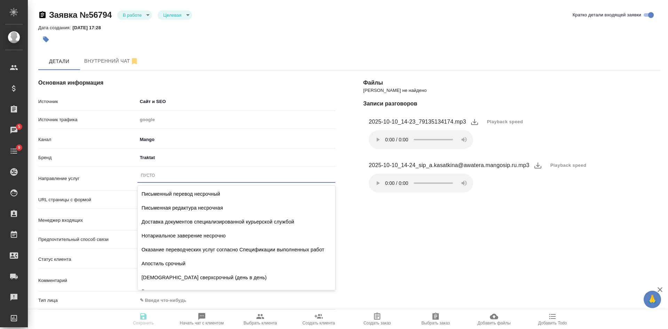
type textarea "x"
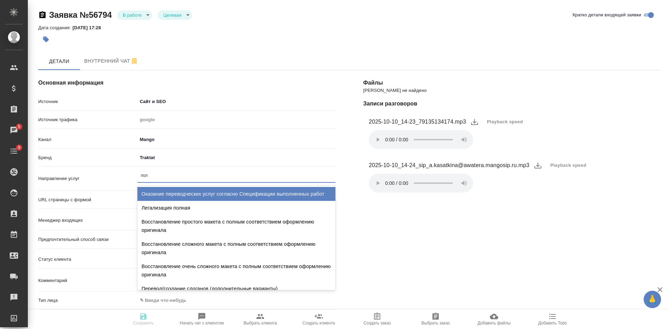
type input "полн"
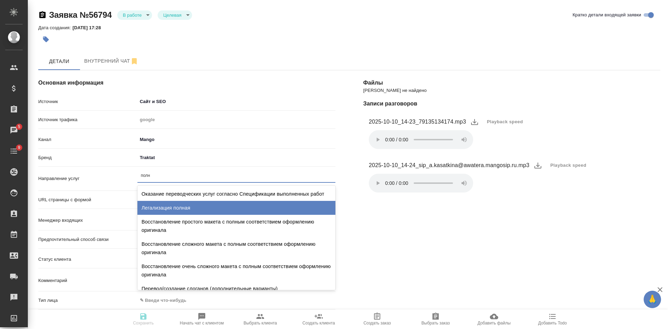
click at [178, 205] on div "Легализация полная" at bounding box center [236, 208] width 198 height 14
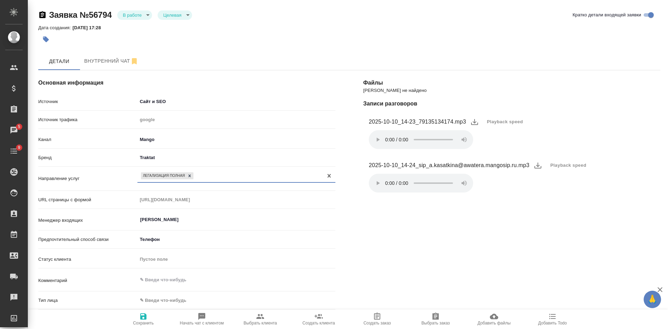
scroll to position [70, 0]
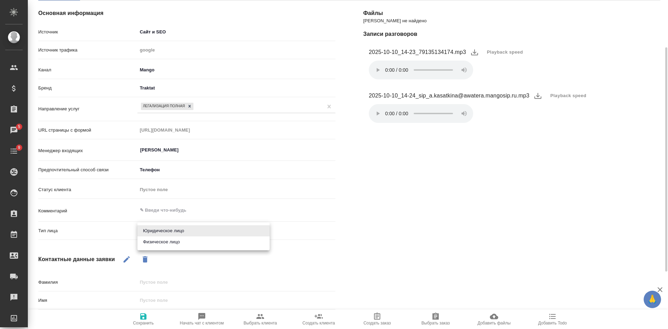
click at [173, 225] on body "🙏 .cls-1 fill:#fff; AWATERA Kasatkina Aleksandra Клиенты Спецификации Заказы 5 …" at bounding box center [334, 164] width 668 height 329
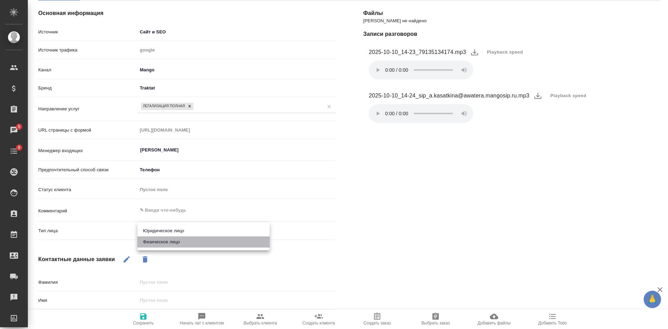
click at [172, 239] on li "Физическое лицо" at bounding box center [203, 241] width 132 height 11
type textarea "x"
type input "private"
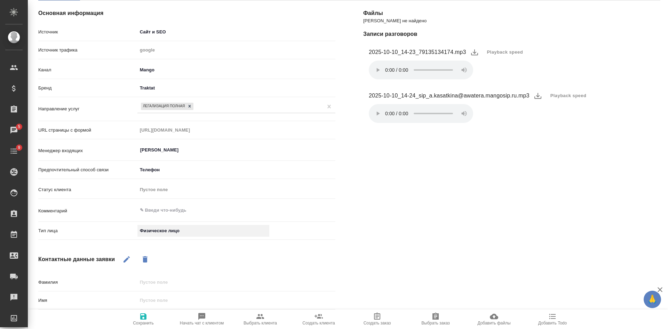
scroll to position [104, 0]
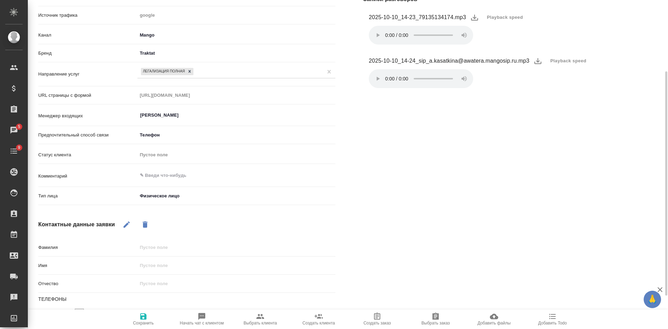
click at [133, 224] on button "button" at bounding box center [126, 224] width 17 height 17
drag, startPoint x: 160, startPoint y: 264, endPoint x: 161, endPoint y: 257, distance: 6.7
click at [160, 264] on input "text" at bounding box center [236, 265] width 197 height 10
type input "А"
type textarea "x"
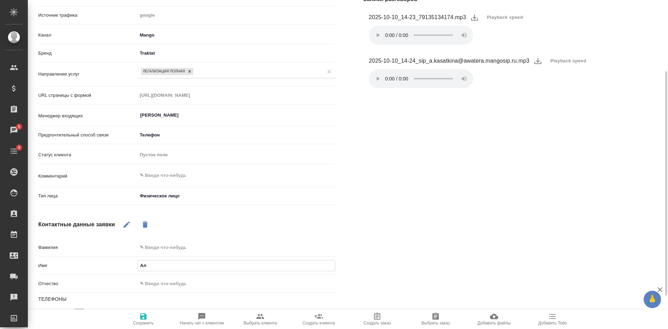
type input "Але"
type textarea "x"
type input "Алек"
type textarea "x"
type input "Алекс"
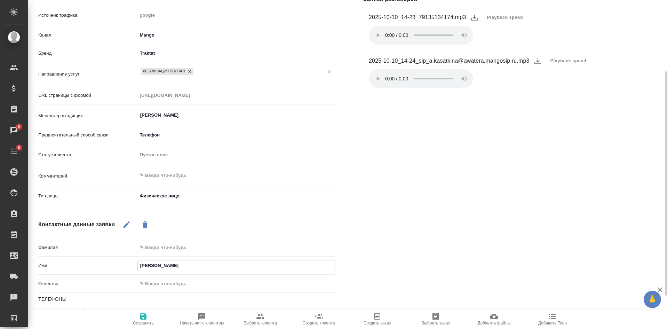
type textarea "x"
type input "Алексан"
type textarea "x"
type input "Александ"
type textarea "x"
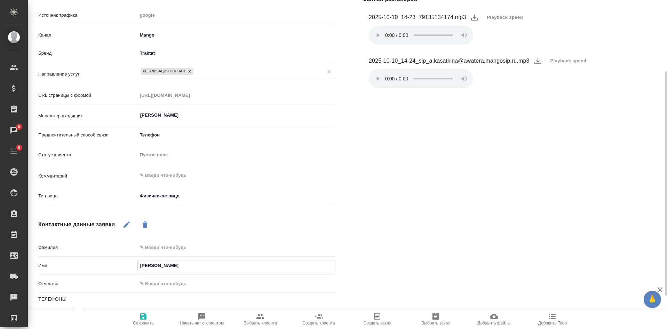
type input "Александр"
type textarea "x"
type input "[PERSON_NAME]"
click at [482, 250] on div "Файлы Файлов не найдено Записи разговоров 2025-10-10_14-23_79135134174.mp3 Play…" at bounding box center [511, 181] width 325 height 458
click at [149, 319] on span "Сохранить" at bounding box center [143, 318] width 50 height 13
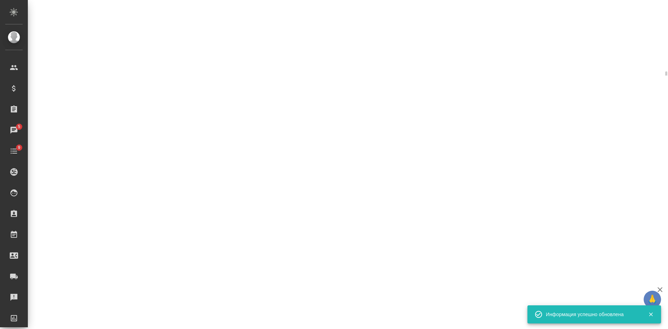
select select "RU"
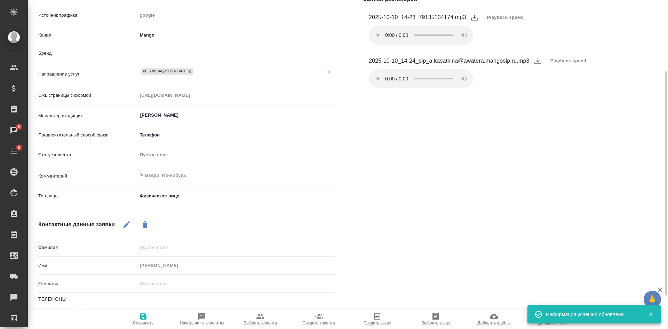
type textarea "x"
click at [151, 323] on span "Сохранить" at bounding box center [143, 322] width 21 height 5
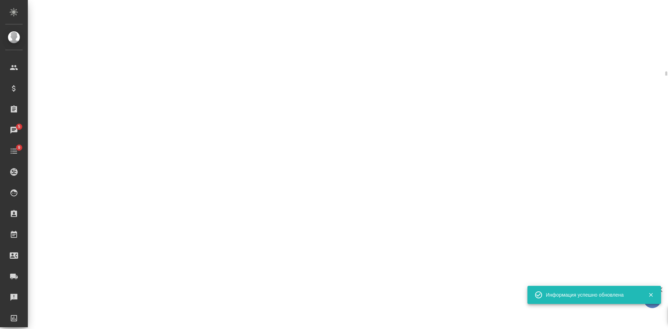
select select "RU"
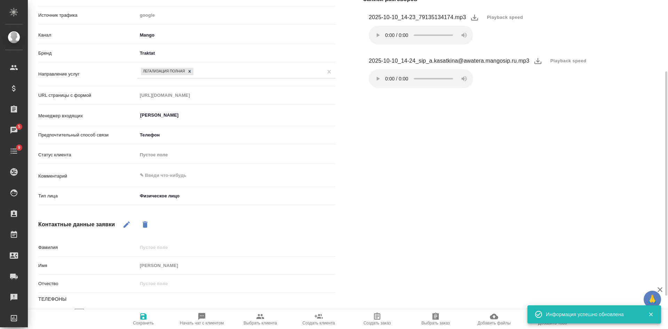
click at [257, 319] on icon "button" at bounding box center [260, 316] width 8 height 8
type textarea "x"
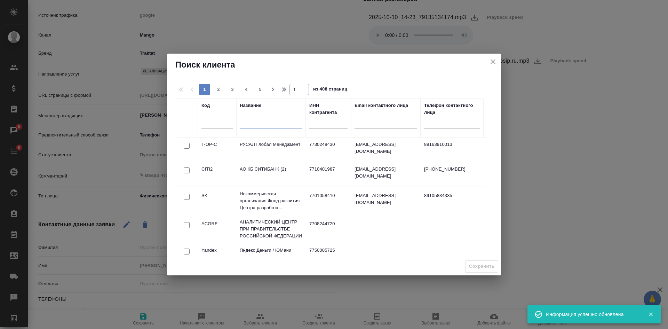
click at [254, 126] on input "text" at bounding box center [271, 123] width 63 height 9
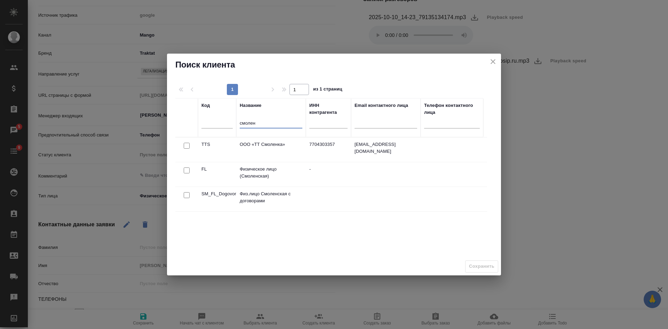
type input "смолен"
click at [187, 172] on input "checkbox" at bounding box center [187, 170] width 6 height 6
checkbox input "true"
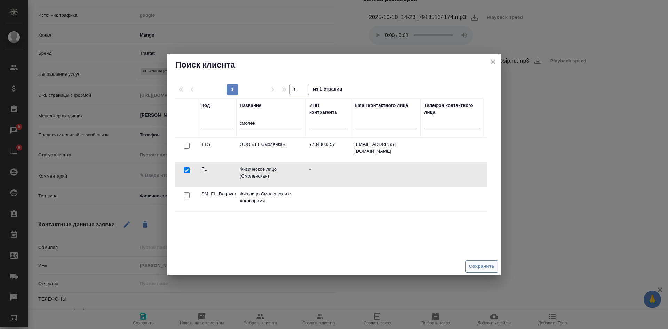
click at [482, 266] on span "Сохранить" at bounding box center [481, 266] width 25 height 8
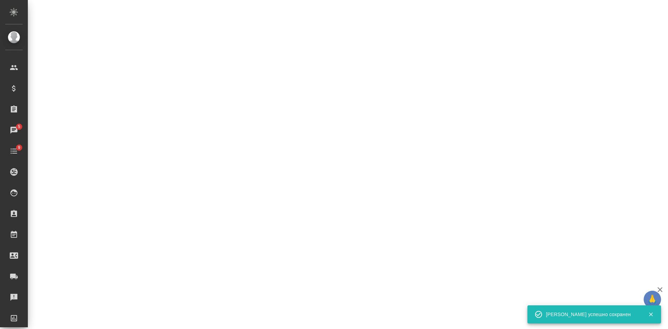
select select "RU"
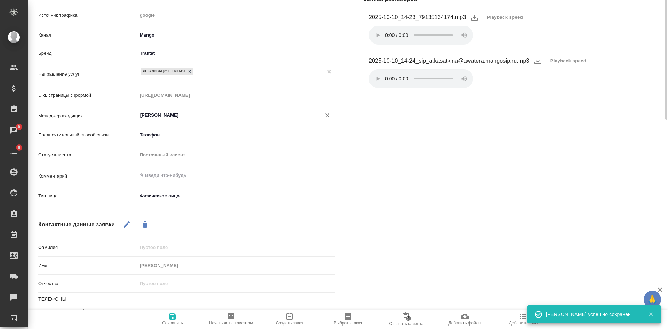
scroll to position [0, 0]
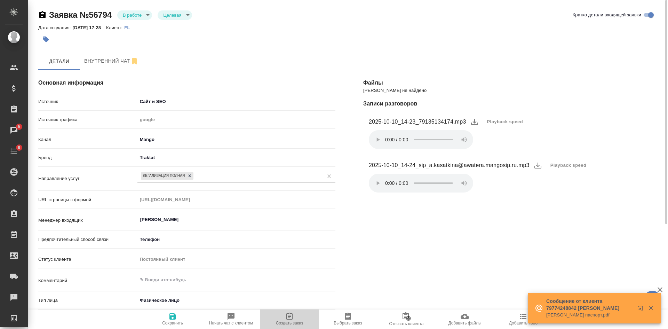
click at [298, 318] on span "Создать заказ" at bounding box center [289, 318] width 50 height 13
type textarea "x"
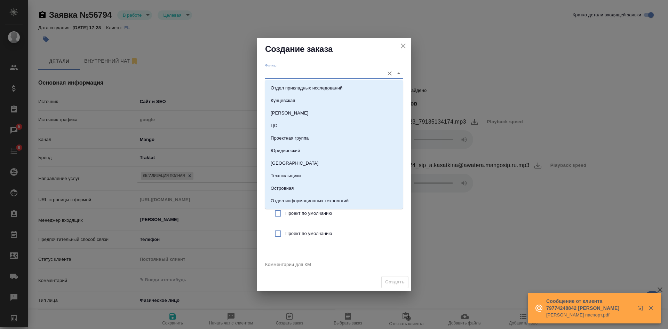
click at [291, 74] on input "Филиал" at bounding box center [323, 73] width 116 height 9
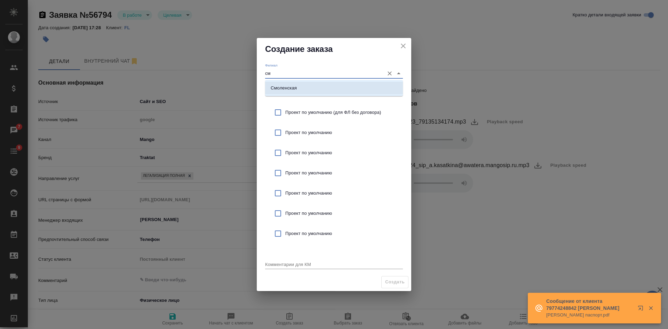
click at [281, 89] on p "Смоленская" at bounding box center [284, 88] width 26 height 7
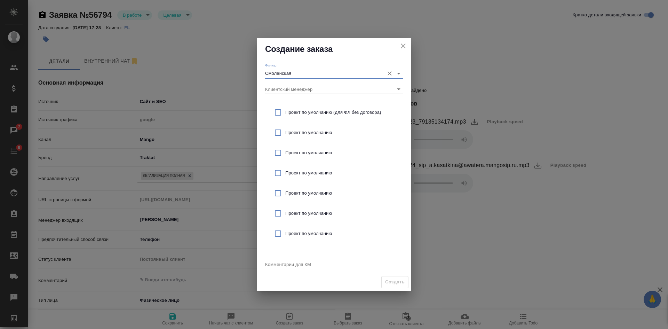
type input "Смоленская"
click at [278, 121] on div "Проект по умолчанию (для ФЛ без договора)" at bounding box center [334, 112] width 138 height 20
checkbox input "true"
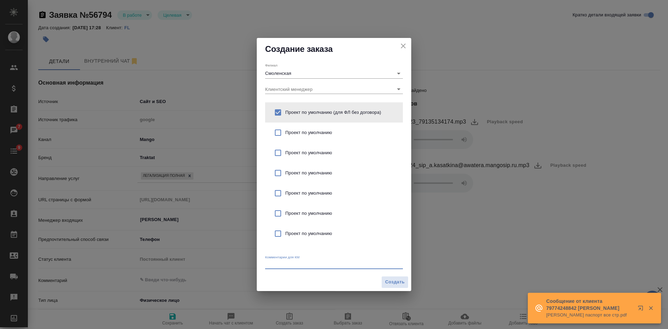
click at [279, 266] on textarea at bounding box center [334, 263] width 138 height 5
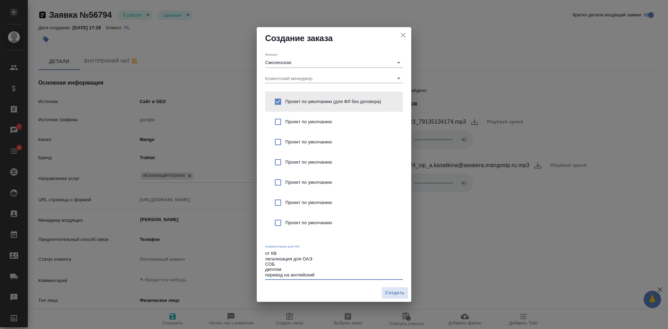
click at [265, 260] on div "Филиал Смоленская Клиентский менеджер Проект по умолчанию (для ФЛ без договора)…" at bounding box center [334, 166] width 154 height 234
click at [266, 257] on textarea "от КВ легализация для ОАЭ СОБ диплом перевод на английский" at bounding box center [334, 263] width 138 height 27
type textarea "от КВ консульская легализация для [PERSON_NAME] диплом перевод на английский"
click at [388, 291] on span "Создать" at bounding box center [394, 293] width 19 height 8
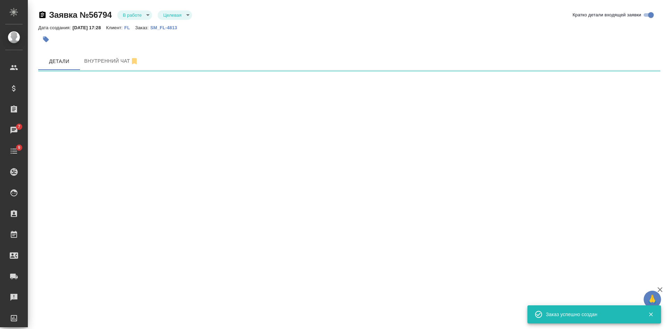
select select "RU"
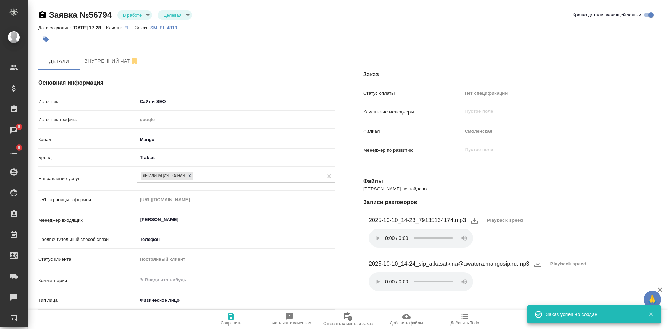
type textarea "x"
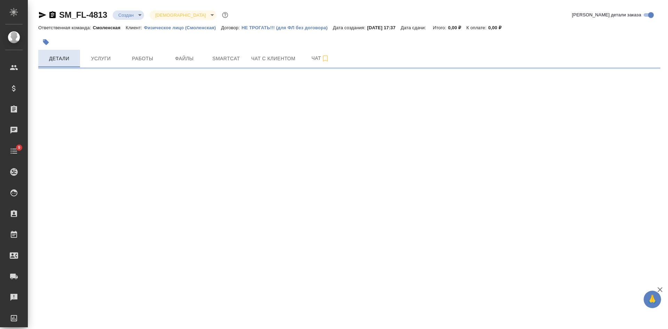
select select "RU"
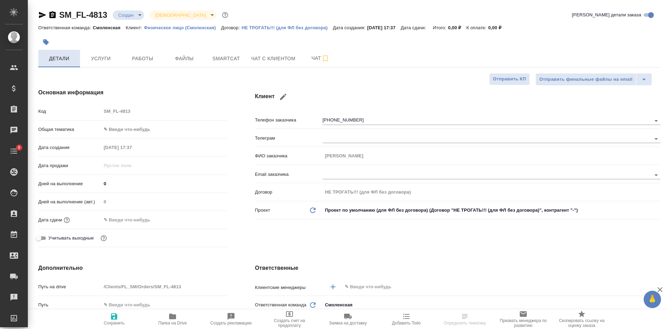
type textarea "x"
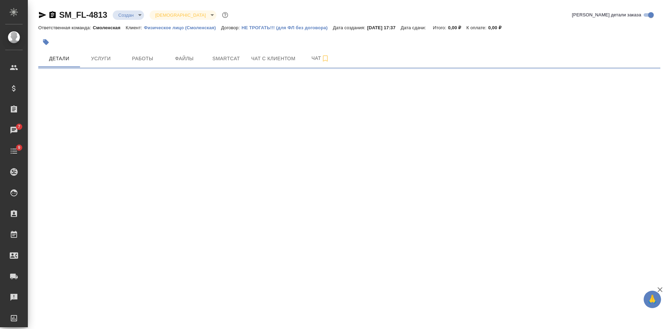
click at [52, 15] on icon "button" at bounding box center [52, 15] width 8 height 8
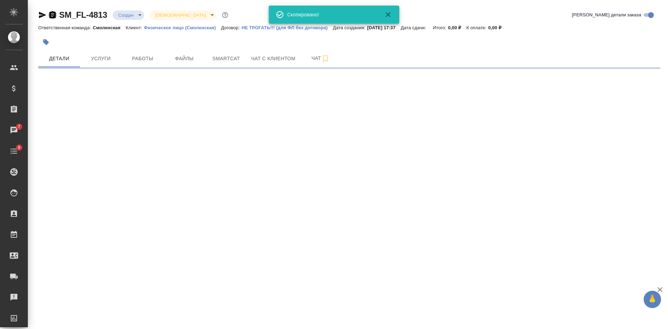
click at [52, 15] on icon "button" at bounding box center [52, 15] width 8 height 8
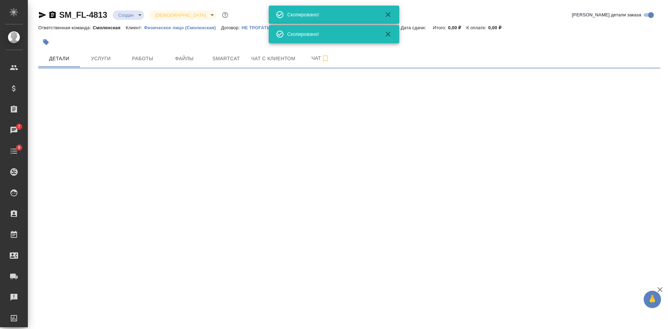
select select "RU"
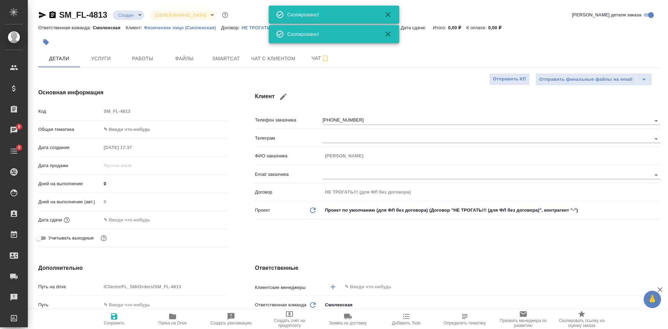
type textarea "x"
